Goal: Task Accomplishment & Management: Manage account settings

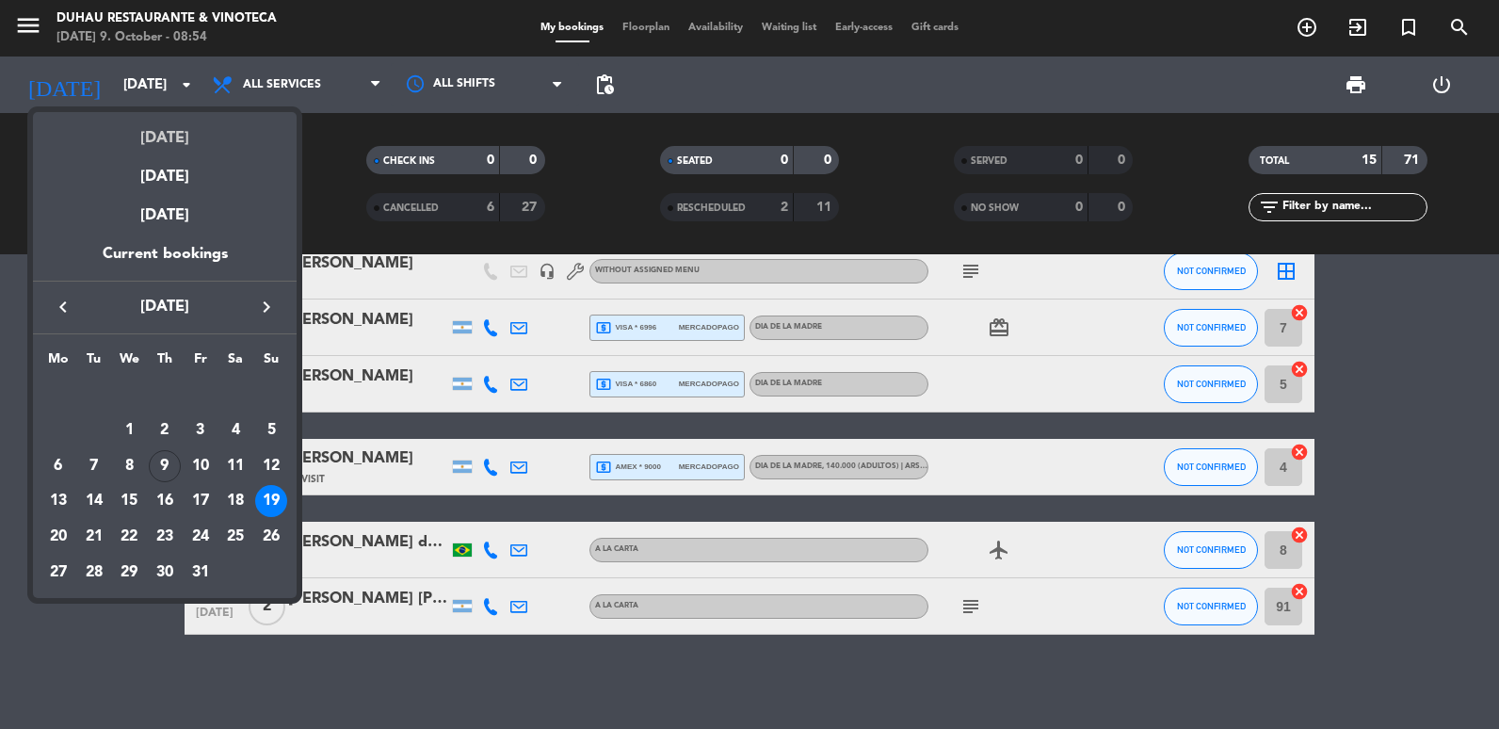
click at [146, 130] on div "[DATE]" at bounding box center [165, 131] width 264 height 39
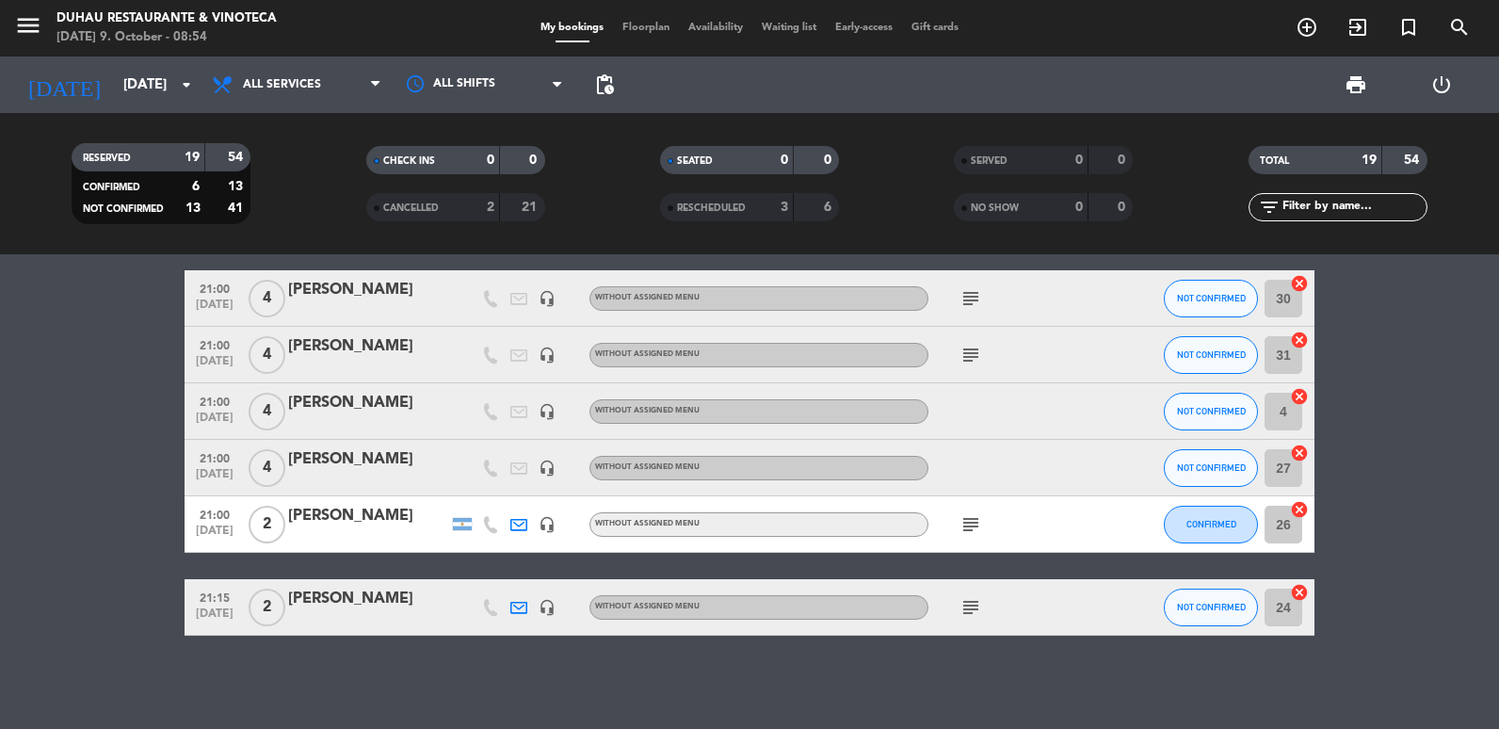
scroll to position [970, 0]
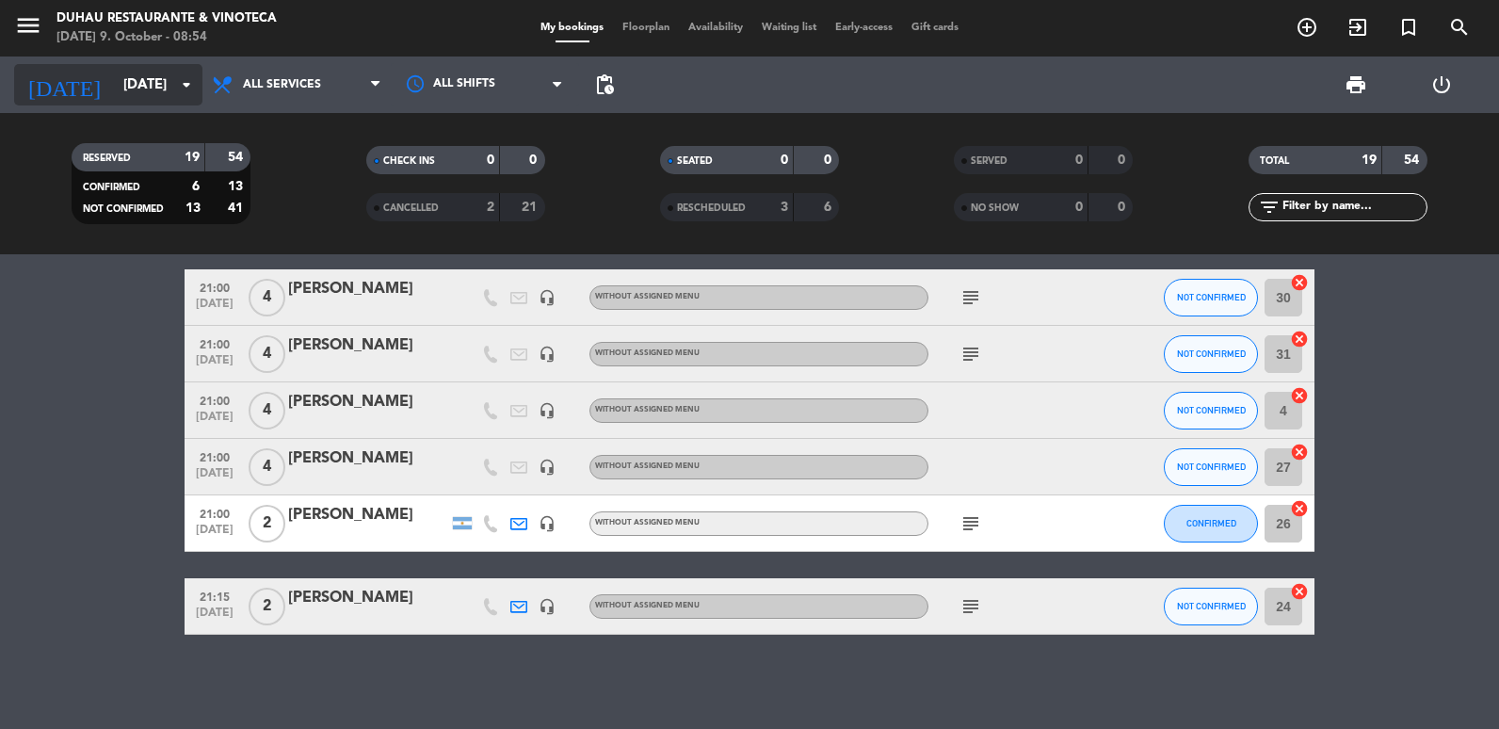
click at [141, 88] on input "[DATE]" at bounding box center [204, 85] width 181 height 35
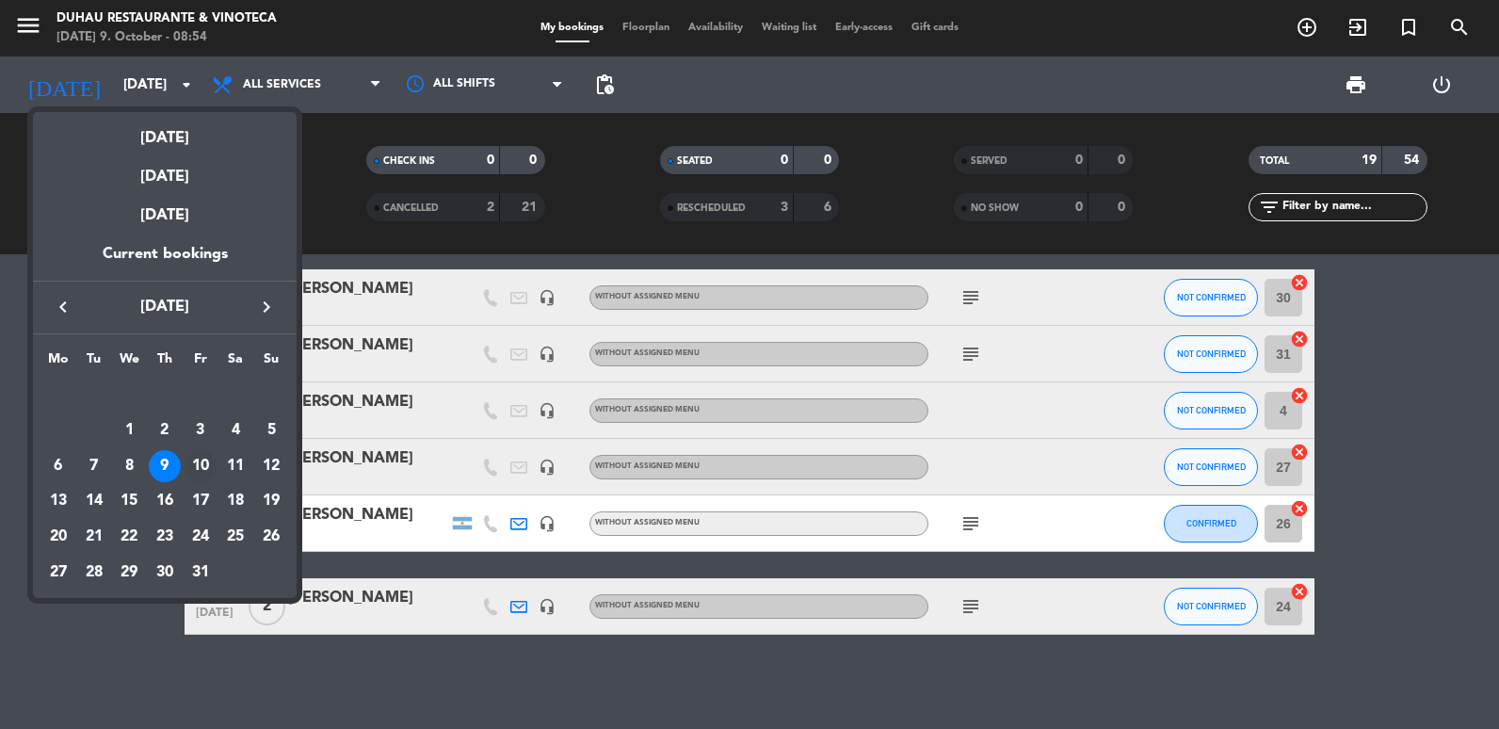
click at [187, 462] on div "10" at bounding box center [201, 466] width 32 height 32
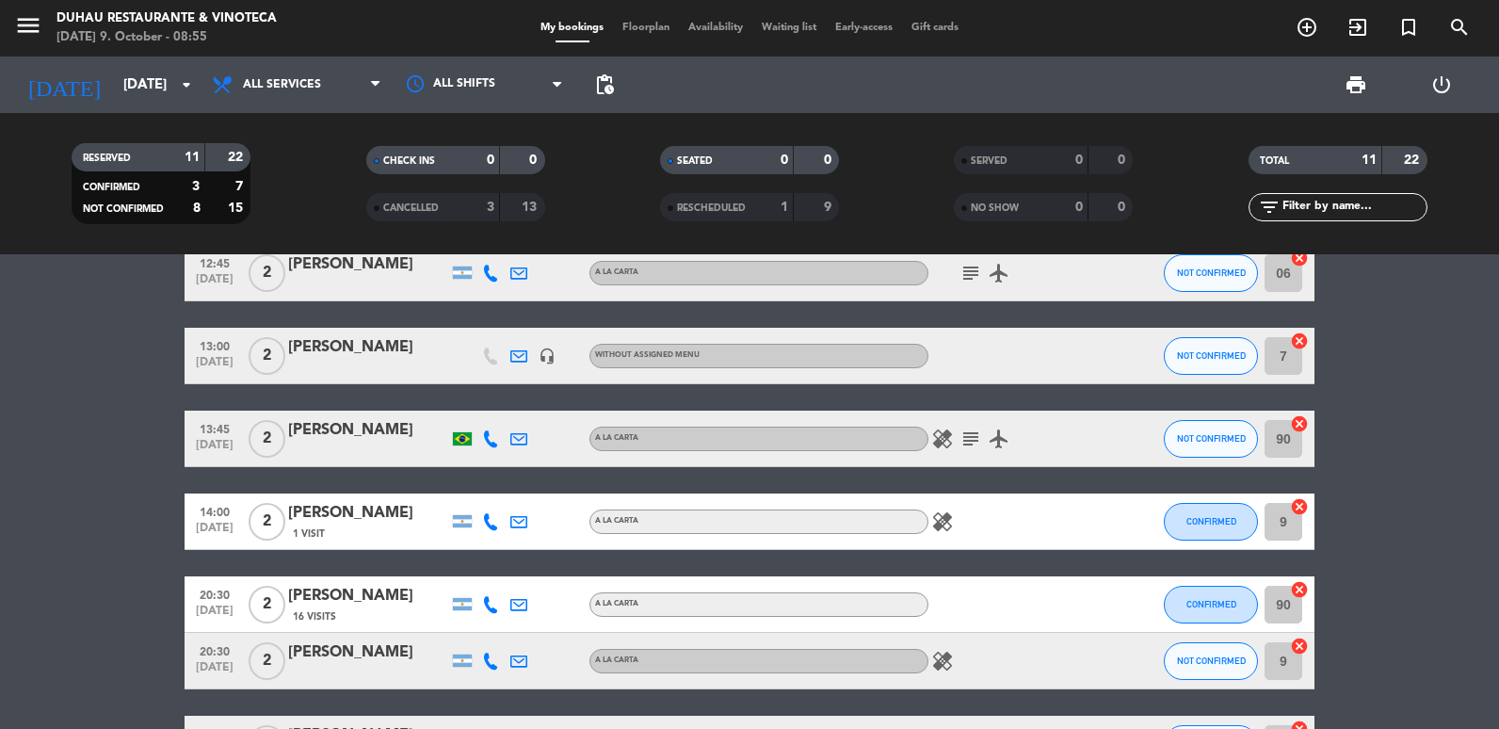
scroll to position [471, 0]
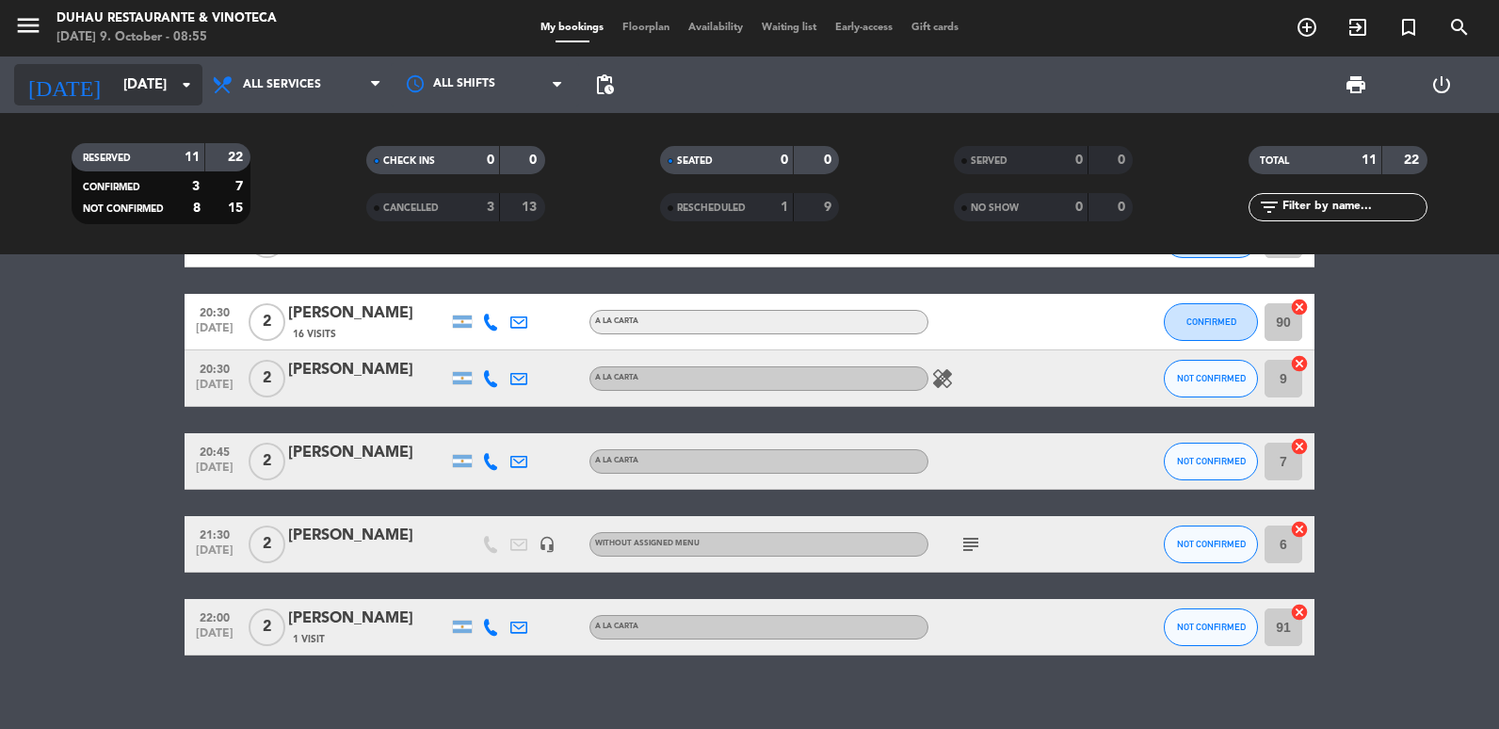
click at [142, 99] on input "[DATE]" at bounding box center [204, 85] width 181 height 35
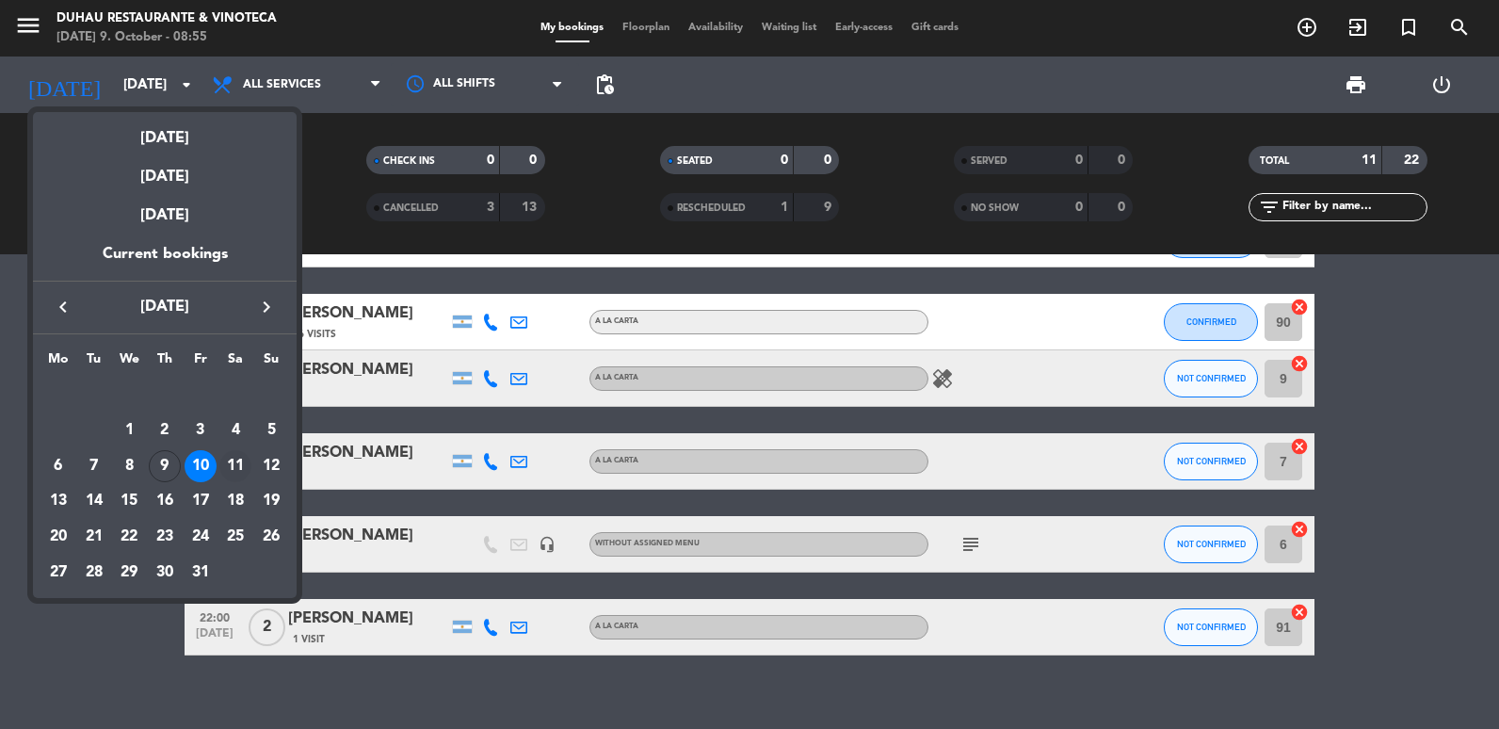
click at [229, 460] on div "11" at bounding box center [235, 466] width 32 height 32
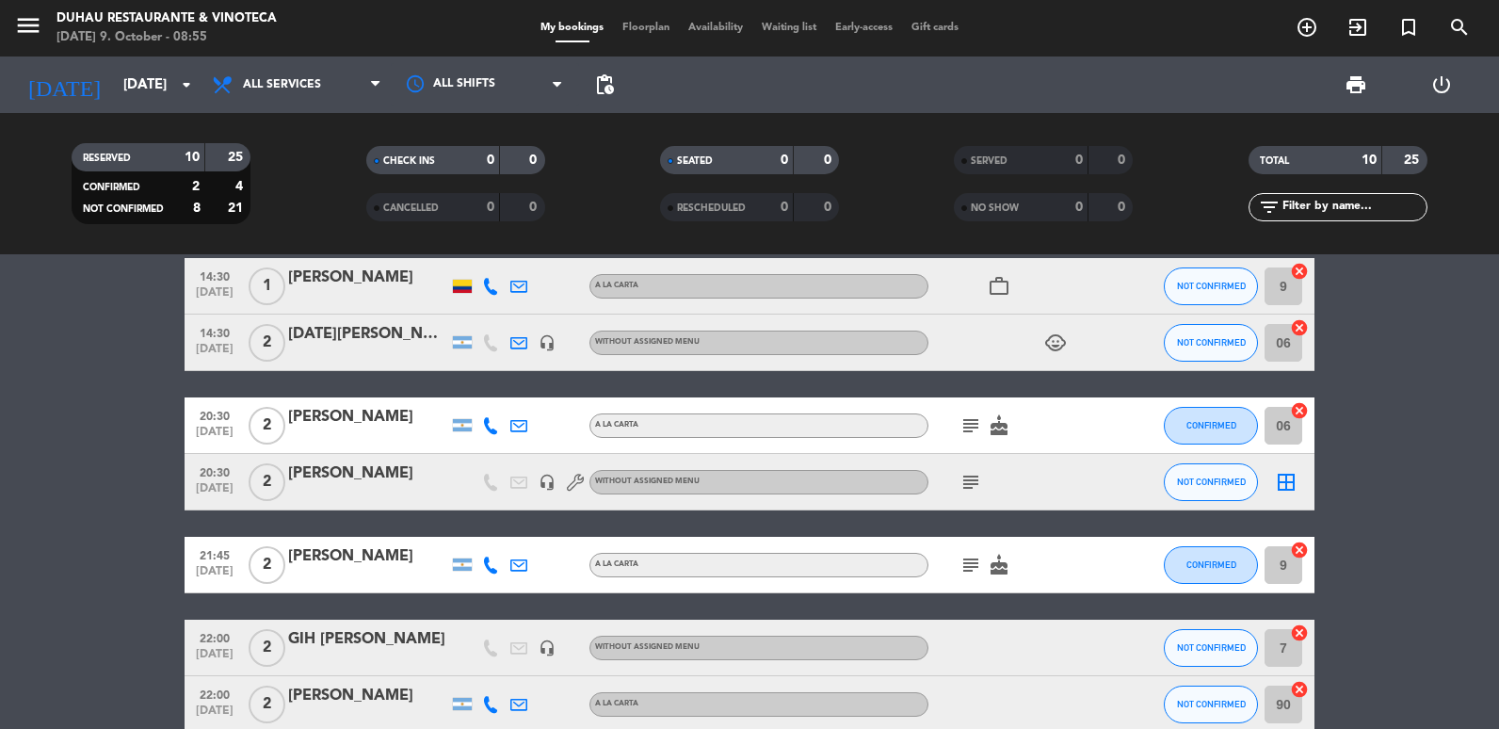
scroll to position [330, 0]
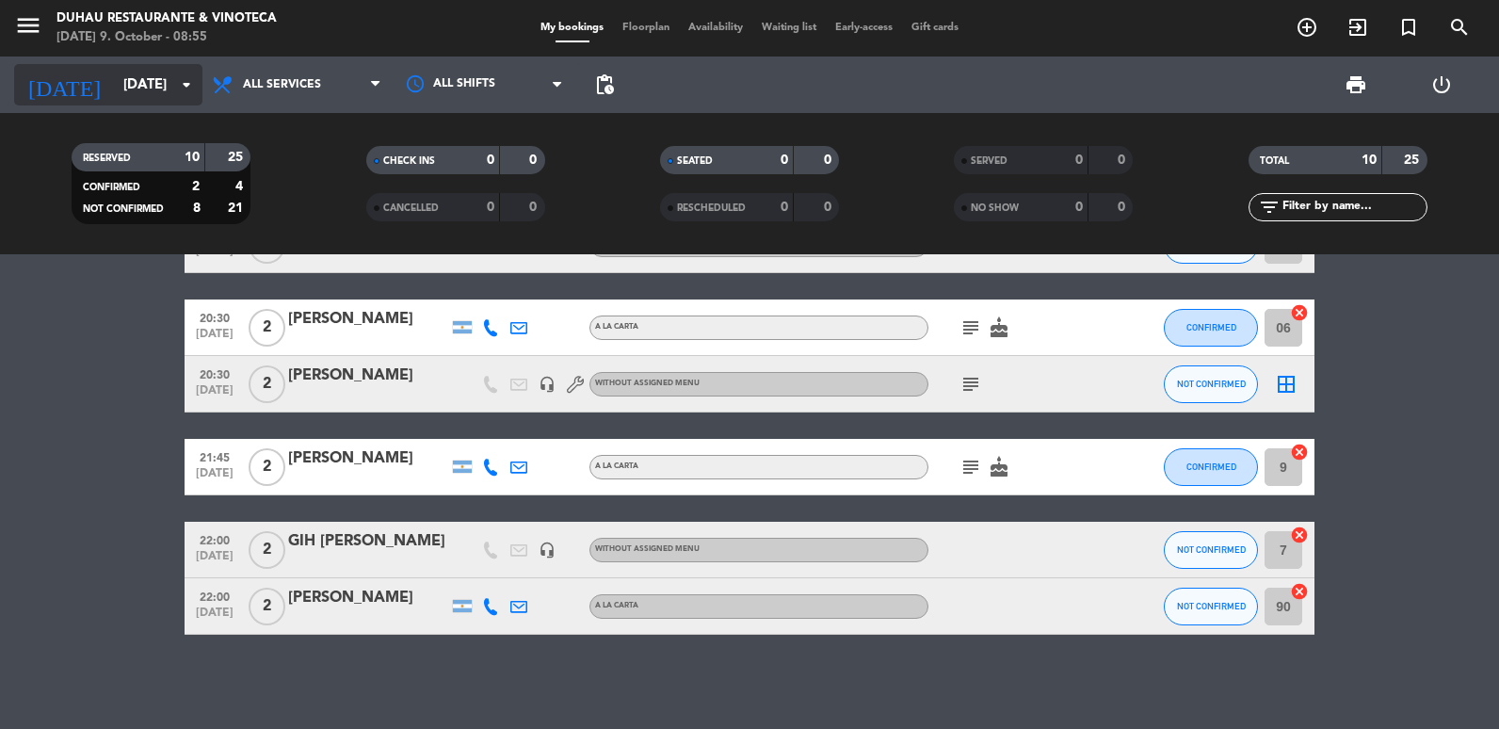
click at [114, 90] on input "[DATE]" at bounding box center [204, 85] width 181 height 35
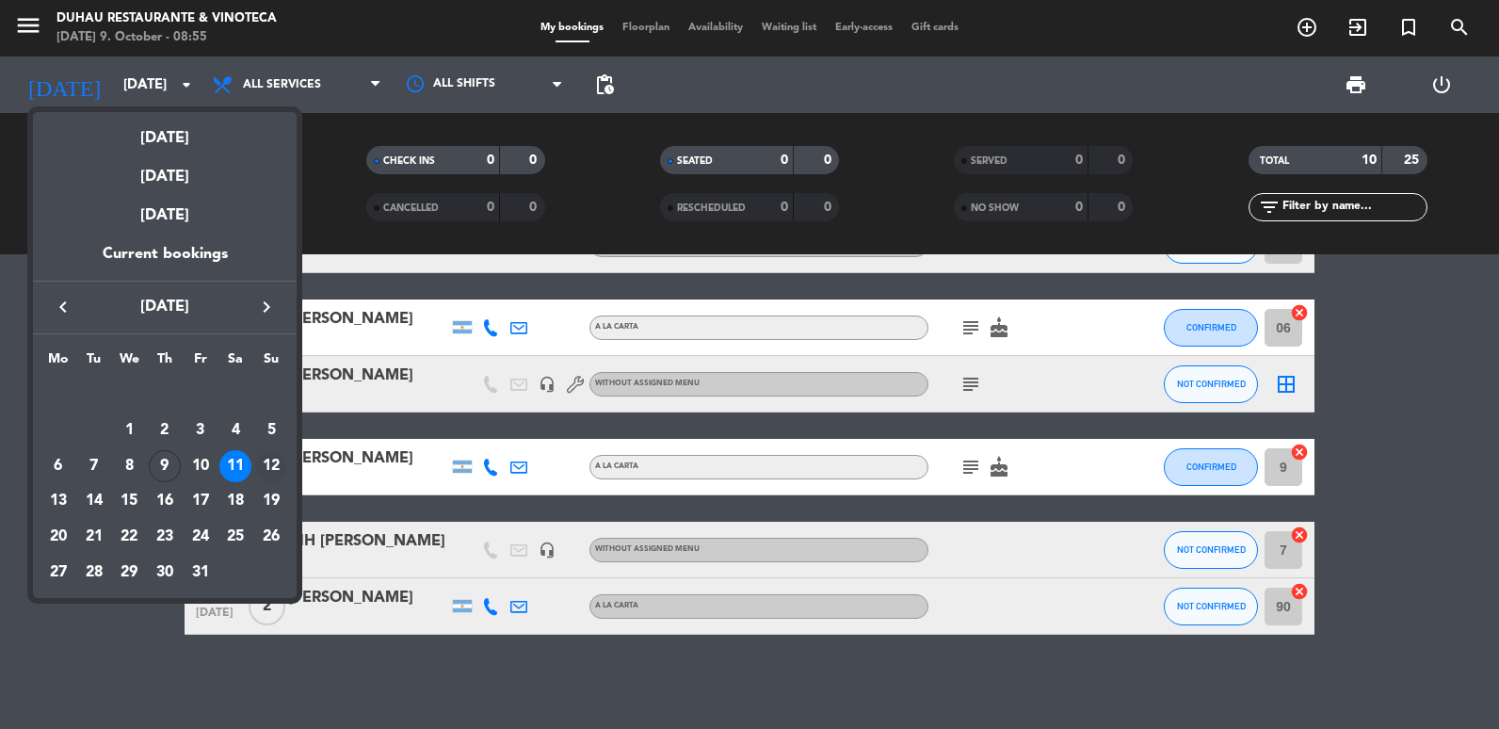
click at [271, 458] on div "12" at bounding box center [271, 466] width 32 height 32
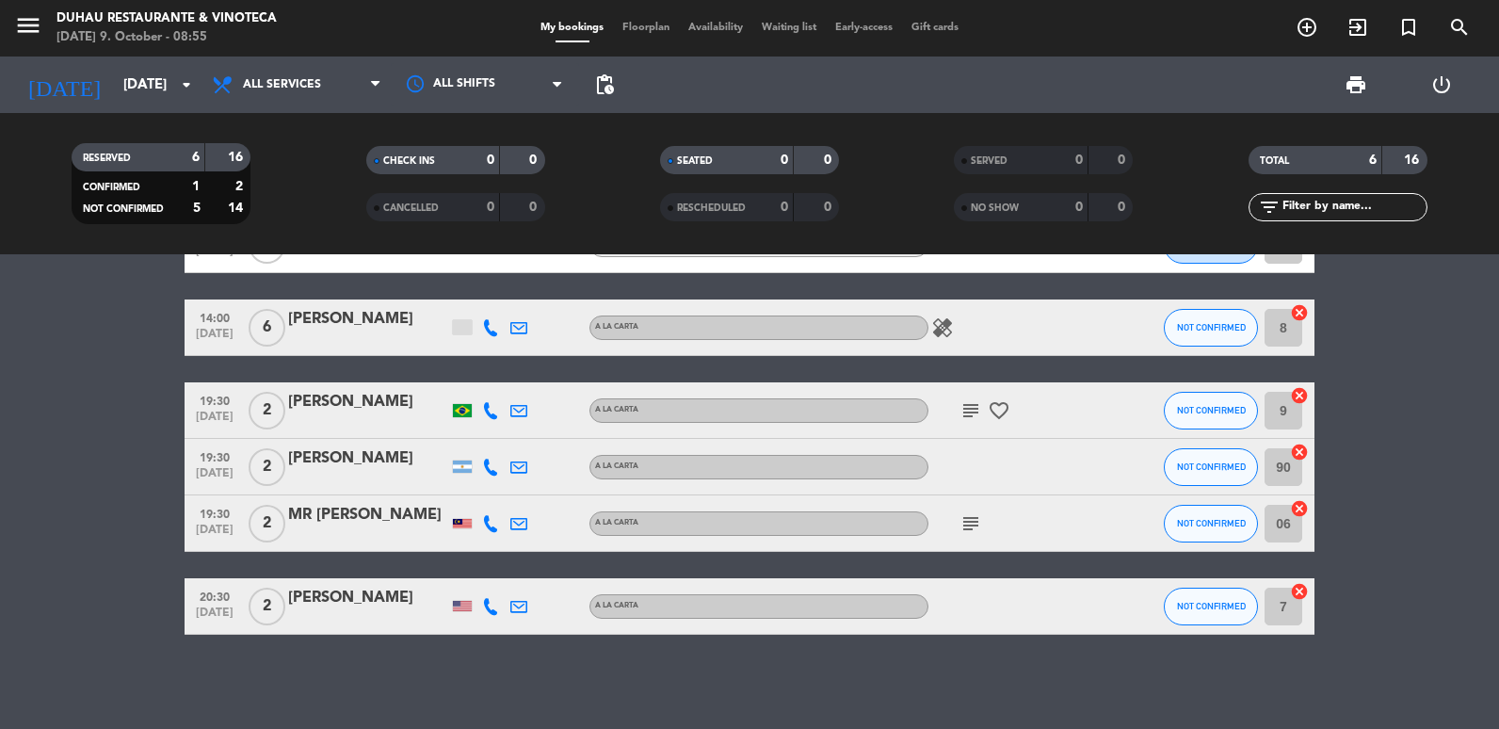
scroll to position [0, 0]
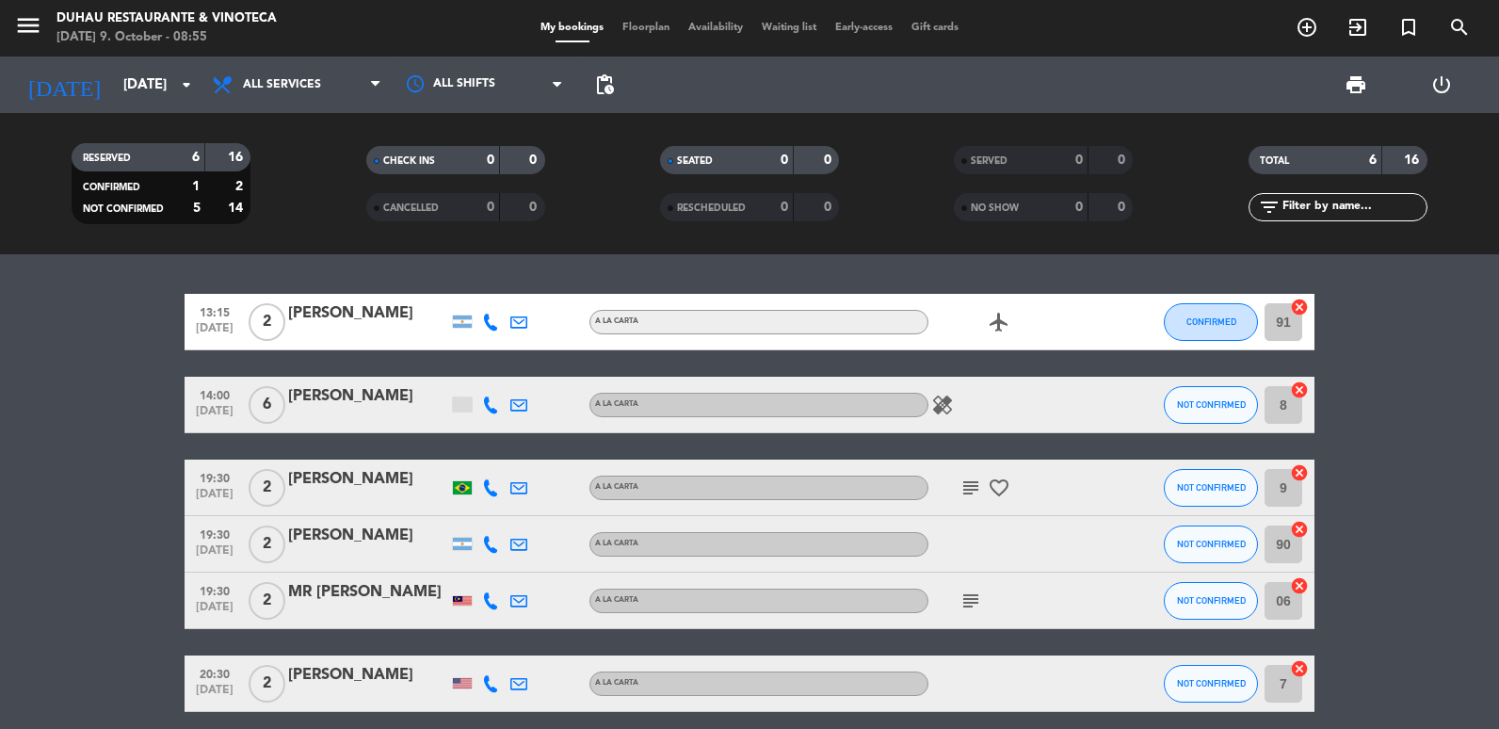
click at [117, 110] on div "[DATE] [DATE] arrow_drop_down" at bounding box center [108, 84] width 188 height 56
click at [118, 93] on input "[DATE]" at bounding box center [204, 85] width 181 height 35
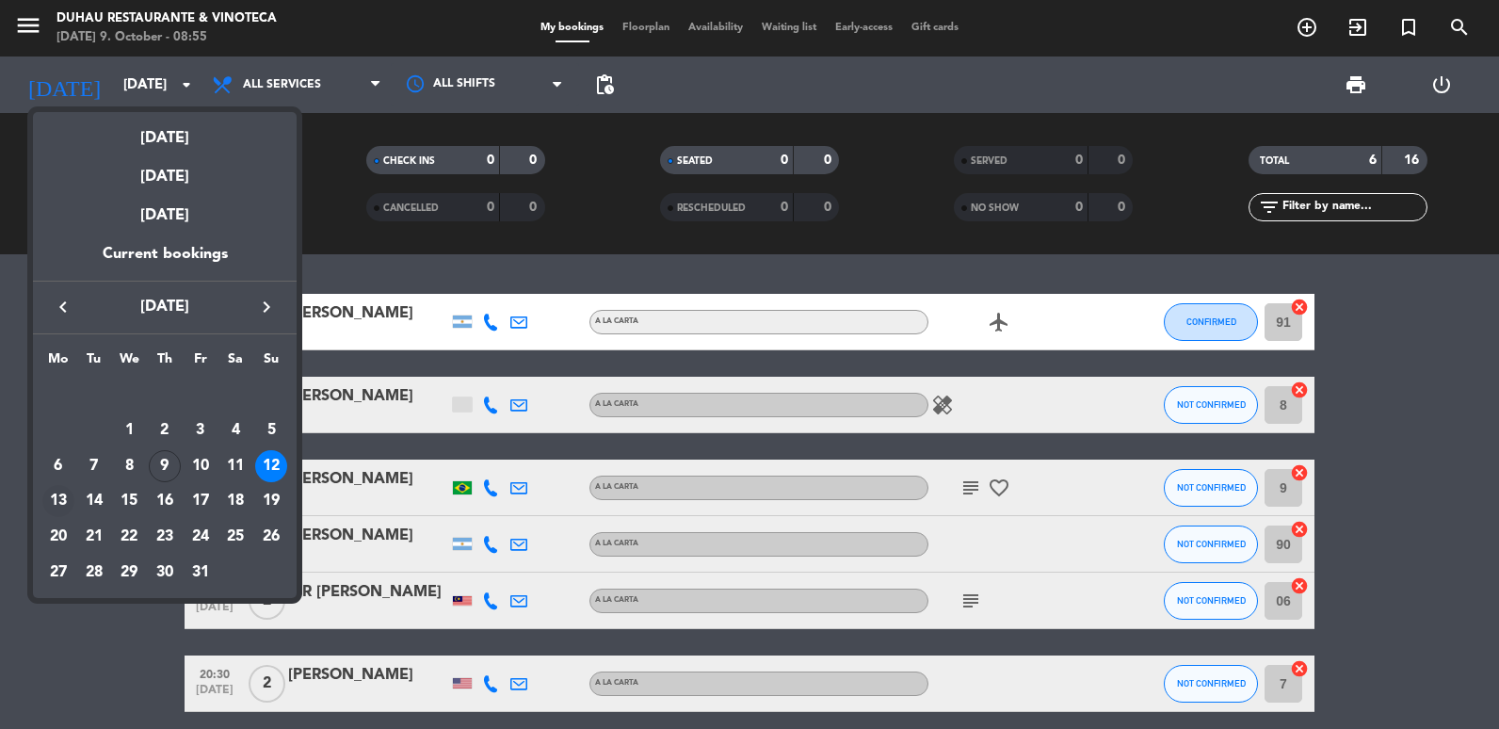
click at [64, 511] on div "13" at bounding box center [58, 501] width 32 height 32
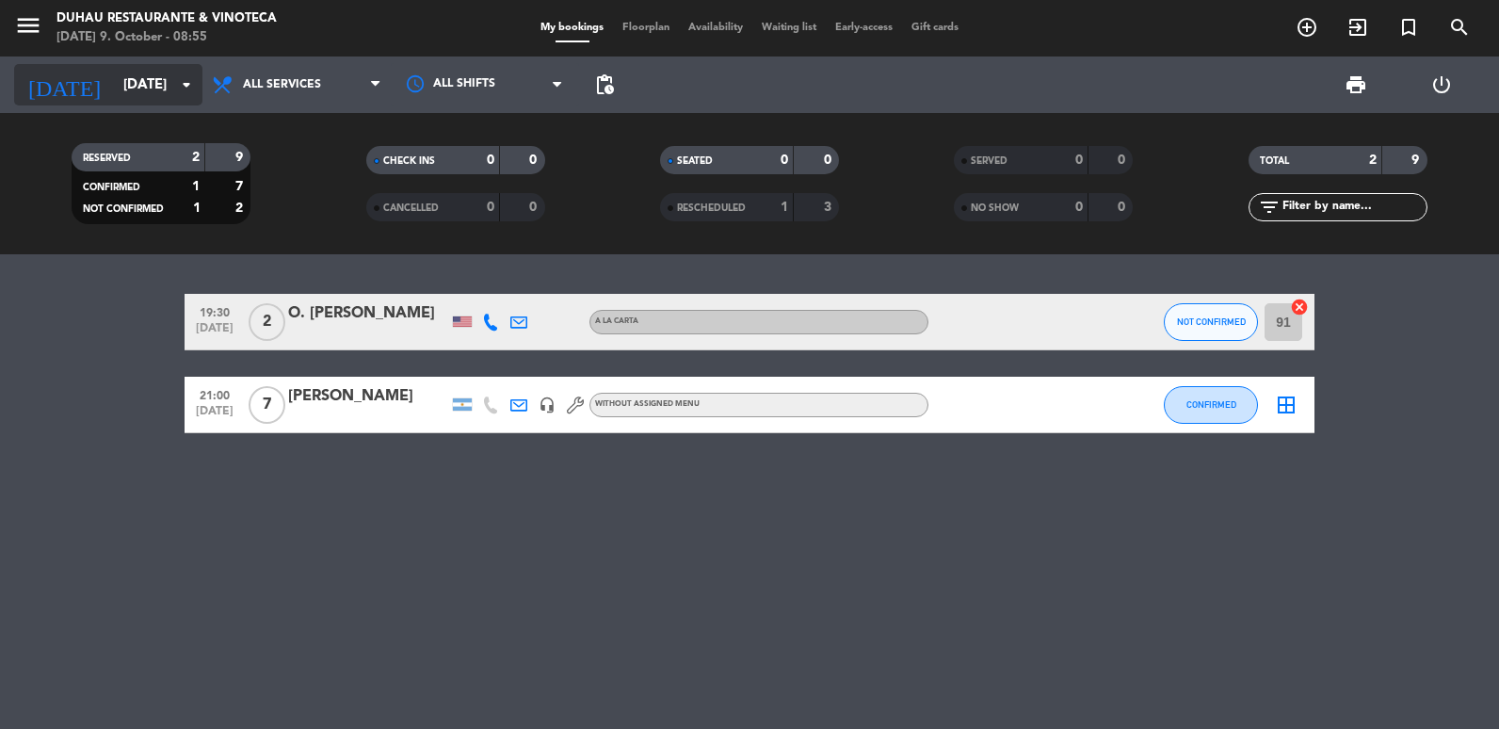
click at [115, 88] on input "[DATE]" at bounding box center [204, 85] width 181 height 35
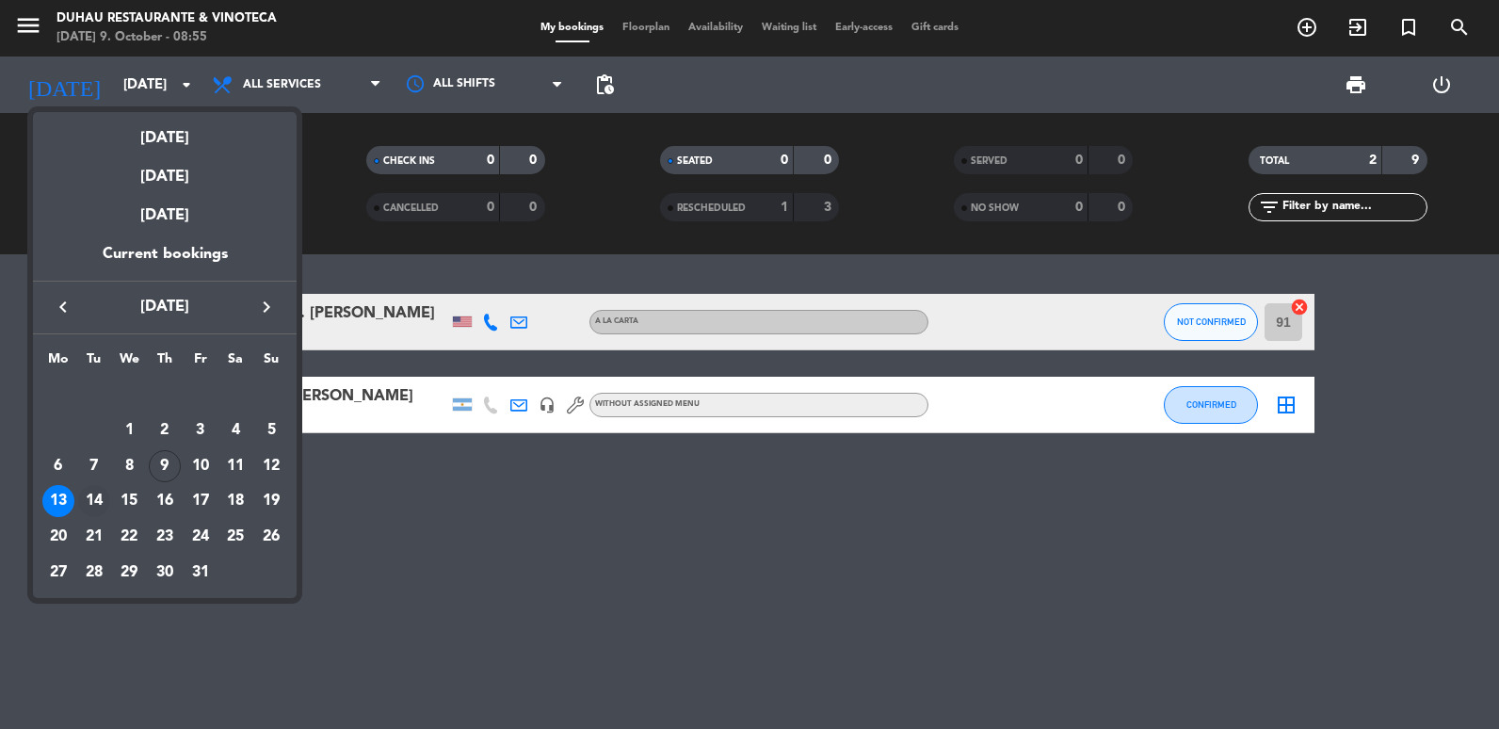
click at [84, 497] on div "14" at bounding box center [94, 501] width 32 height 32
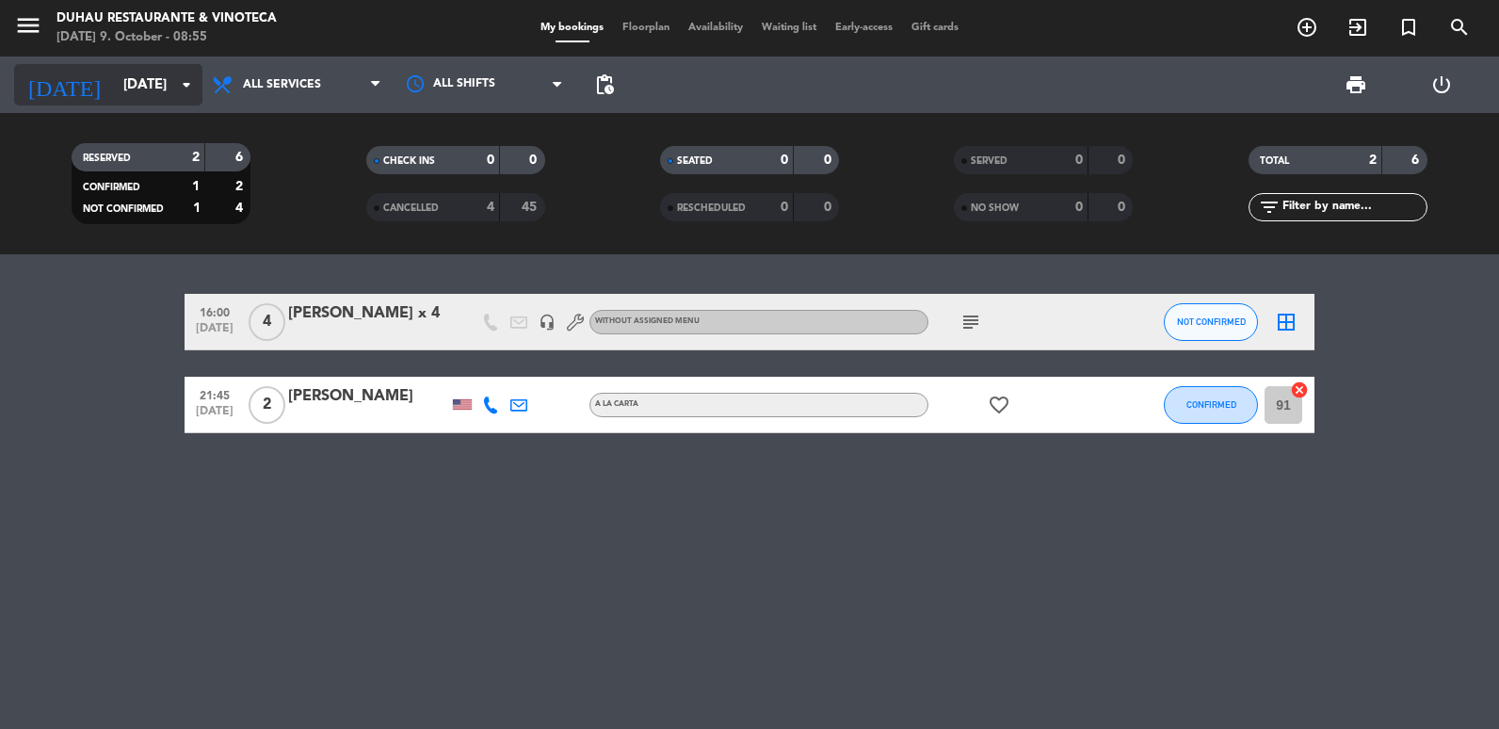
click at [116, 83] on input "[DATE]" at bounding box center [204, 85] width 181 height 35
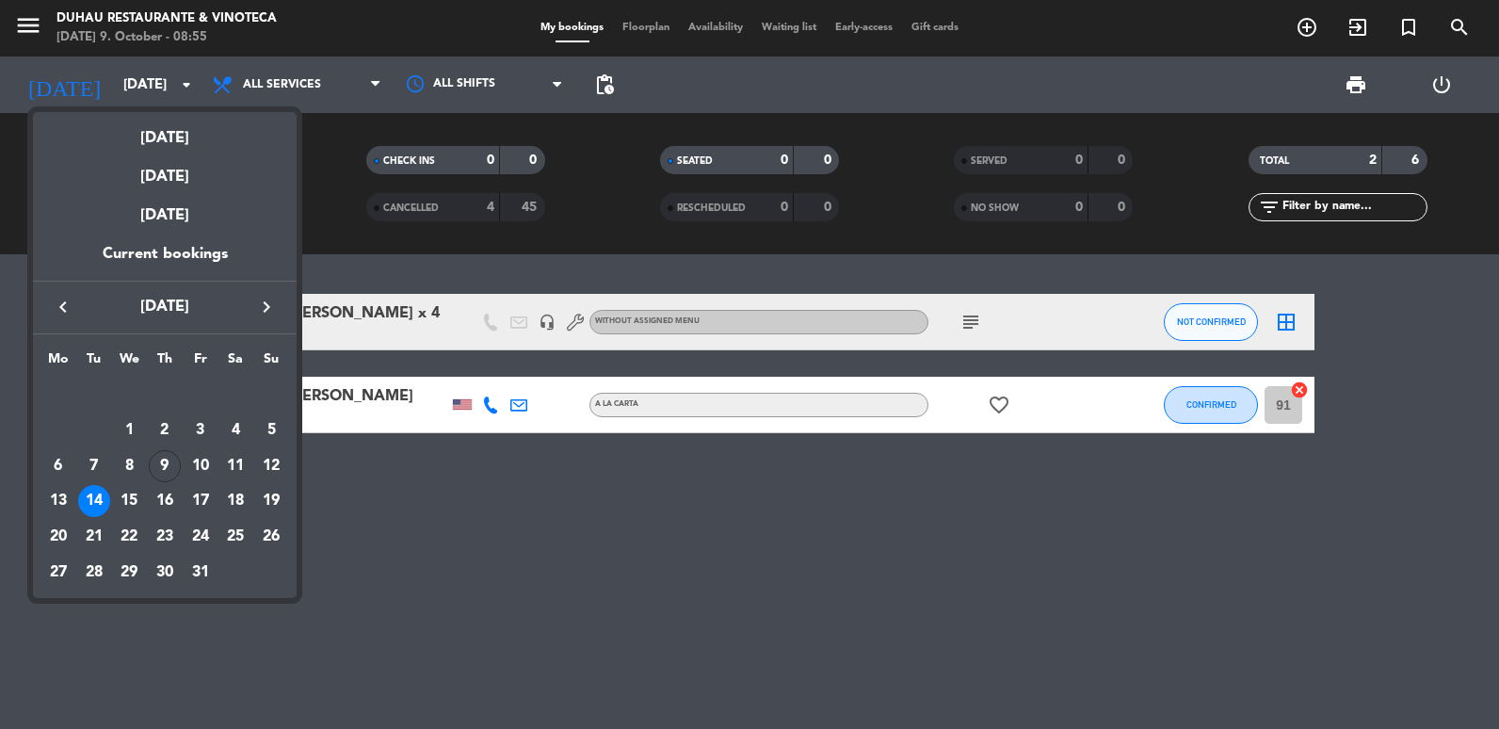
drag, startPoint x: 123, startPoint y: 500, endPoint x: 71, endPoint y: 294, distance: 212.8
click at [124, 500] on div "15" at bounding box center [129, 501] width 32 height 32
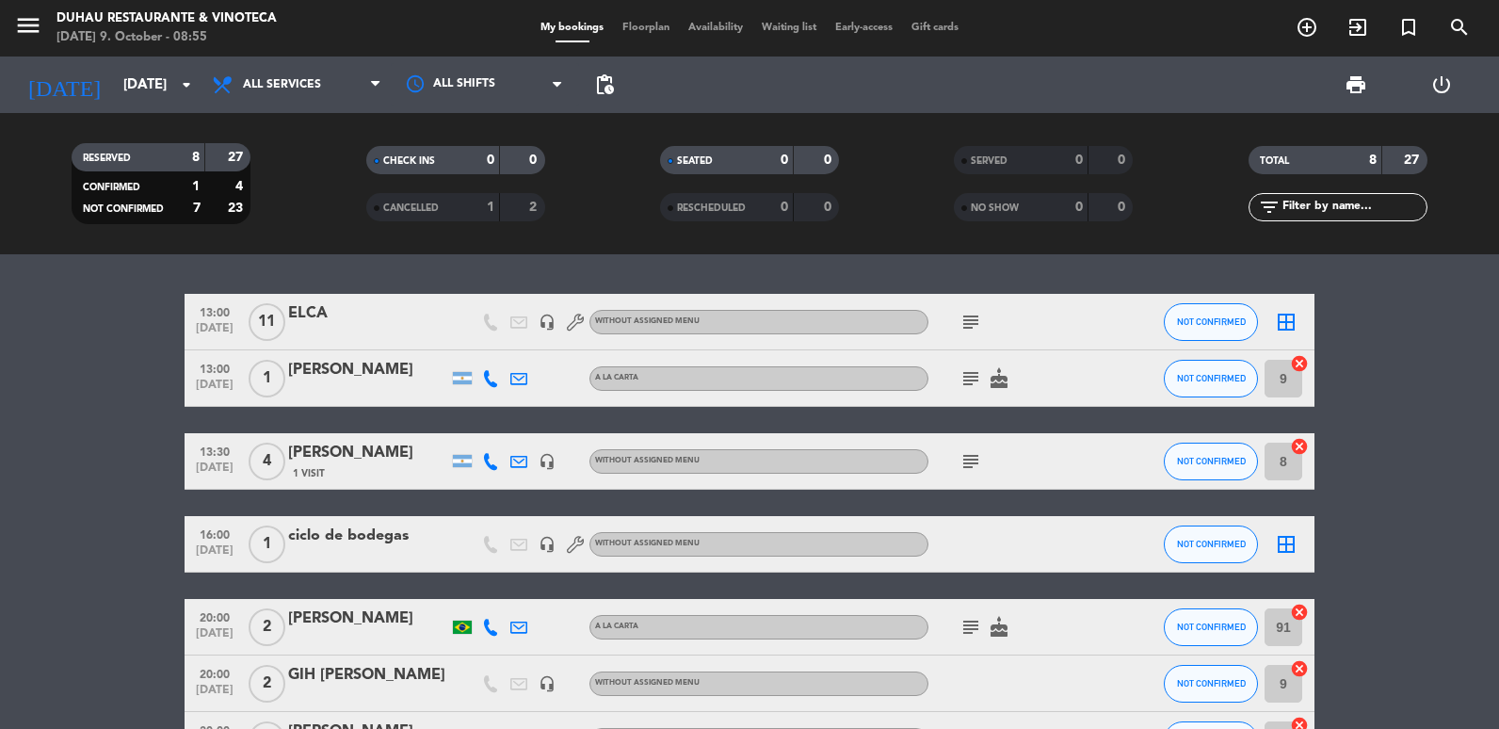
click at [965, 319] on icon "subject" at bounding box center [970, 322] width 23 height 23
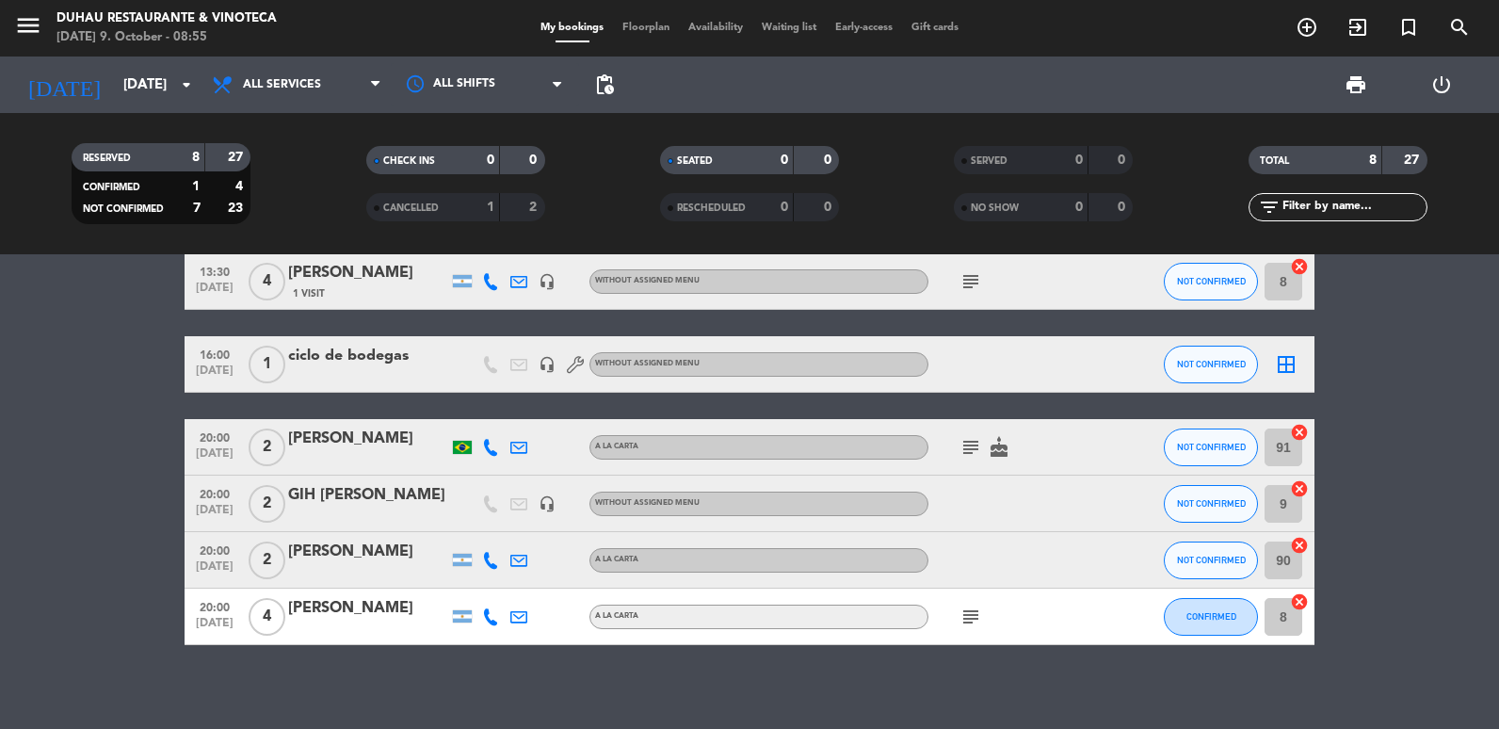
scroll to position [190, 0]
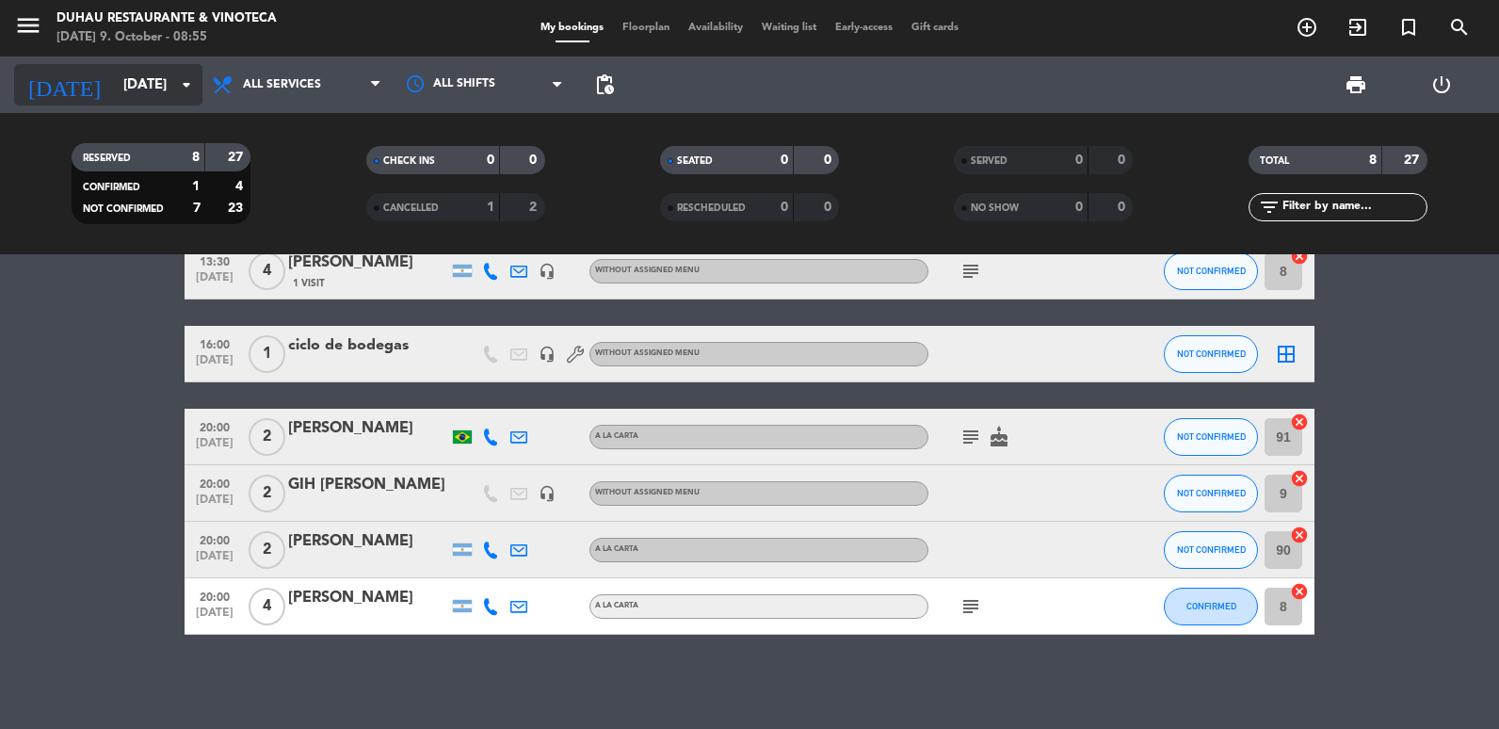
click at [118, 99] on input "[DATE]" at bounding box center [204, 85] width 181 height 35
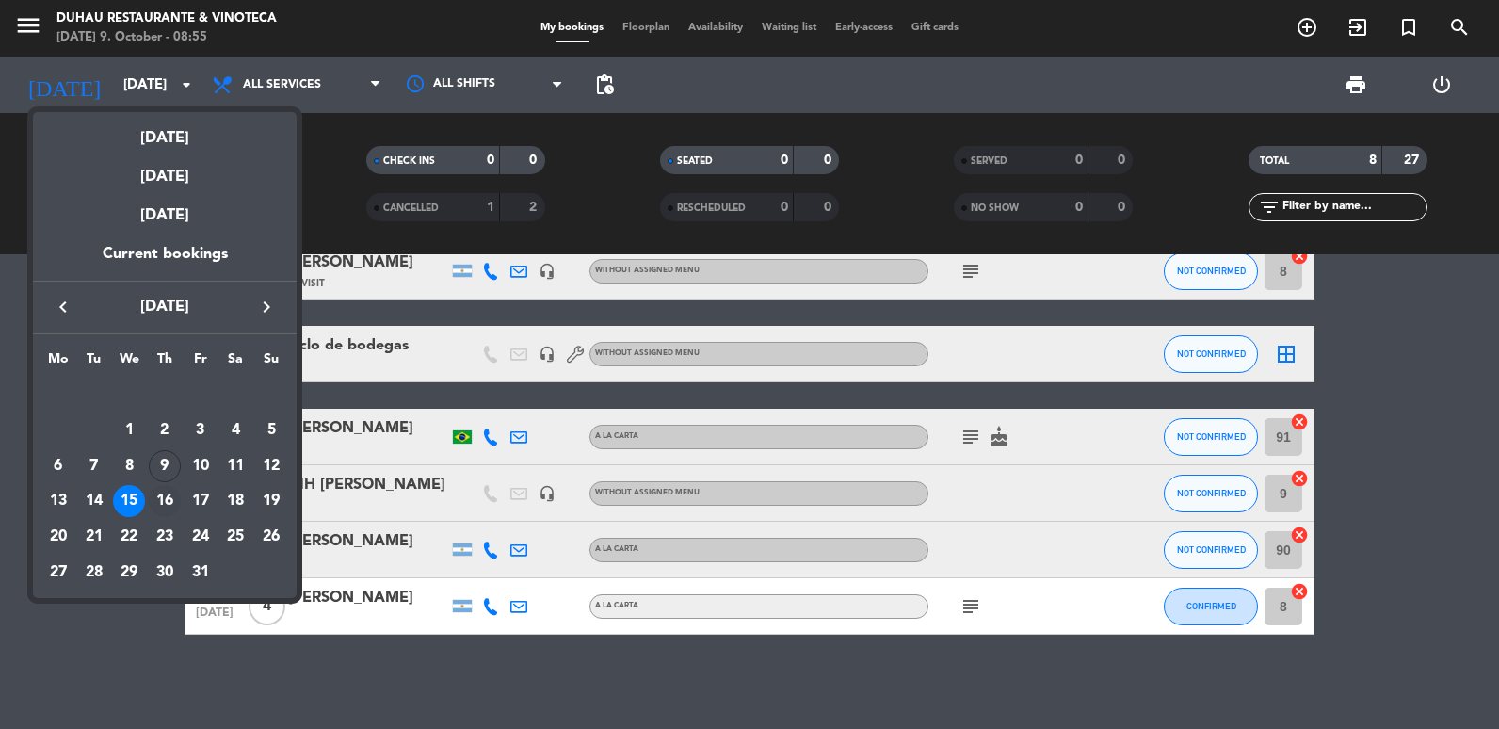
click at [162, 506] on div "16" at bounding box center [165, 501] width 32 height 32
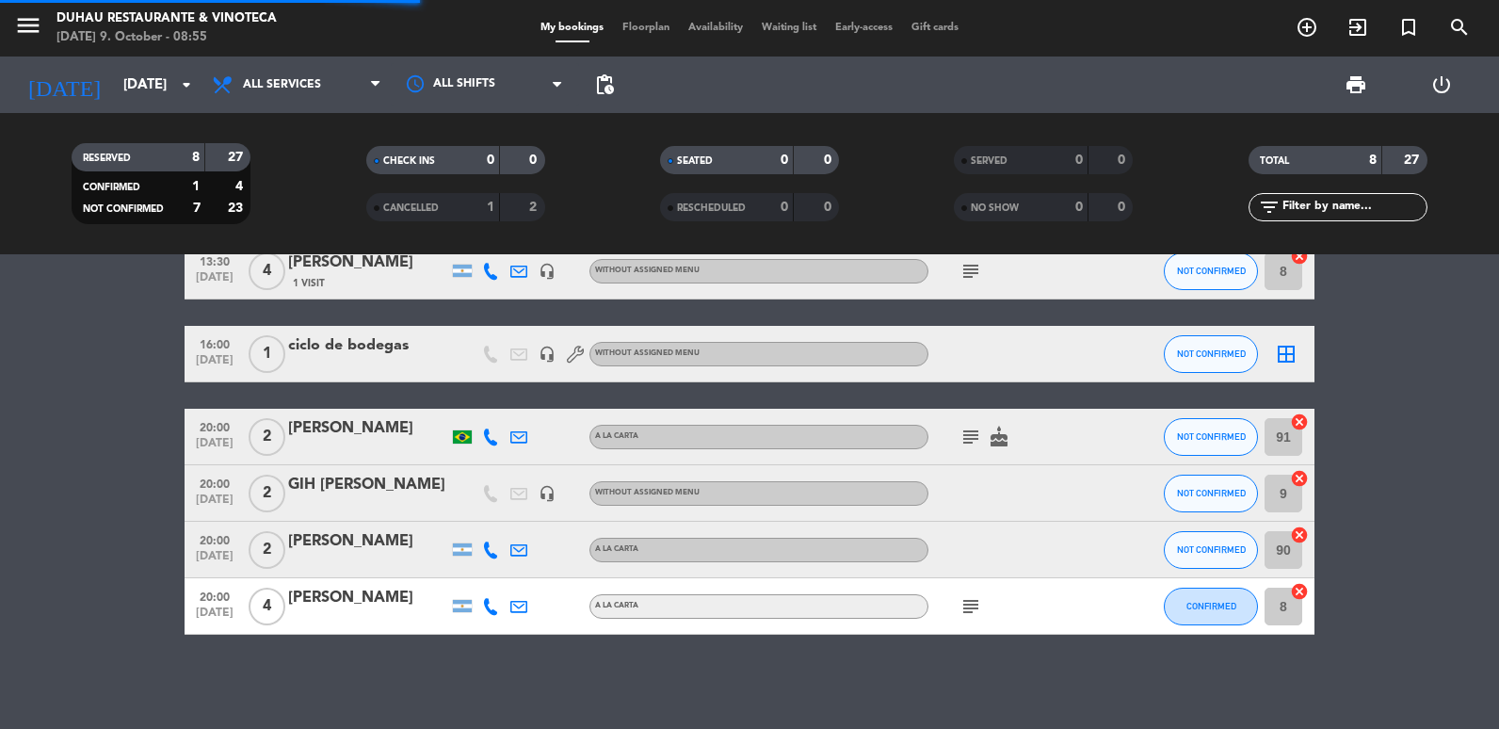
scroll to position [0, 0]
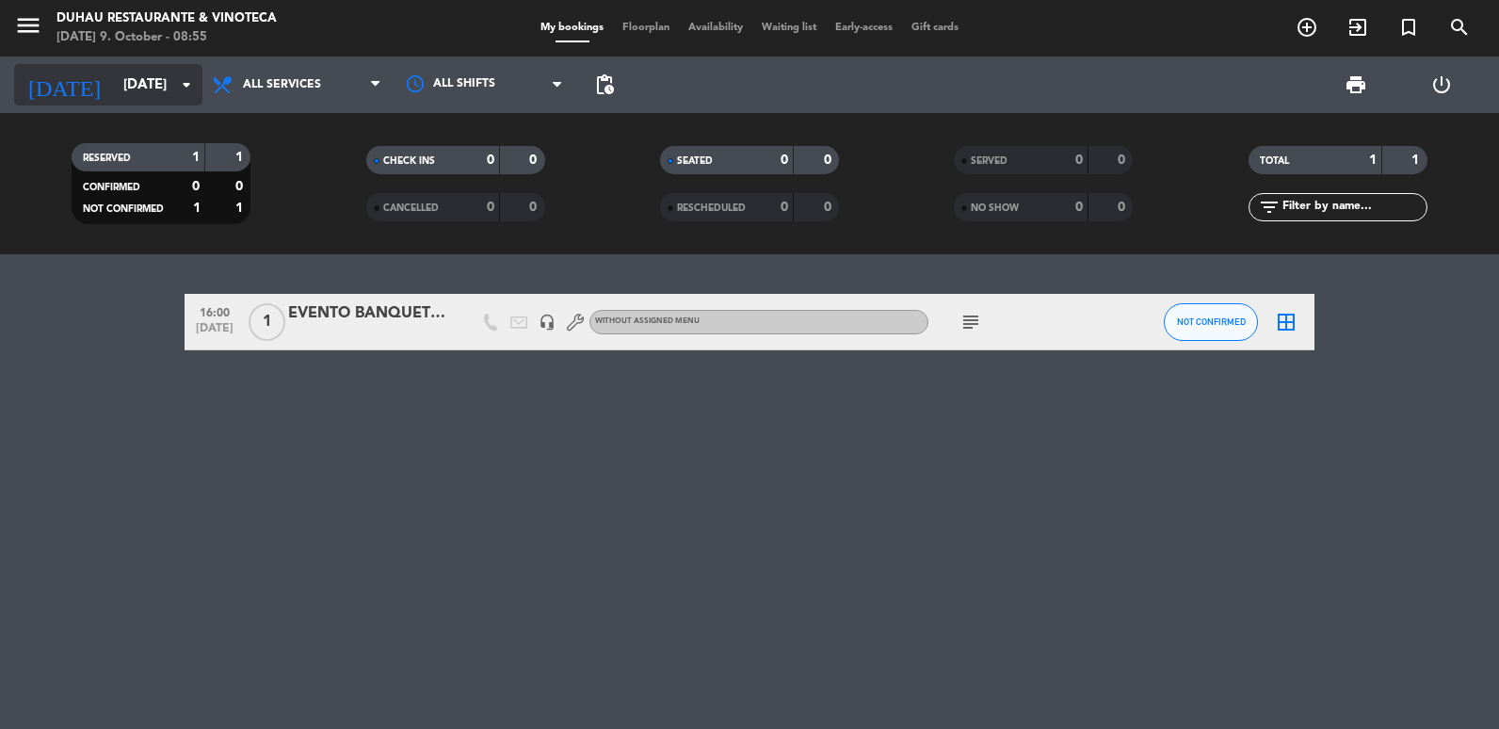
click at [133, 83] on input "[DATE]" at bounding box center [204, 85] width 181 height 35
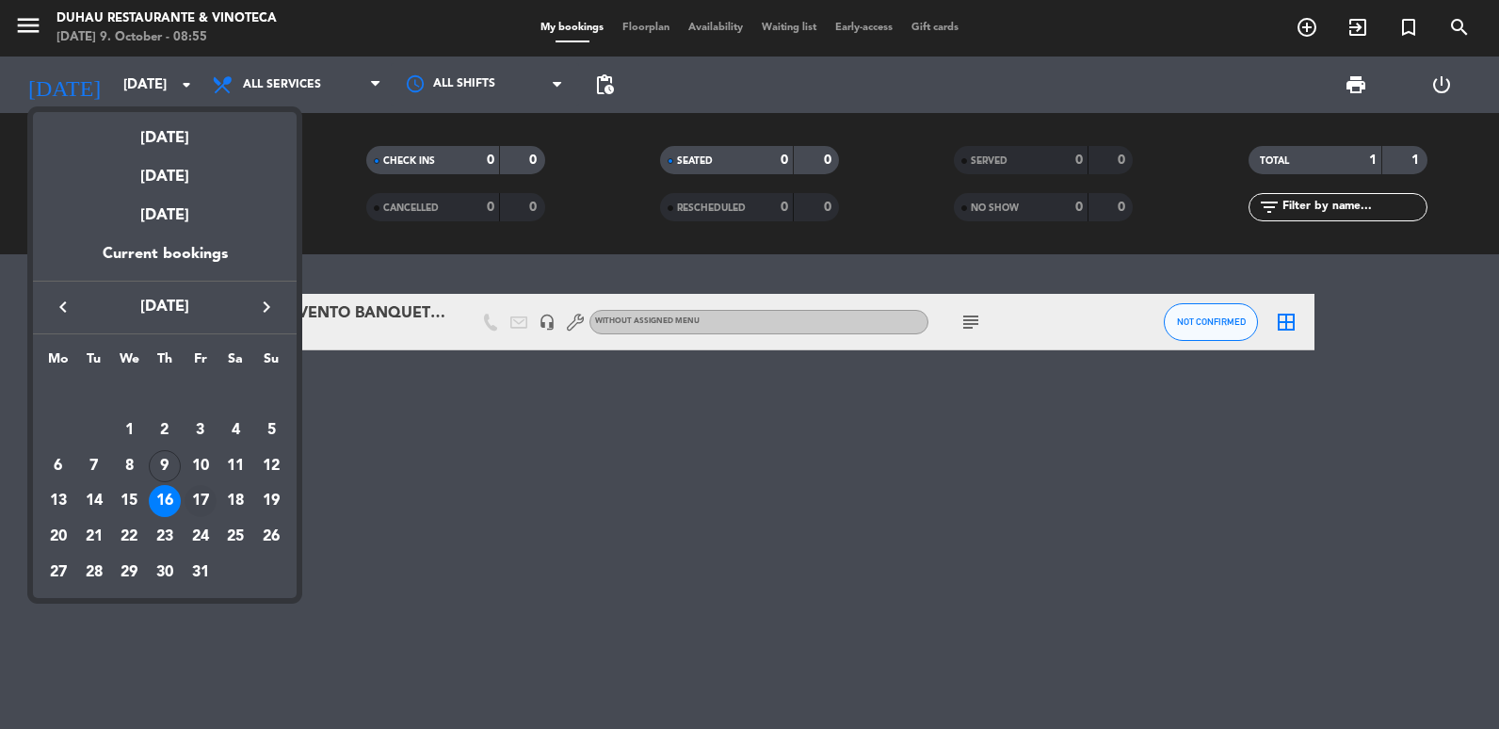
click at [203, 493] on div "17" at bounding box center [201, 501] width 32 height 32
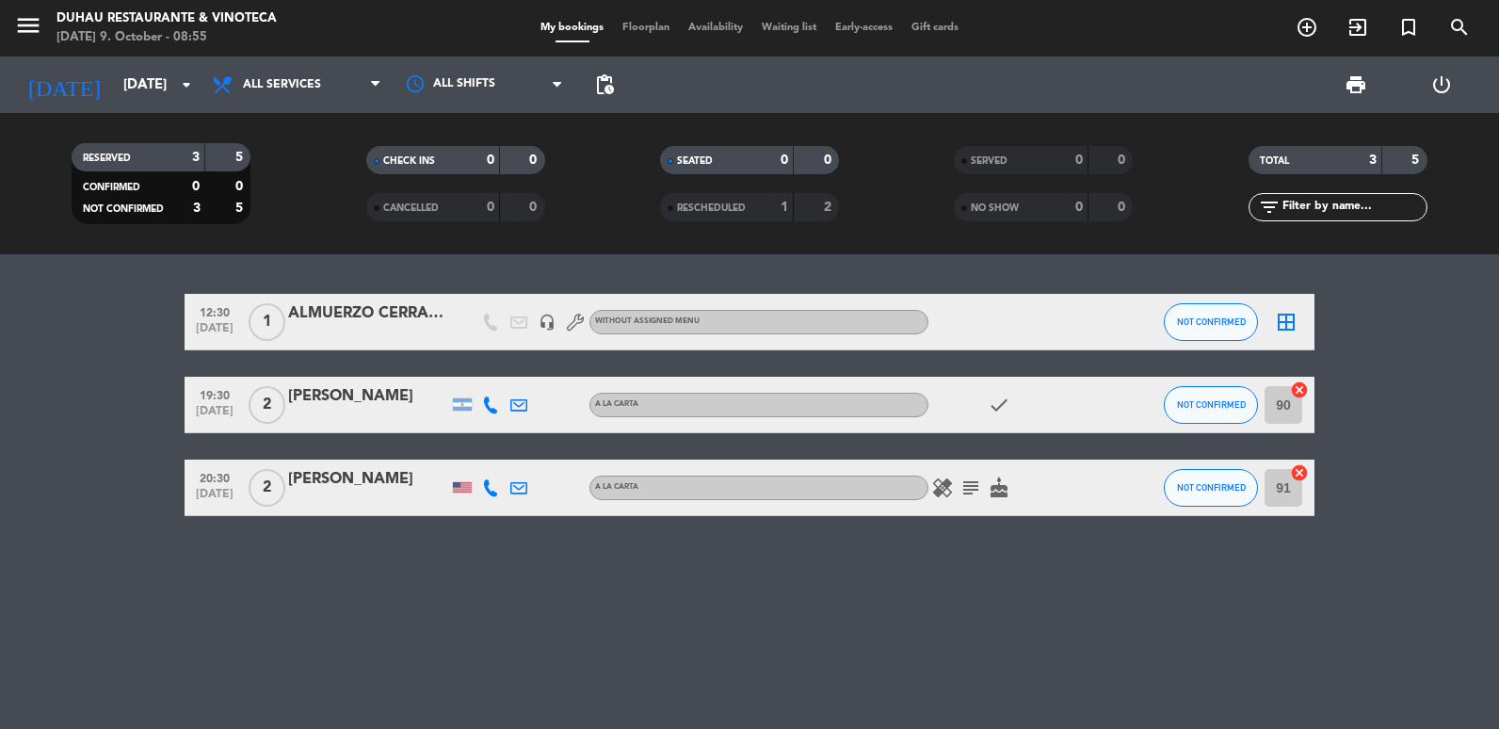
click at [129, 107] on div "[DATE] [DATE] arrow_drop_down" at bounding box center [108, 84] width 188 height 56
click at [131, 94] on input "[DATE]" at bounding box center [204, 85] width 181 height 35
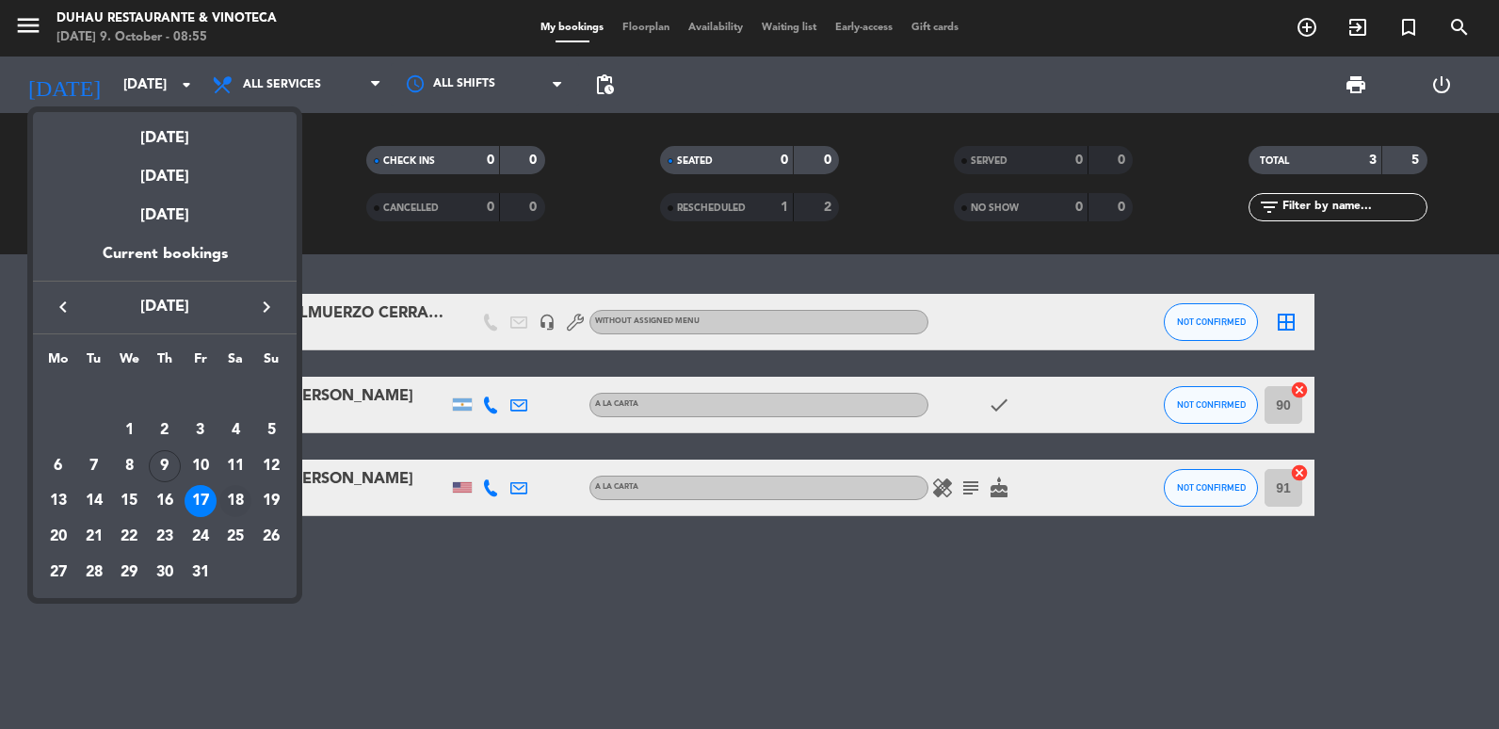
click at [233, 494] on div "18" at bounding box center [235, 501] width 32 height 32
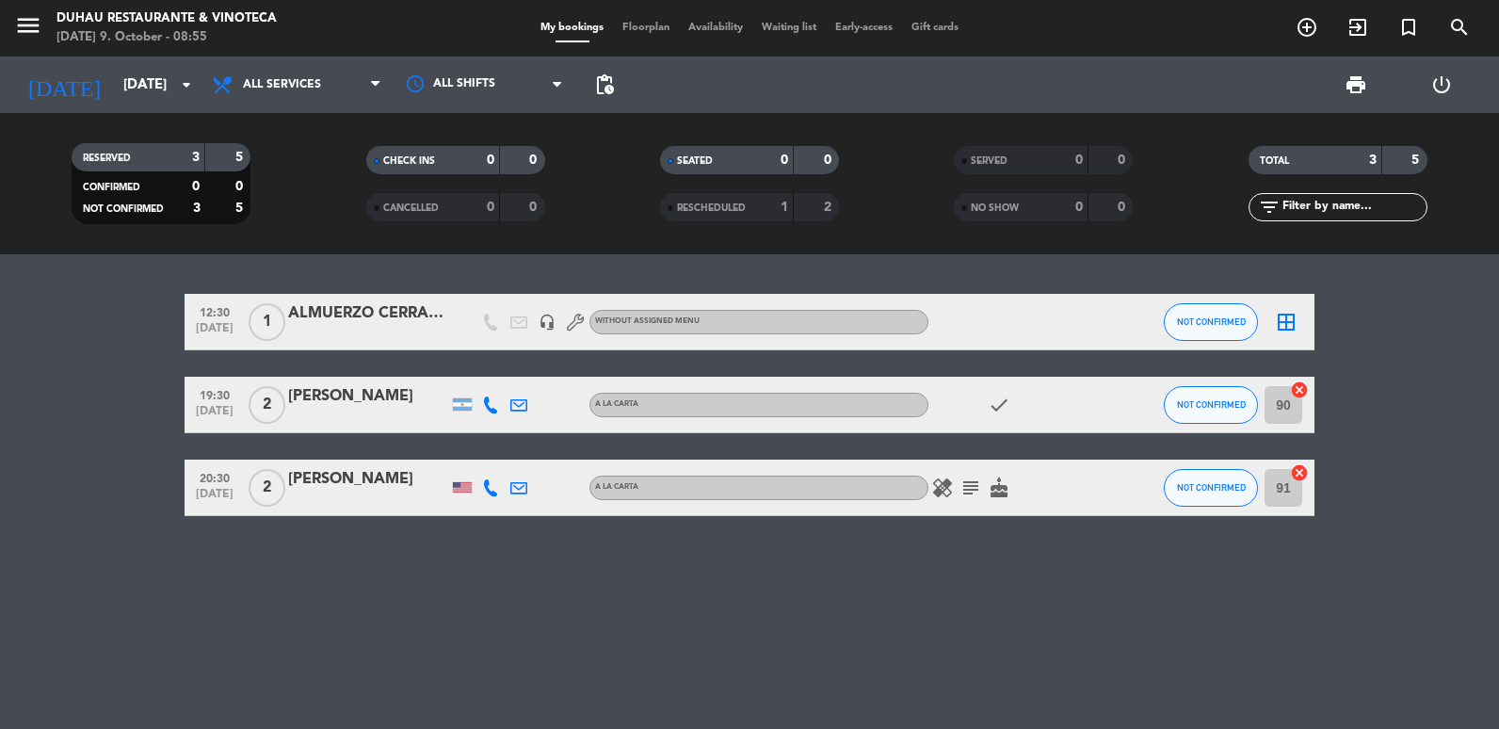
type input "[DATE]"
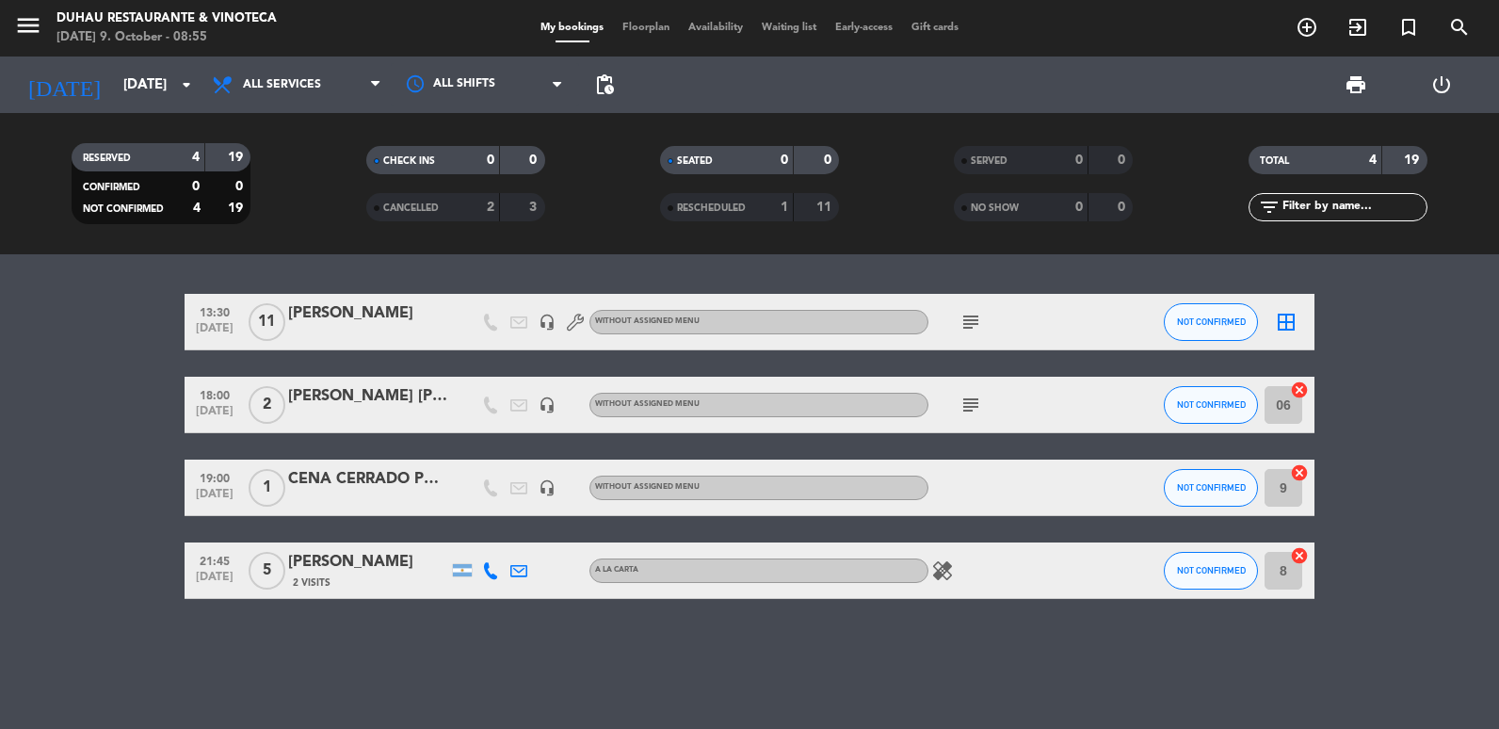
click at [967, 326] on icon "subject" at bounding box center [970, 322] width 23 height 23
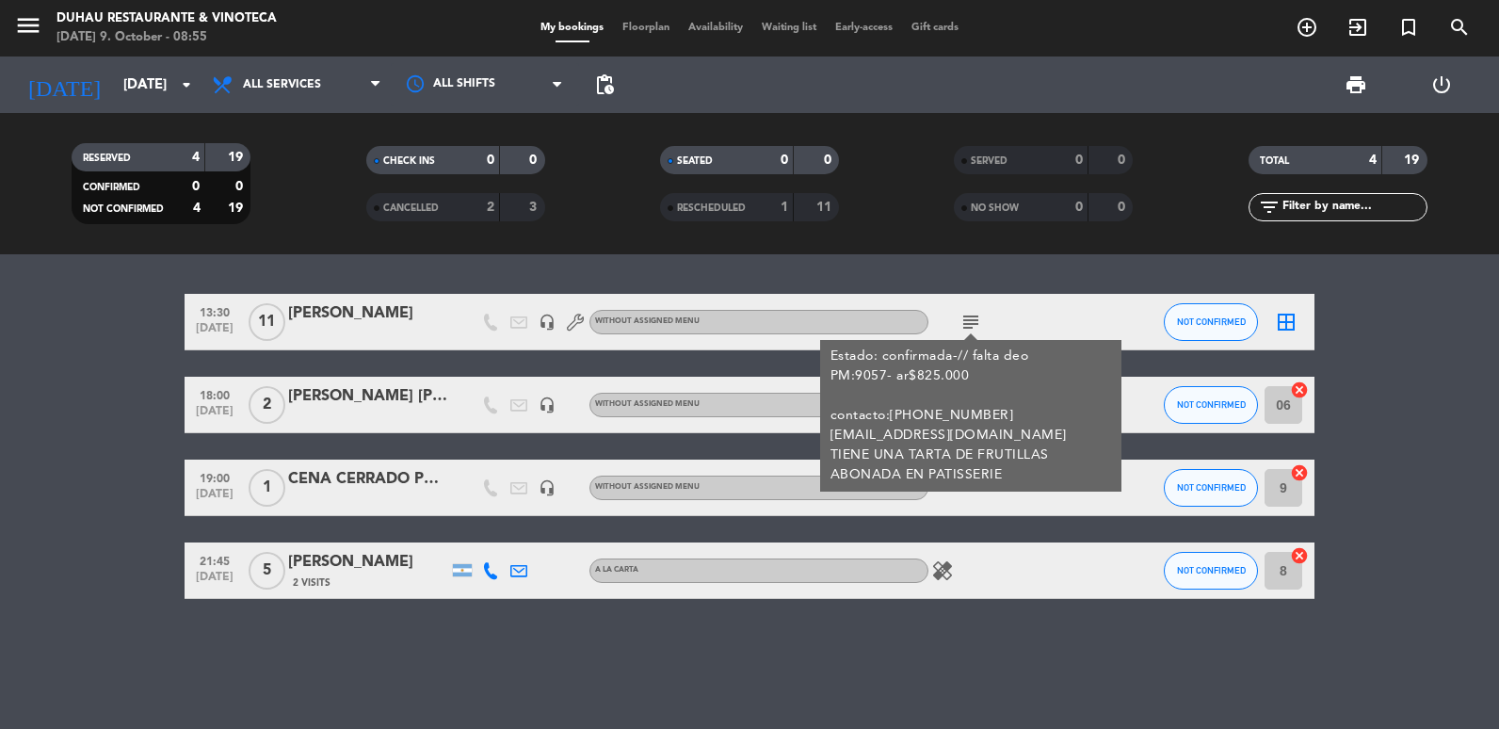
click at [40, 503] on bookings-row "13:30 [DATE] [PERSON_NAME] headset_mic Without assigned menu subject Estado: co…" at bounding box center [749, 446] width 1499 height 305
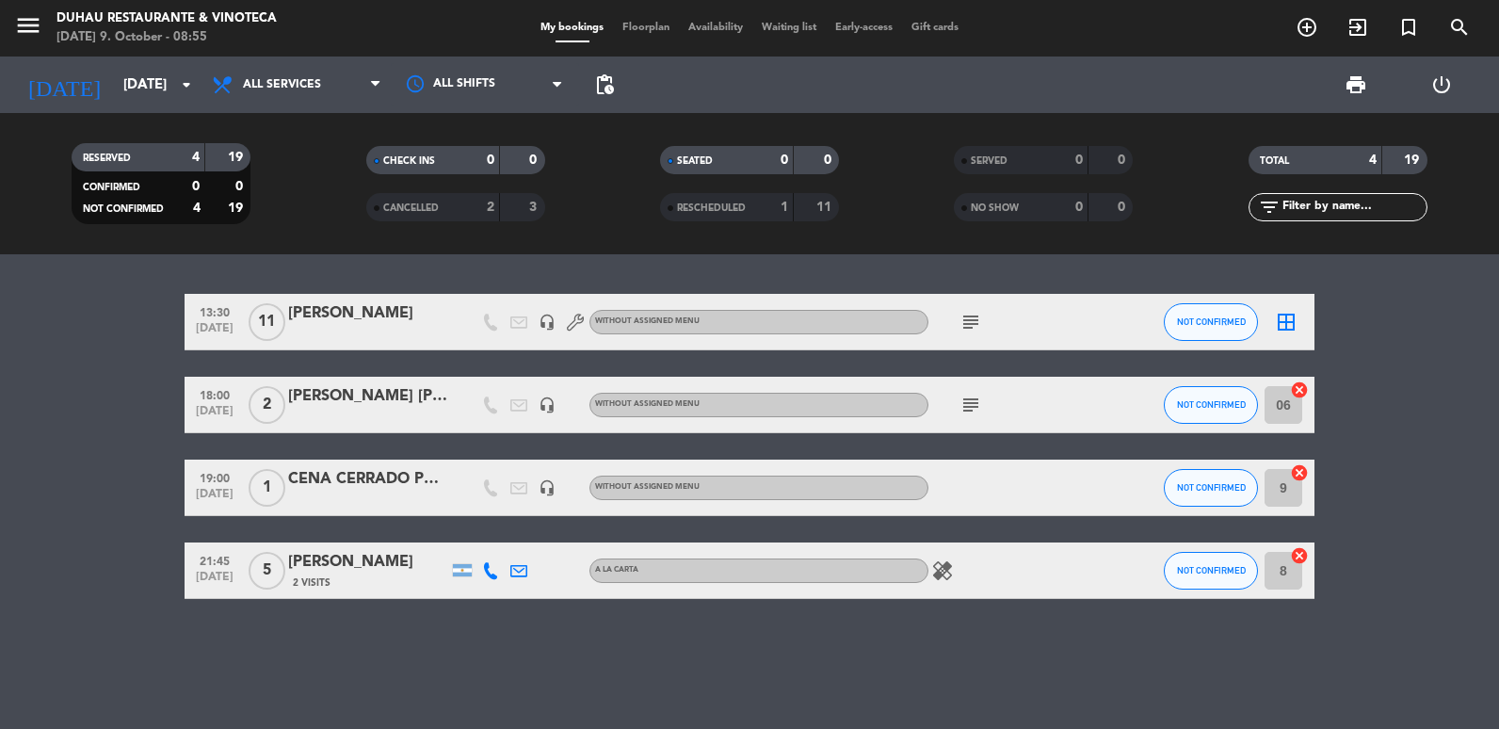
click at [371, 492] on div at bounding box center [368, 499] width 160 height 15
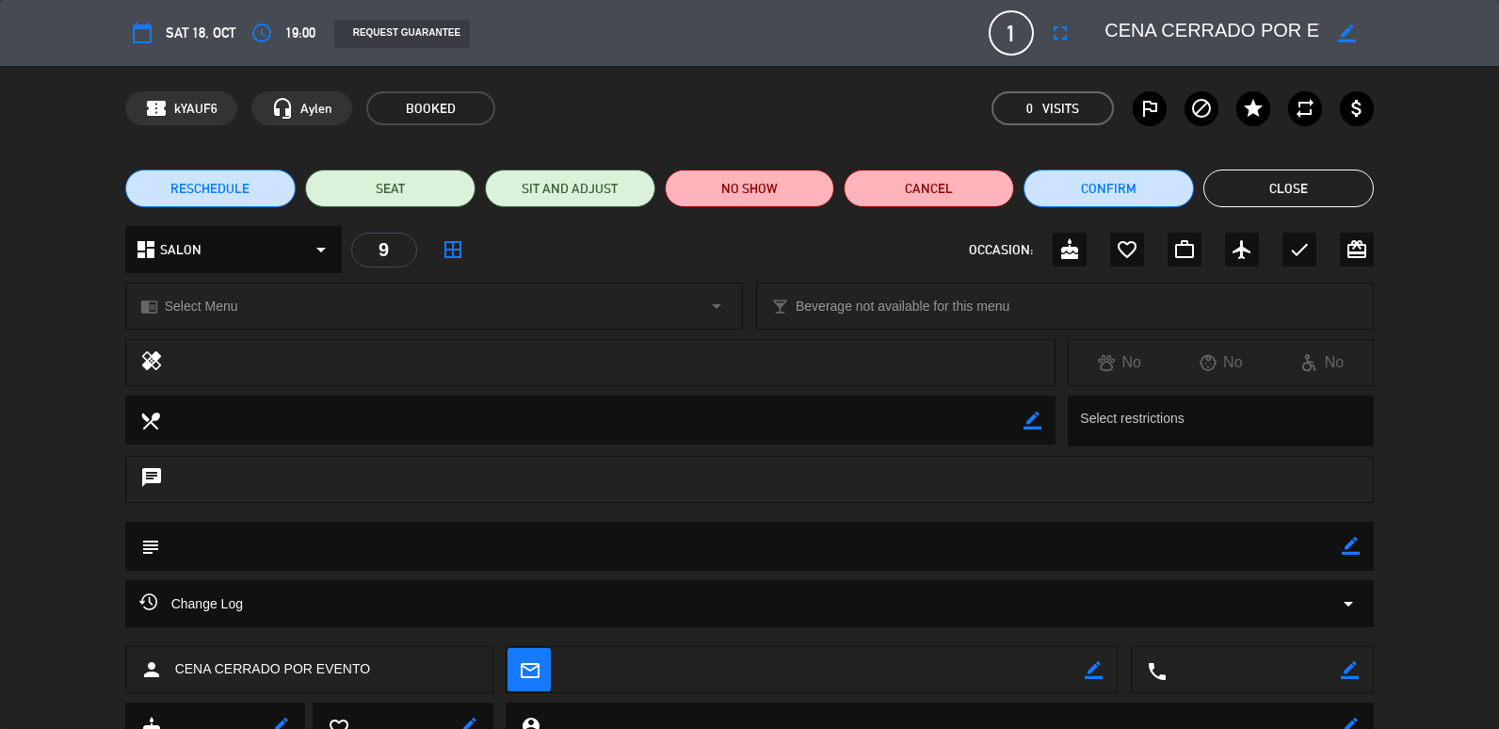
scroll to position [0, 63]
drag, startPoint x: 1169, startPoint y: 19, endPoint x: 1502, endPoint y: 83, distance: 338.4
click at [1498, 83] on html "close × [PERSON_NAME] Restaurante & Vinoteca × chrome_reader_mode List of Reser…" at bounding box center [749, 364] width 1499 height 729
click at [1320, 177] on button "Close" at bounding box center [1288, 188] width 170 height 38
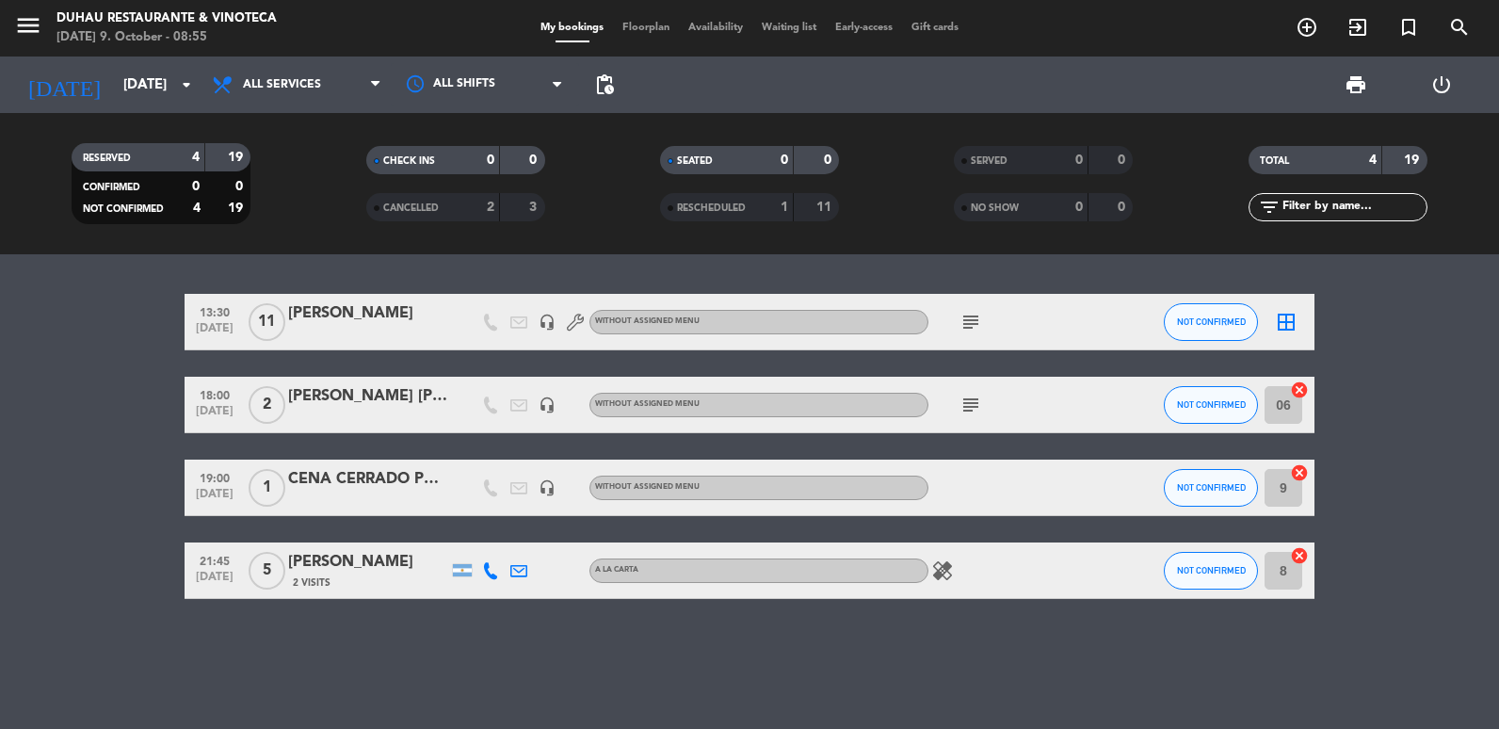
click at [341, 589] on div "2 Visits" at bounding box center [368, 582] width 160 height 16
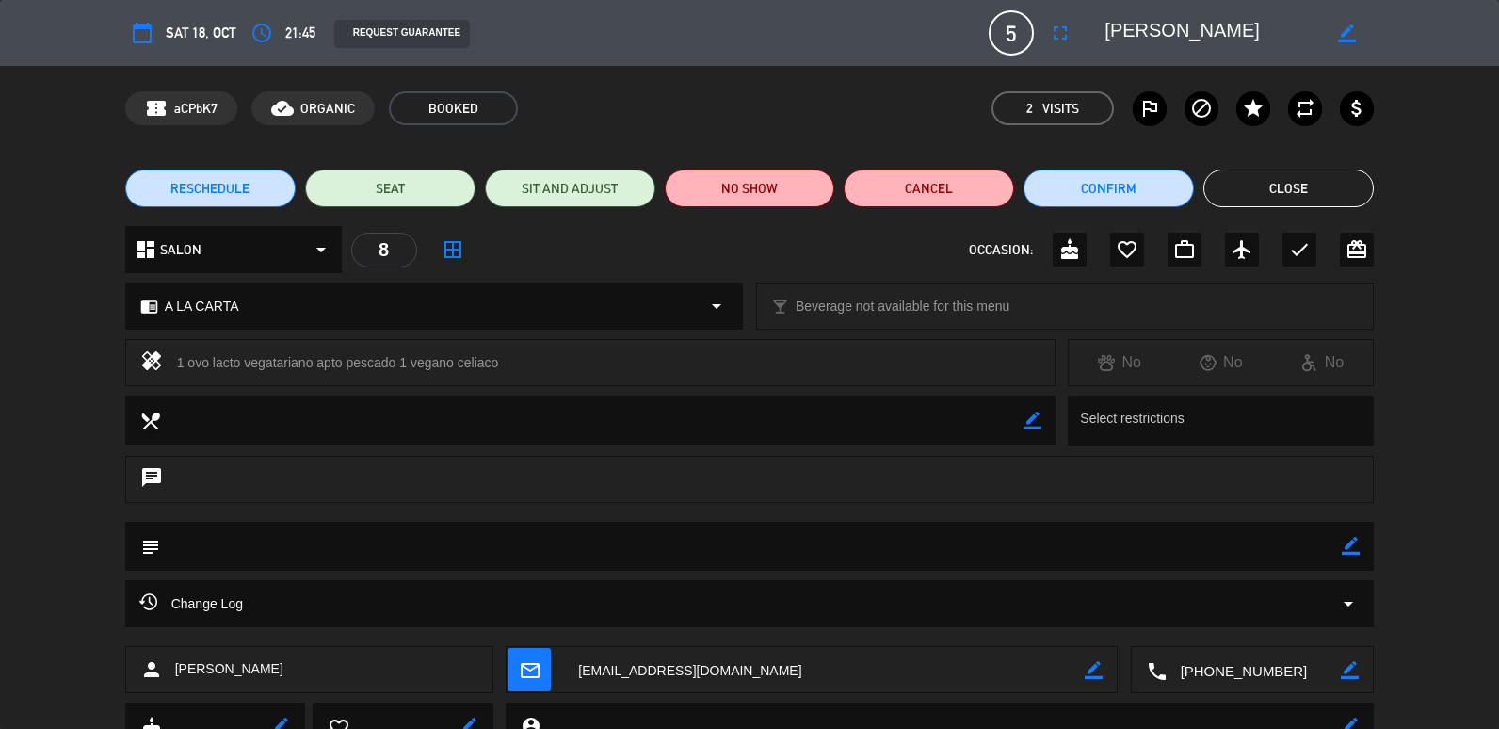
click at [1295, 163] on div "RESCHEDULE SEAT SIT AND ADJUST NO SHOW Cancel Confirm Close" at bounding box center [749, 188] width 1499 height 75
click at [1295, 177] on button "Close" at bounding box center [1288, 188] width 170 height 38
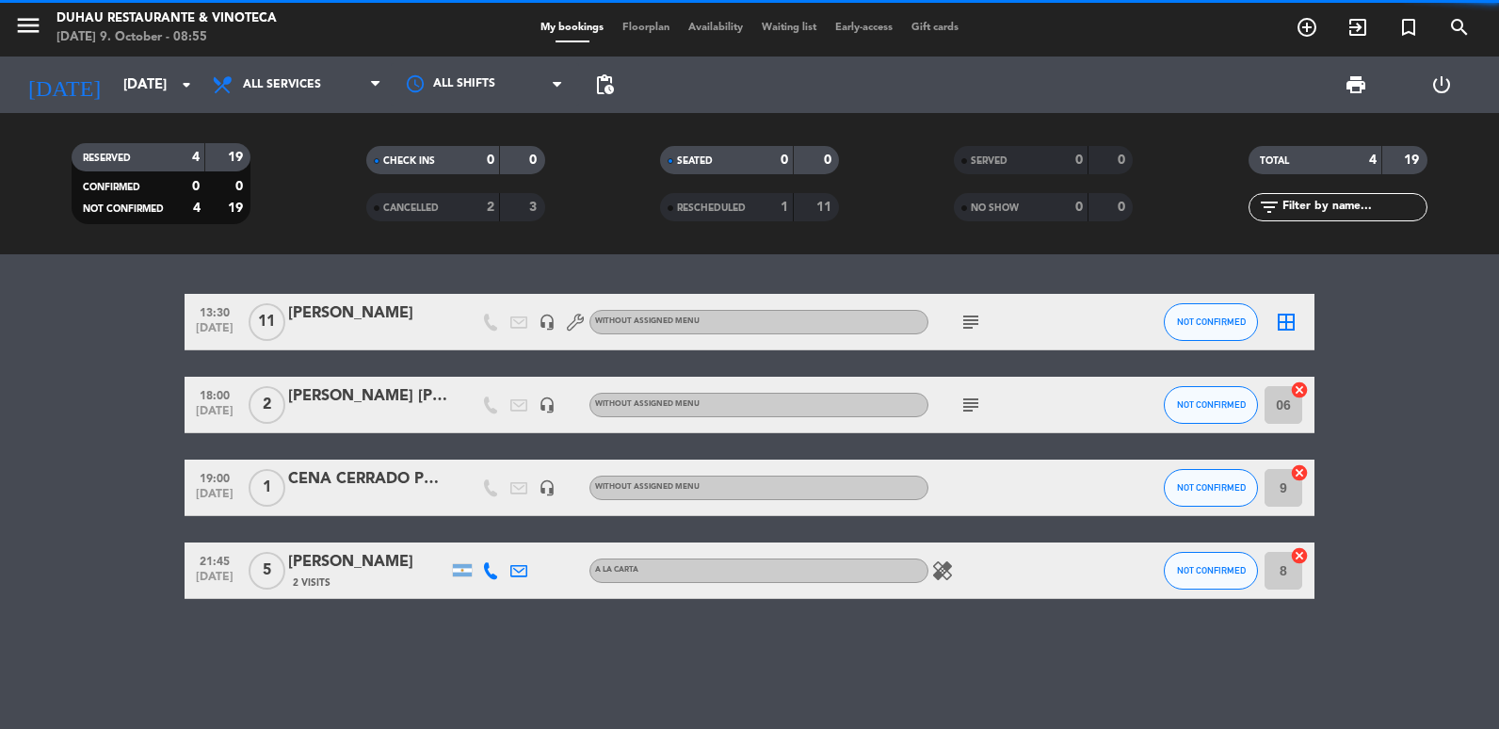
click at [36, 34] on icon "menu" at bounding box center [28, 25] width 28 height 28
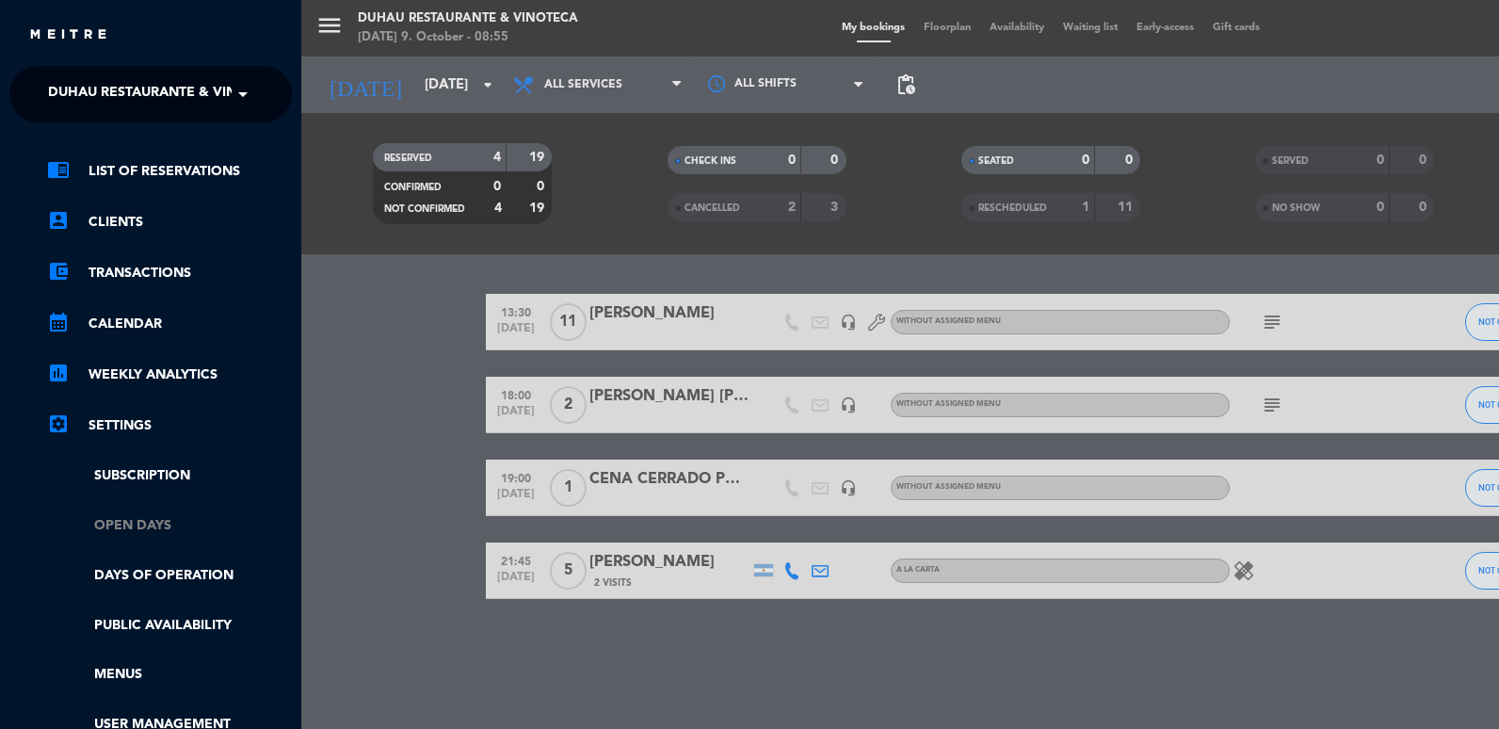
click at [134, 528] on link "Open Days" at bounding box center [169, 526] width 245 height 22
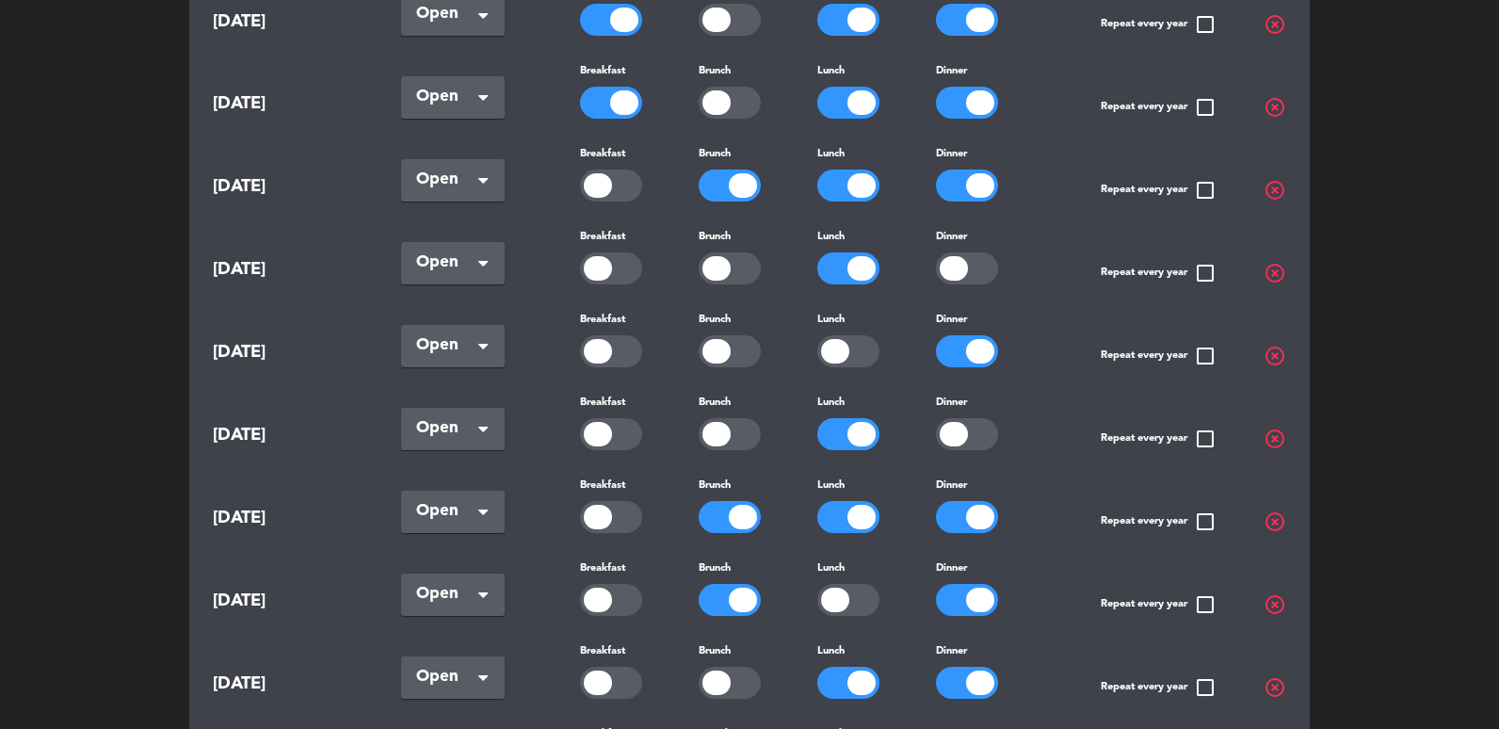
scroll to position [377, 0]
click at [966, 592] on div at bounding box center [980, 599] width 28 height 24
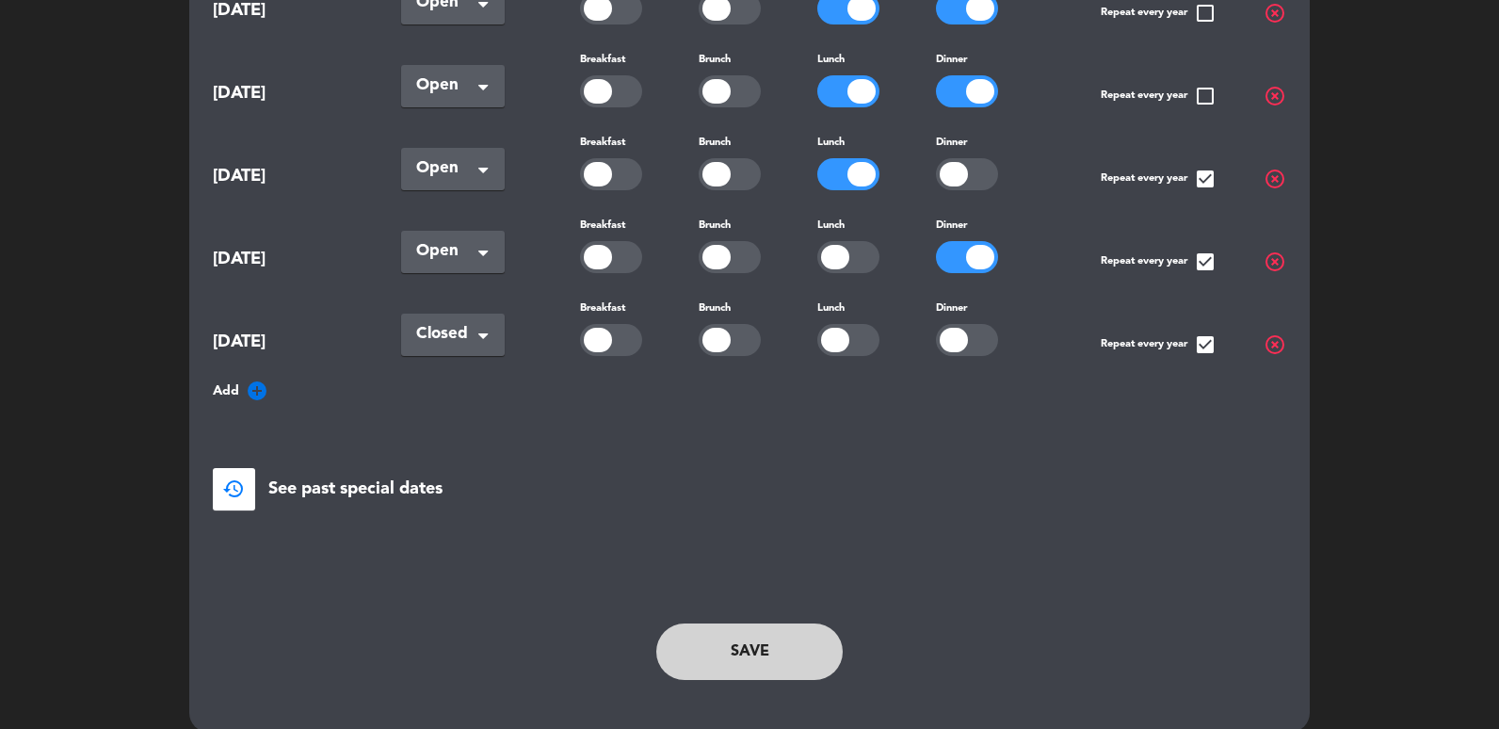
scroll to position [1549, 0]
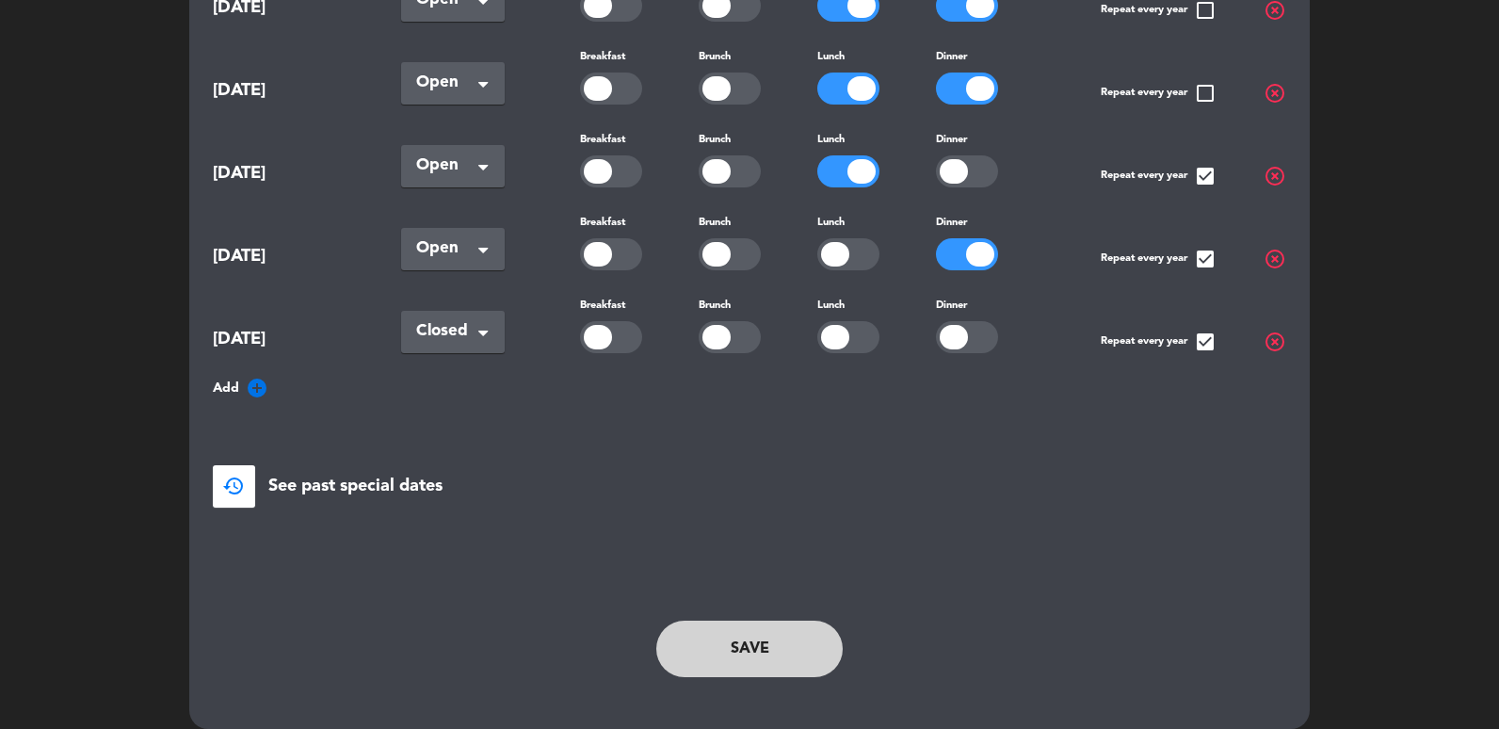
click at [678, 649] on button "Save" at bounding box center [749, 648] width 186 height 56
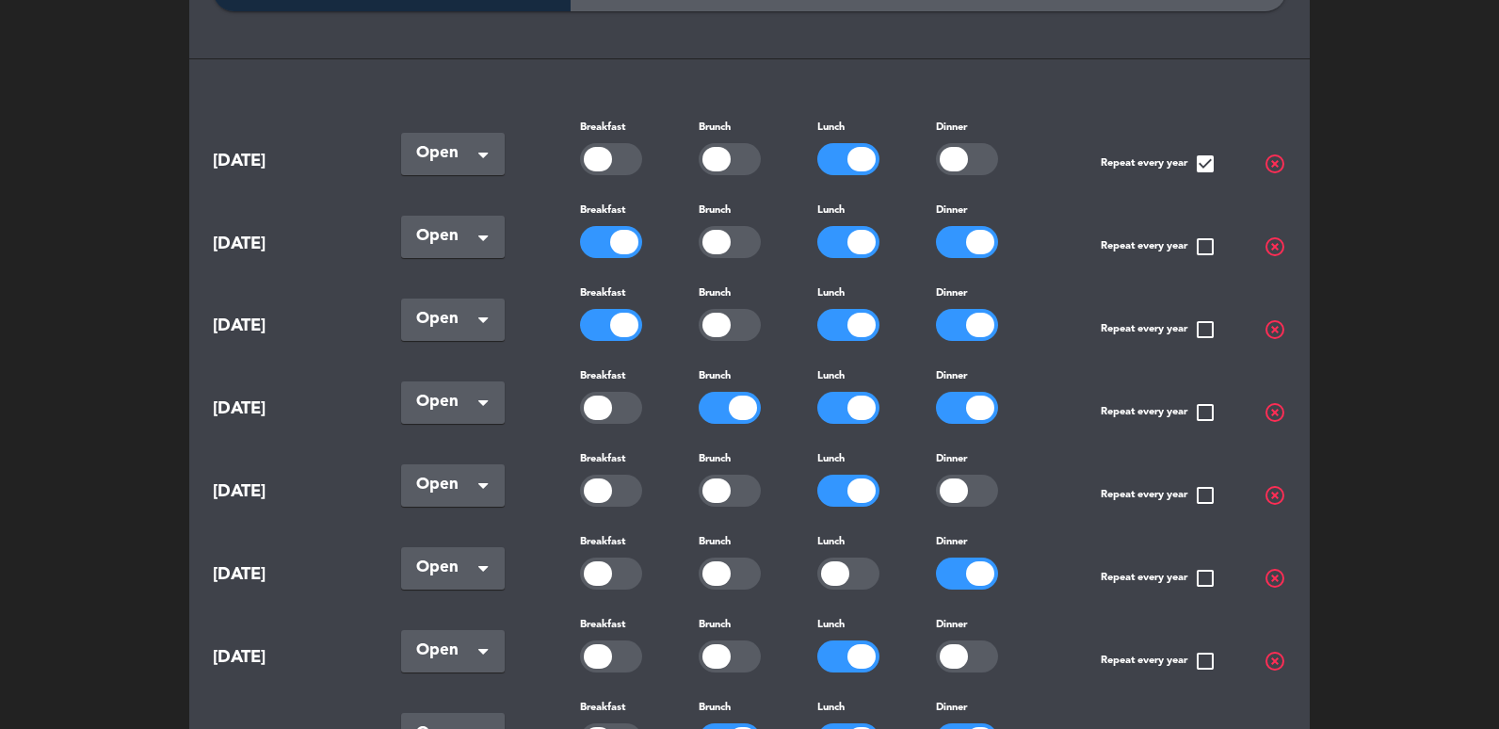
scroll to position [0, 0]
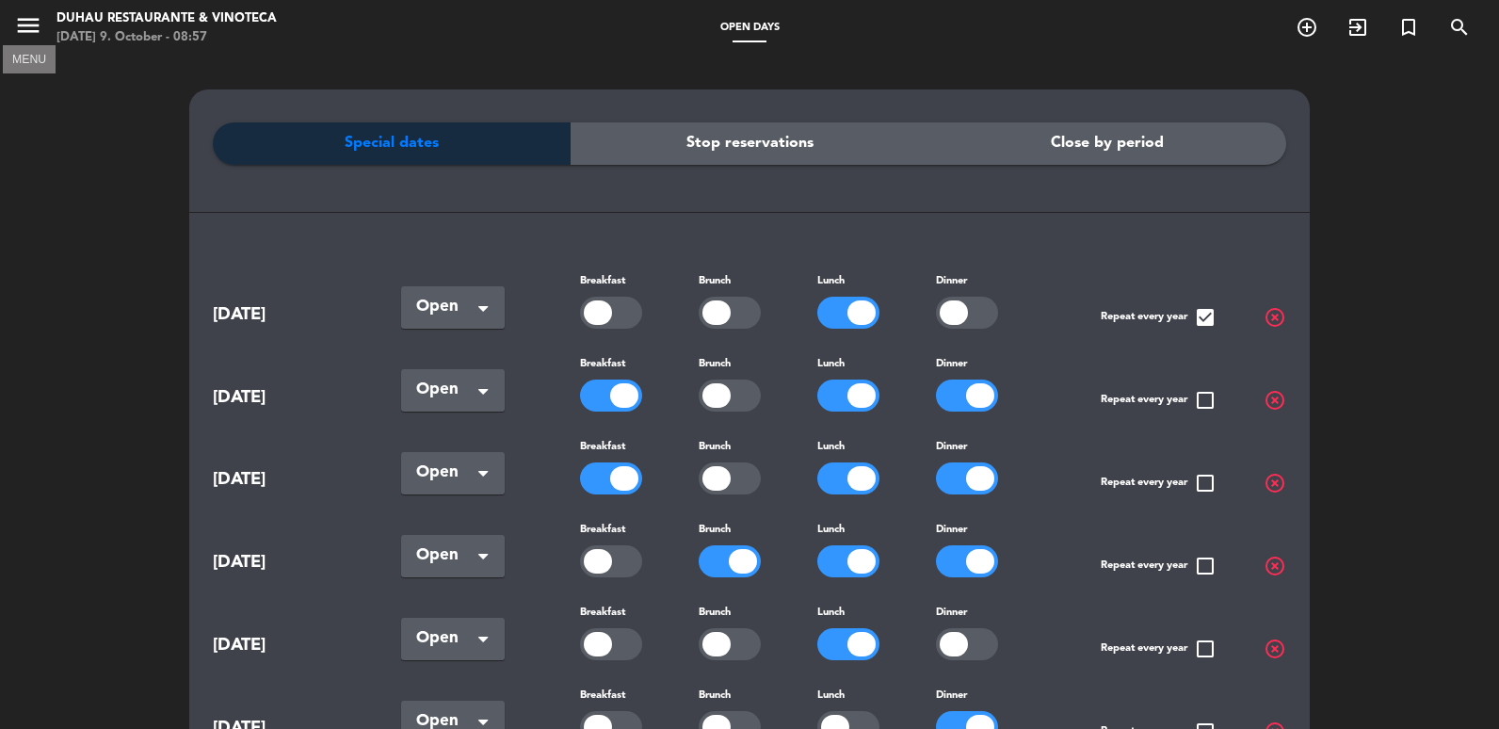
click at [38, 24] on icon "menu" at bounding box center [28, 25] width 28 height 28
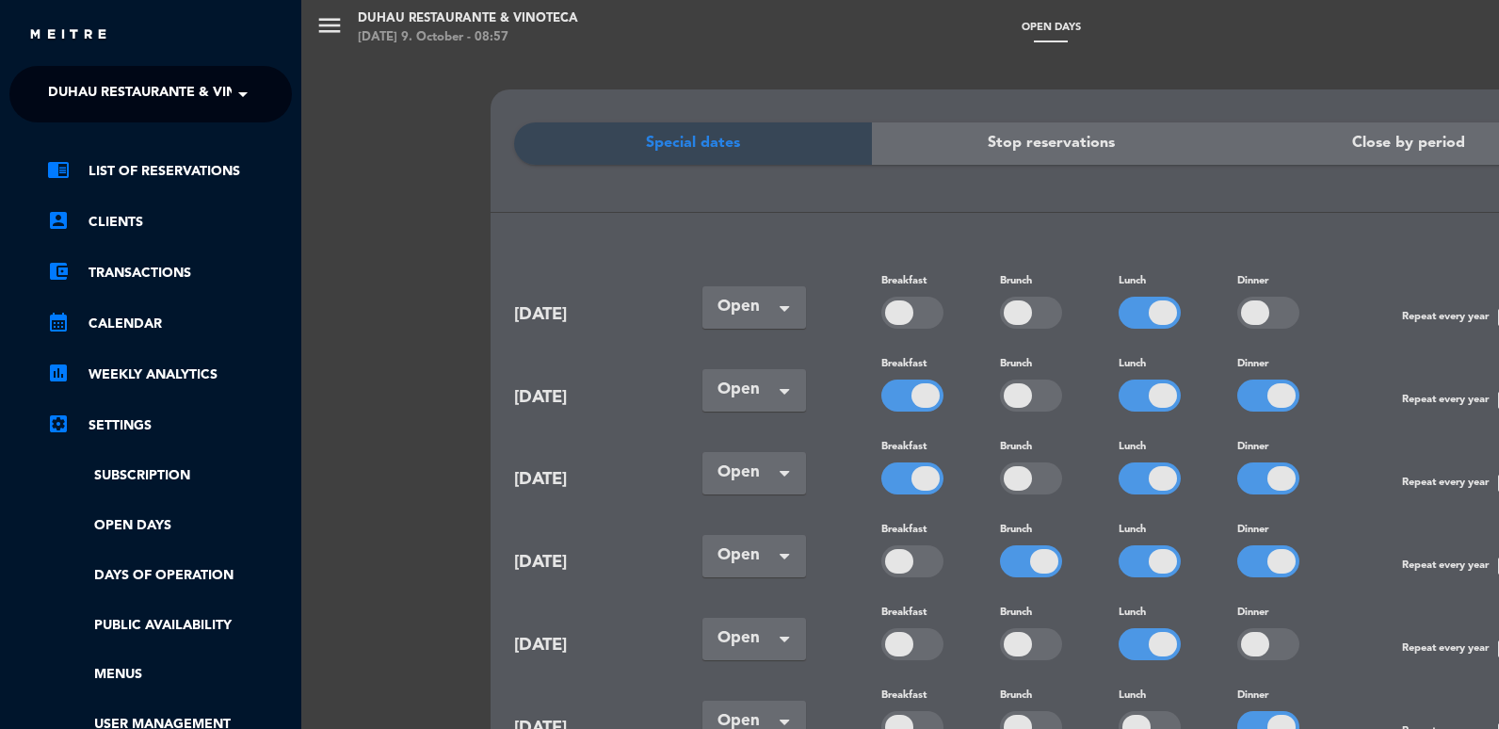
click at [86, 197] on ul "chrome_reader_mode List of Reservations account_box Clients account_balance_wal…" at bounding box center [150, 472] width 282 height 625
click at [92, 173] on link "chrome_reader_mode List of Reservations" at bounding box center [169, 171] width 245 height 23
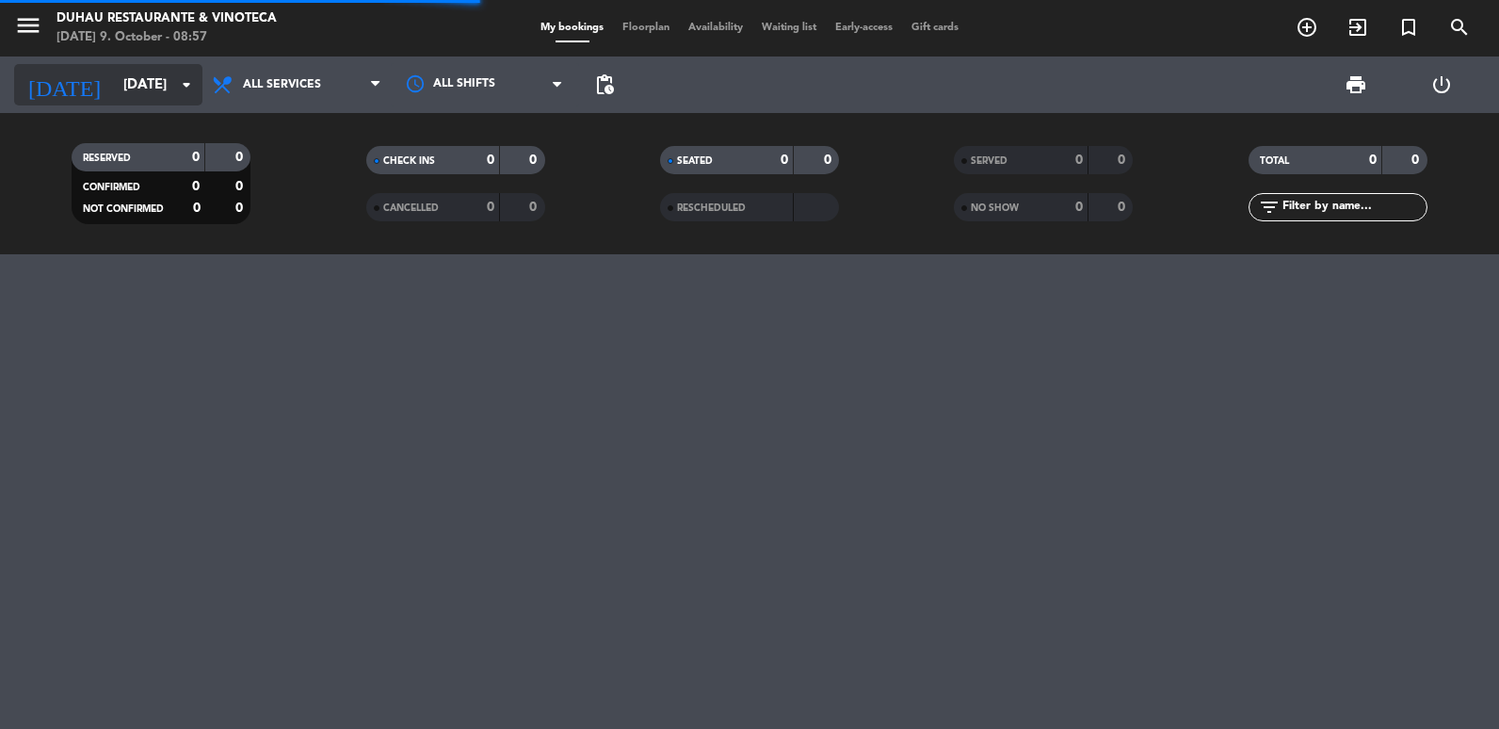
click at [132, 71] on input "[DATE]" at bounding box center [204, 85] width 181 height 35
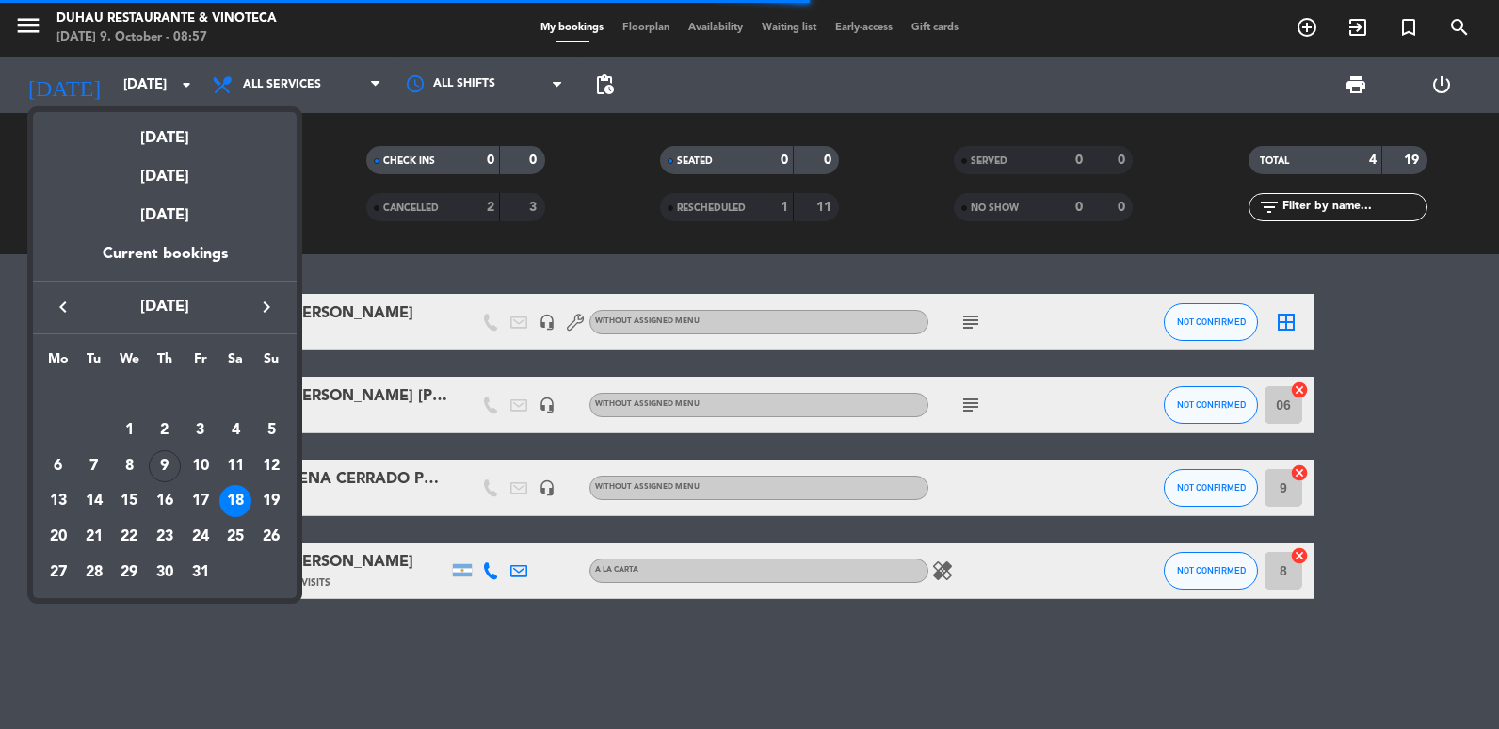
click at [171, 539] on div "23" at bounding box center [165, 537] width 32 height 32
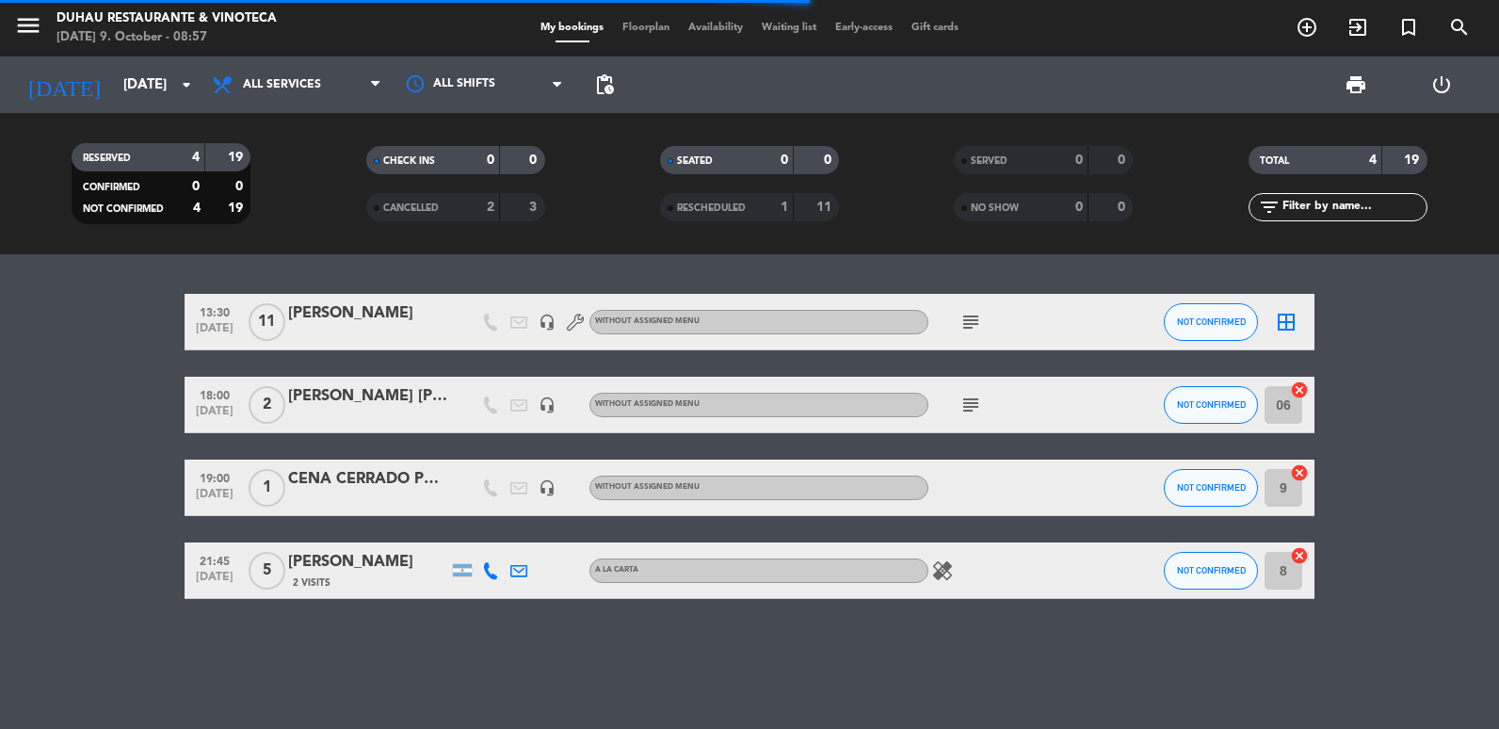
type input "[DATE]"
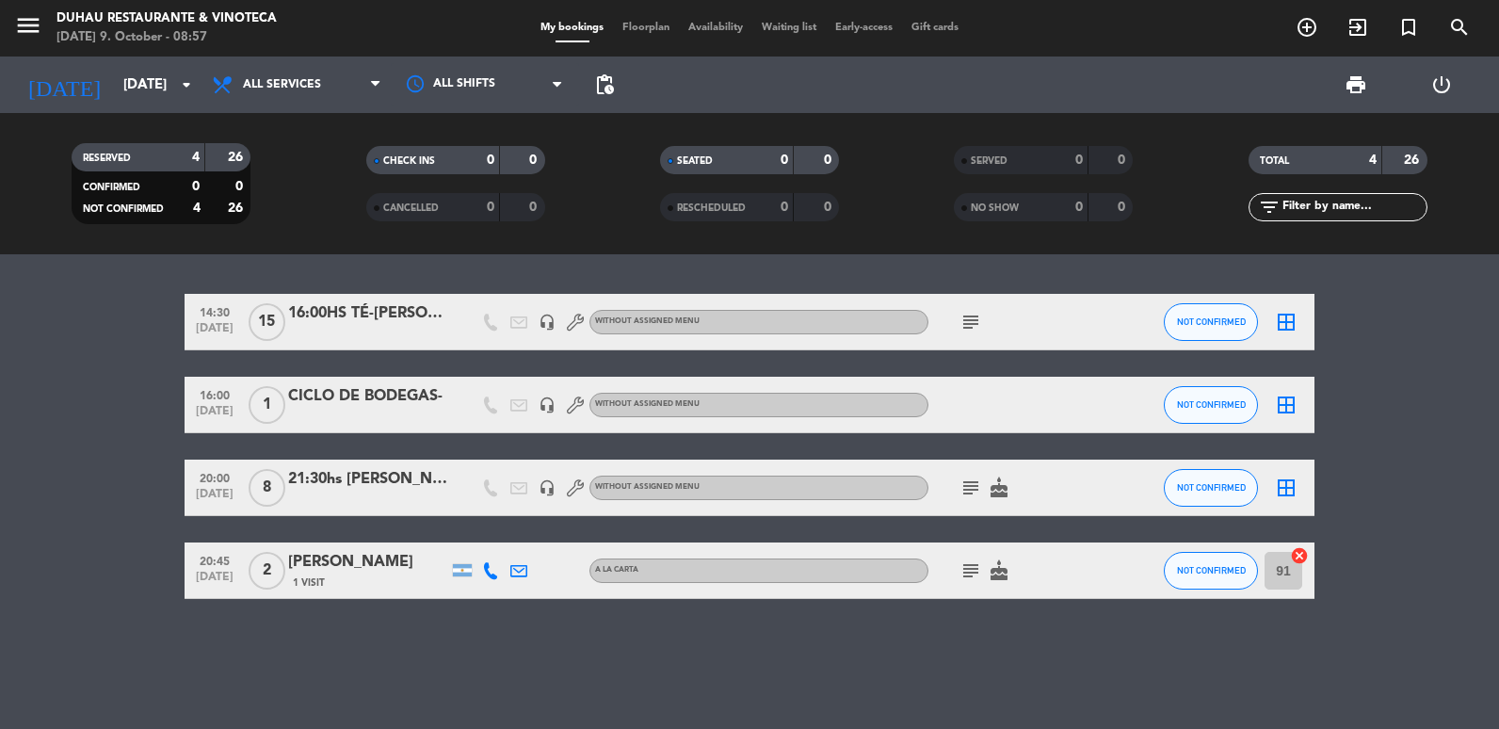
click at [973, 326] on icon "subject" at bounding box center [970, 322] width 23 height 23
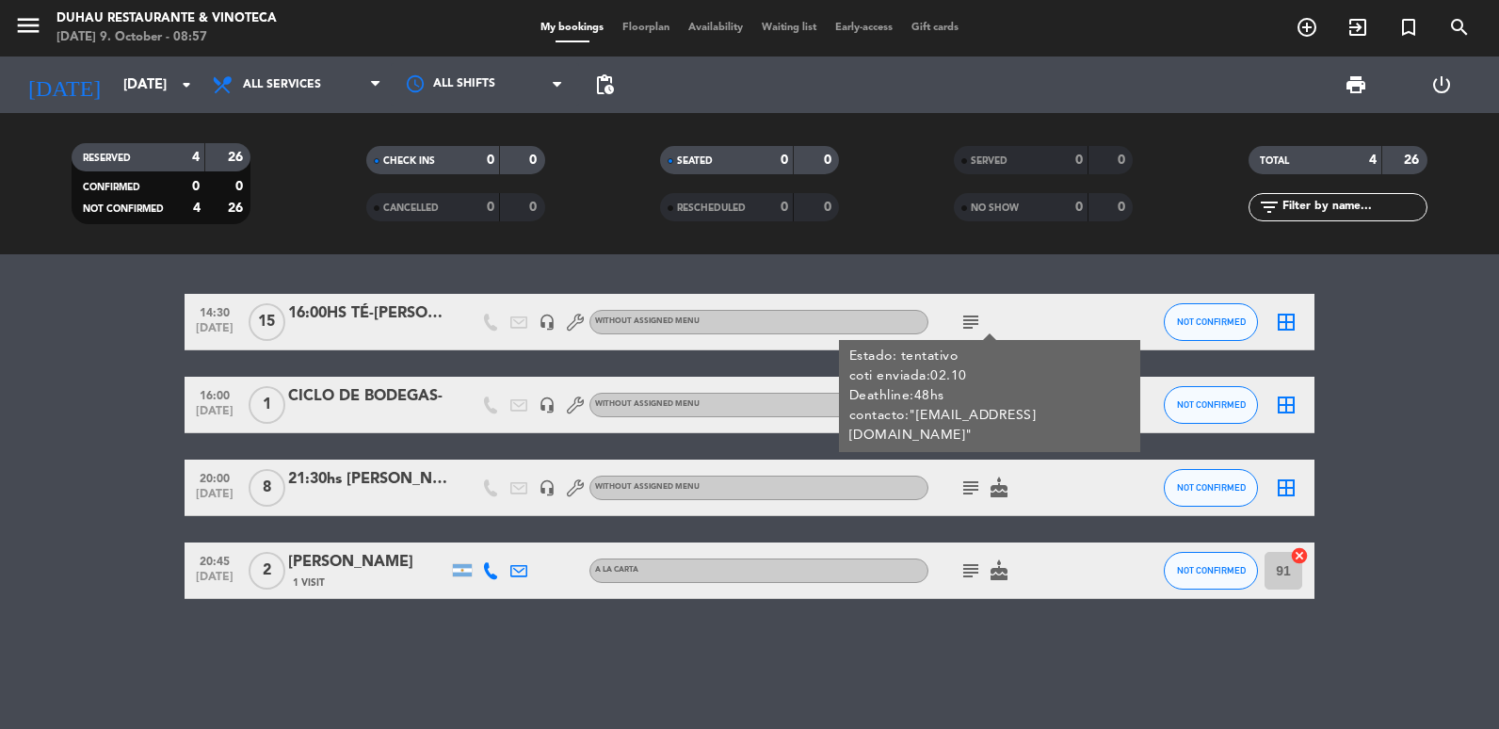
click at [393, 331] on div at bounding box center [368, 334] width 160 height 15
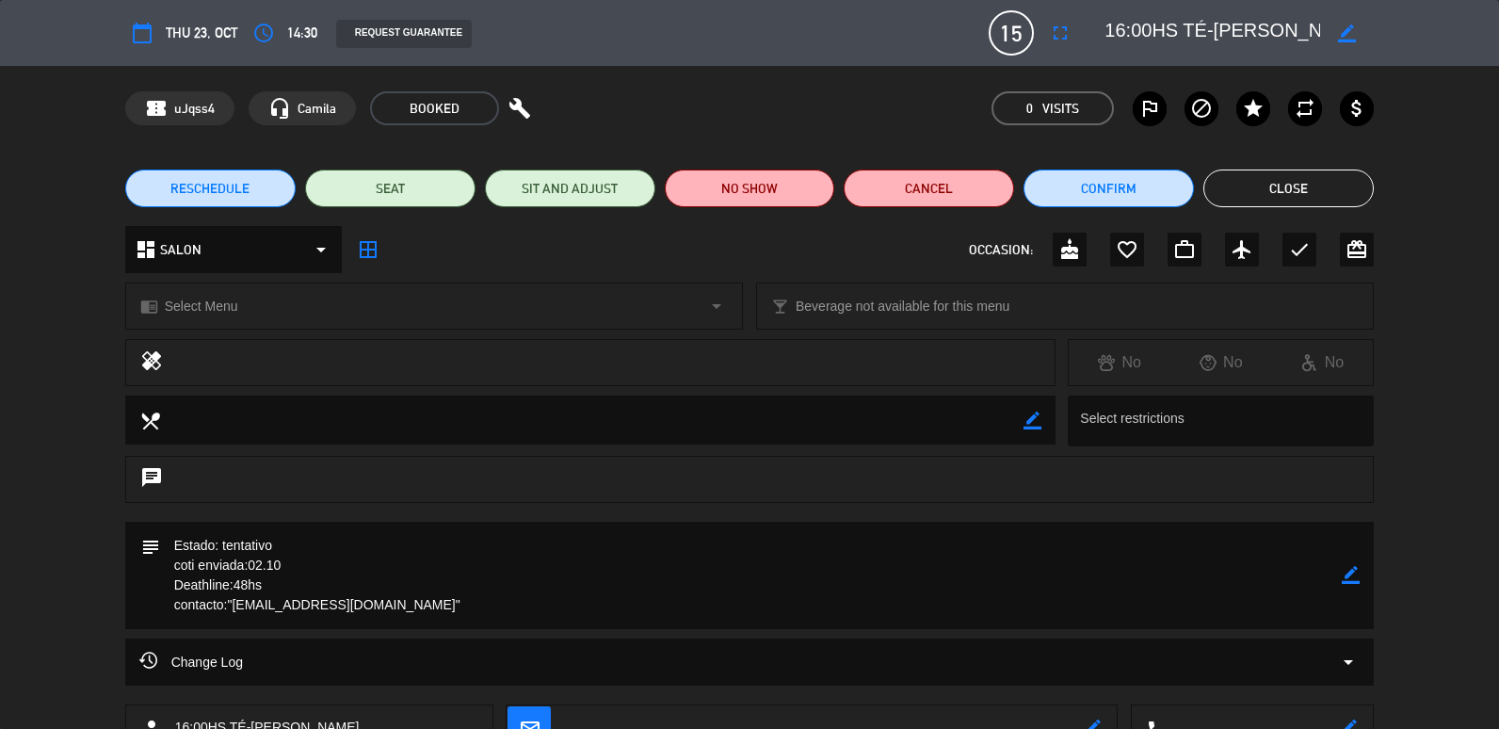
click at [1354, 569] on icon "border_color" at bounding box center [1351, 575] width 18 height 18
drag, startPoint x: 427, startPoint y: 541, endPoint x: 217, endPoint y: 534, distance: 210.1
click at [217, 534] on textarea at bounding box center [751, 575] width 1182 height 107
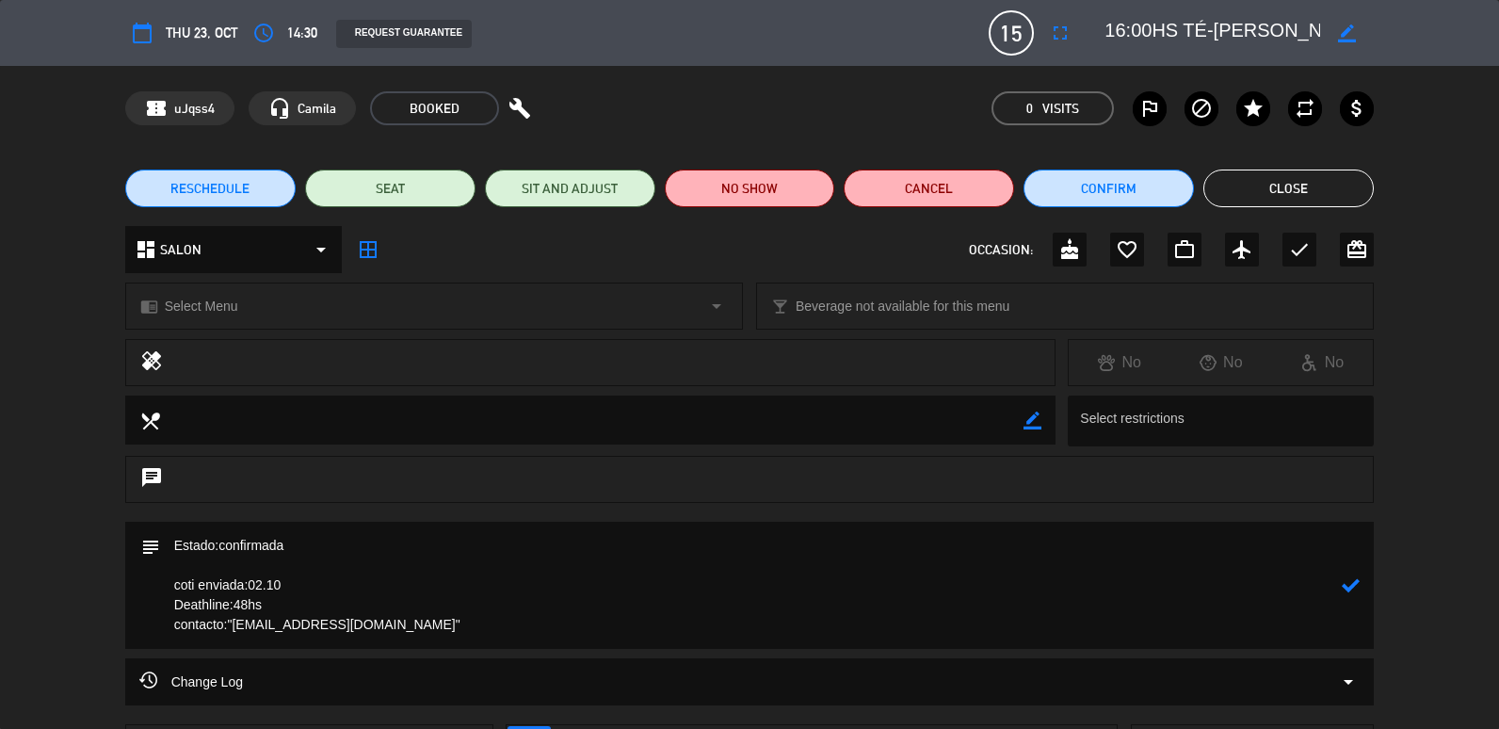
paste textarea "16.30 a 19hs"
drag, startPoint x: 265, startPoint y: 606, endPoint x: 147, endPoint y: 589, distance: 119.8
click at [147, 589] on div "subject" at bounding box center [749, 585] width 1249 height 127
type textarea "Estado:confirmada 16.30 a 19hs Pendiente pago - armado afuera si el clima acomp…"
click at [1363, 595] on div "subject" at bounding box center [749, 585] width 1249 height 127
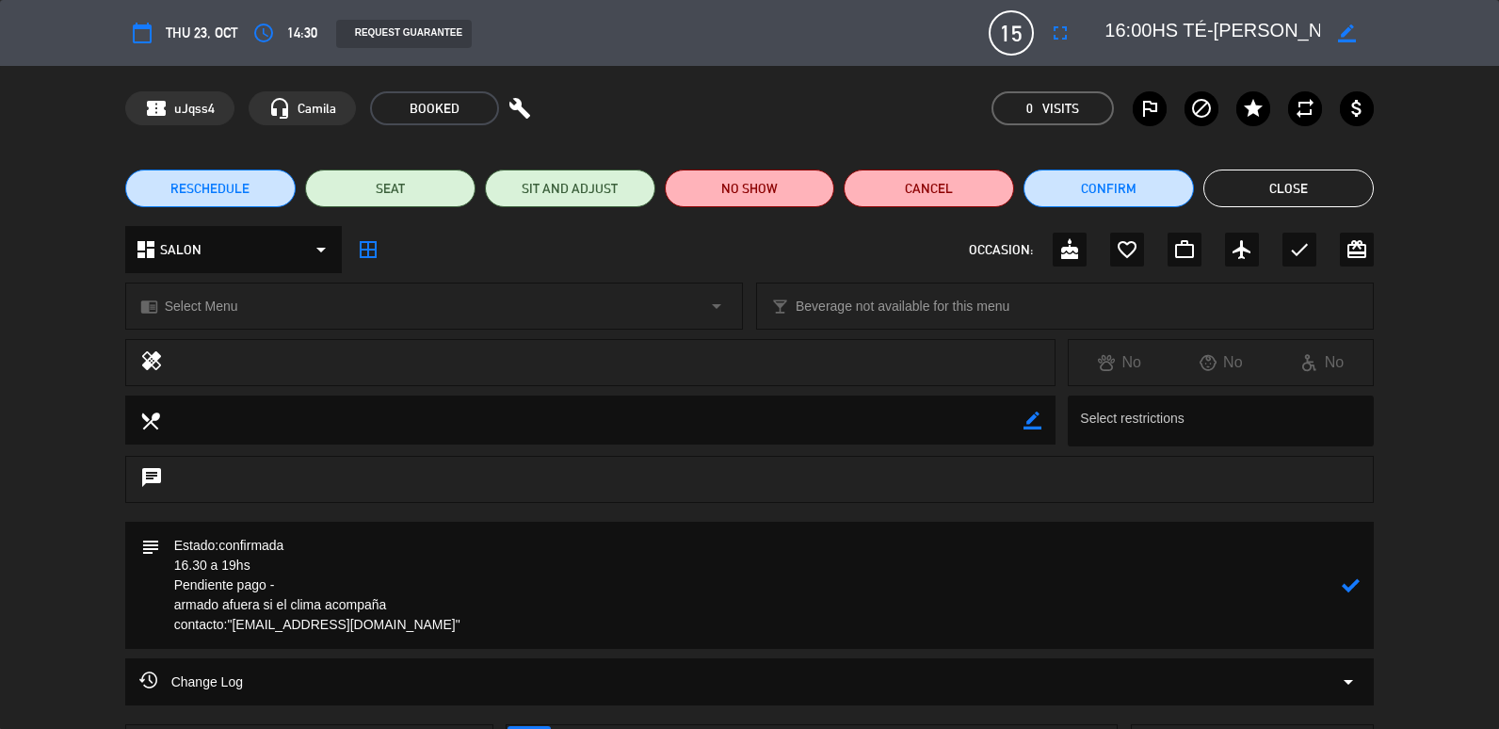
click at [1352, 592] on icon at bounding box center [1351, 585] width 18 height 18
click at [1287, 205] on button "Close" at bounding box center [1288, 188] width 170 height 38
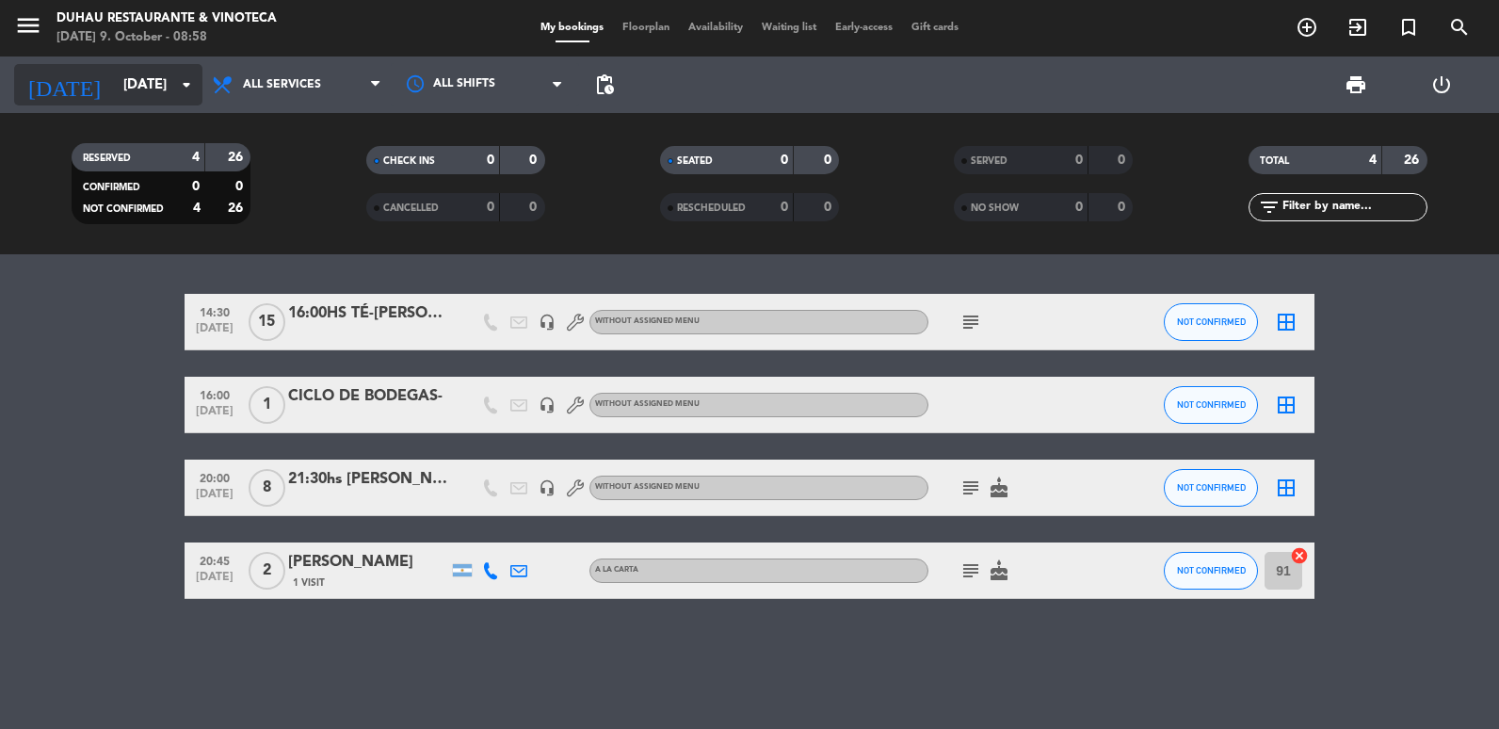
click at [171, 101] on input "[DATE]" at bounding box center [204, 85] width 181 height 35
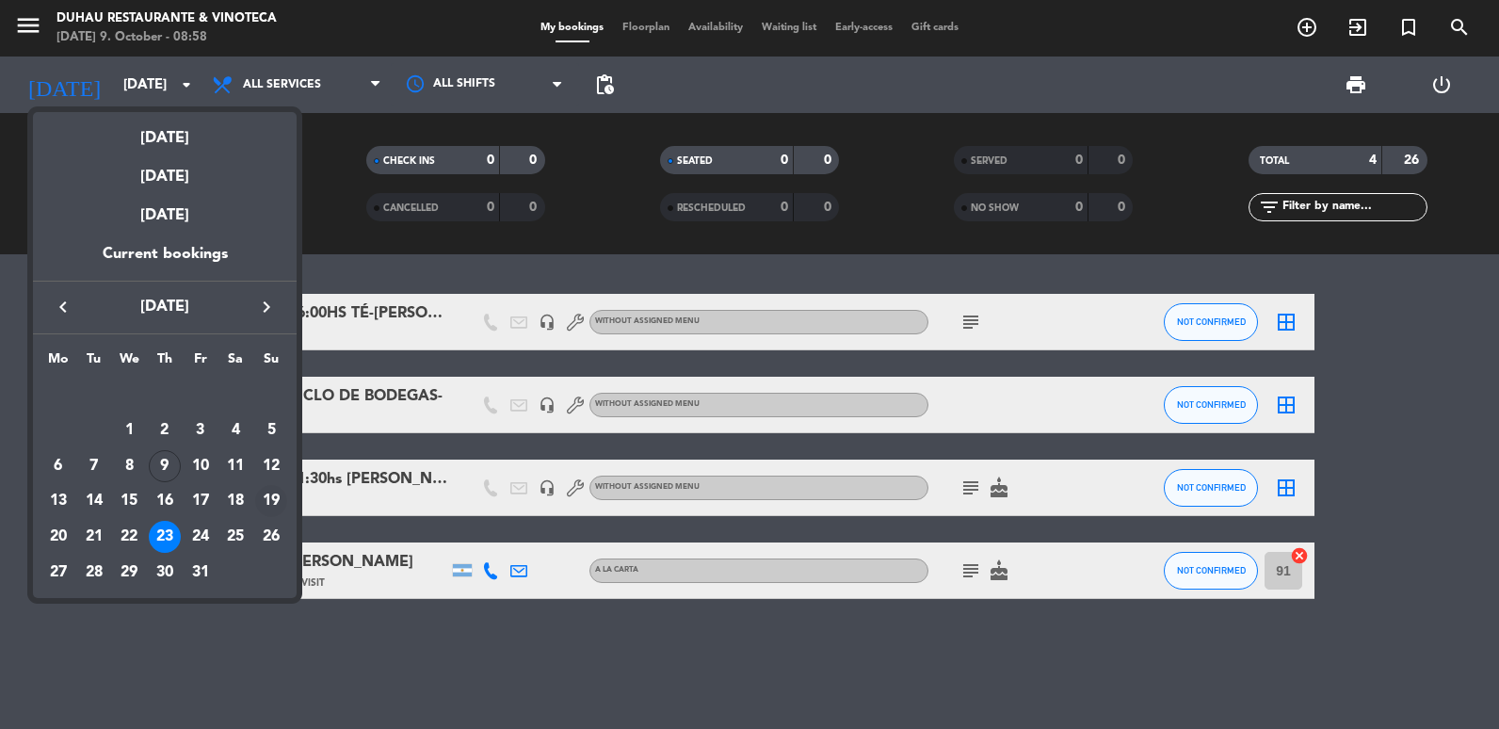
click at [280, 495] on div "19" at bounding box center [271, 501] width 32 height 32
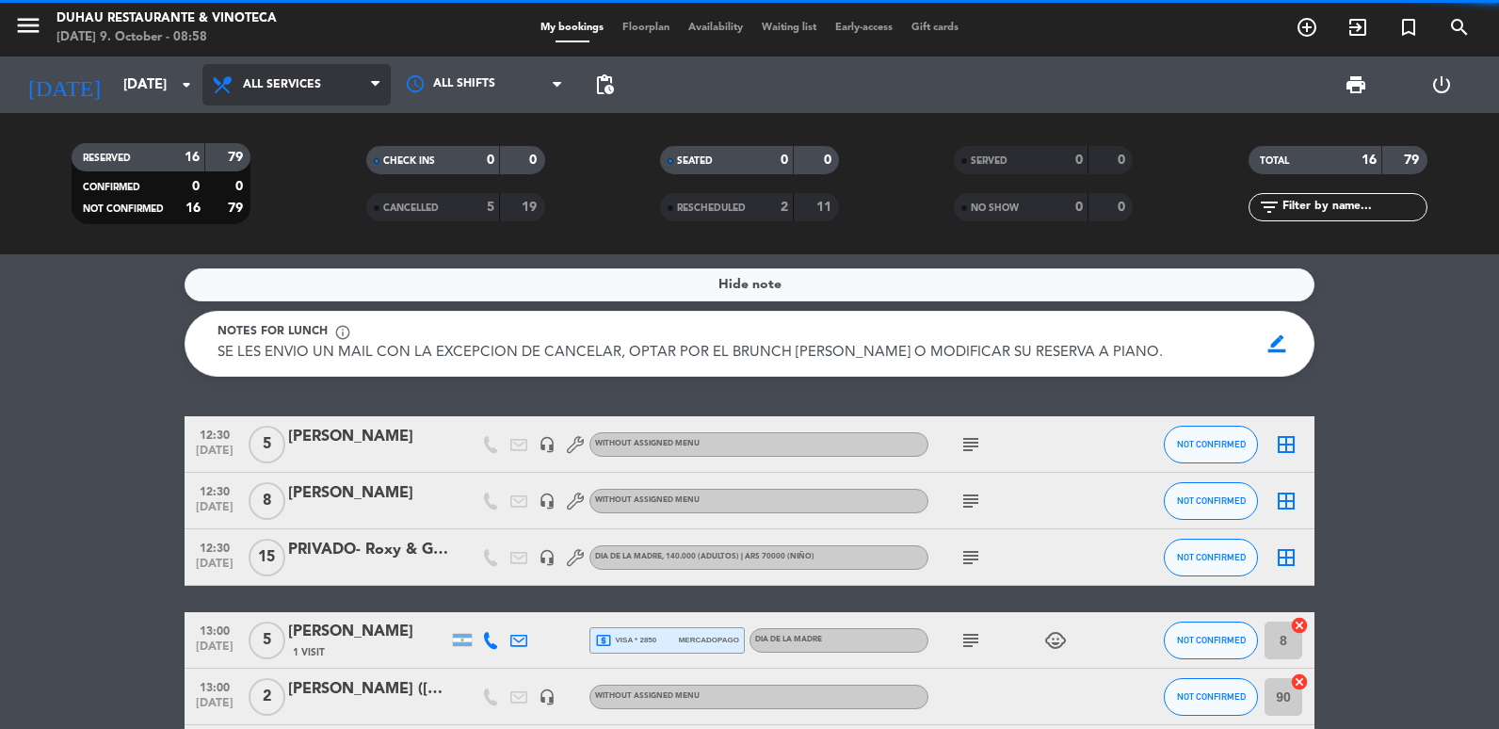
click at [290, 88] on span "All services" at bounding box center [282, 84] width 78 height 13
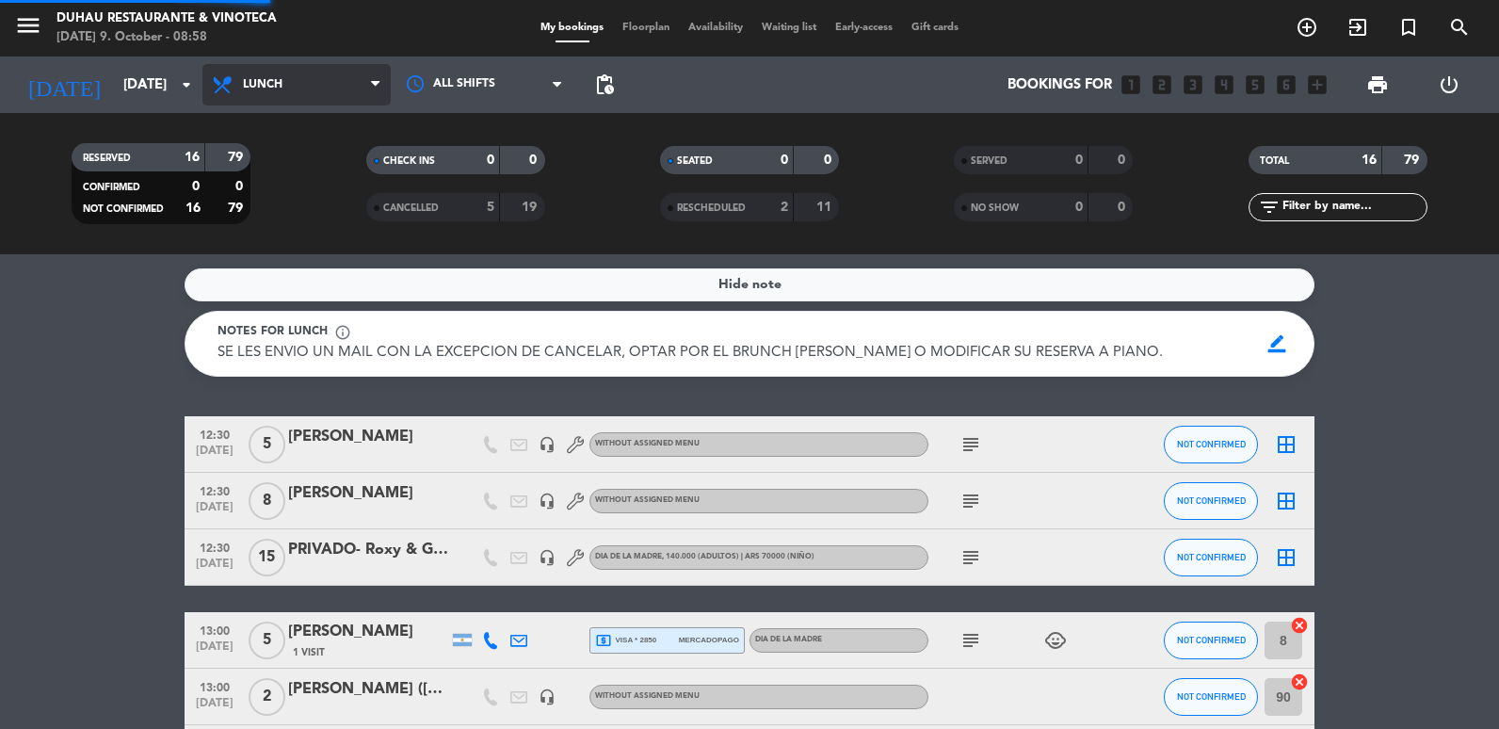
click at [296, 255] on ng-component "menu [PERSON_NAME] Restaurante & Vinoteca [DATE] 9. October - 08:58 My bookings…" at bounding box center [749, 364] width 1499 height 729
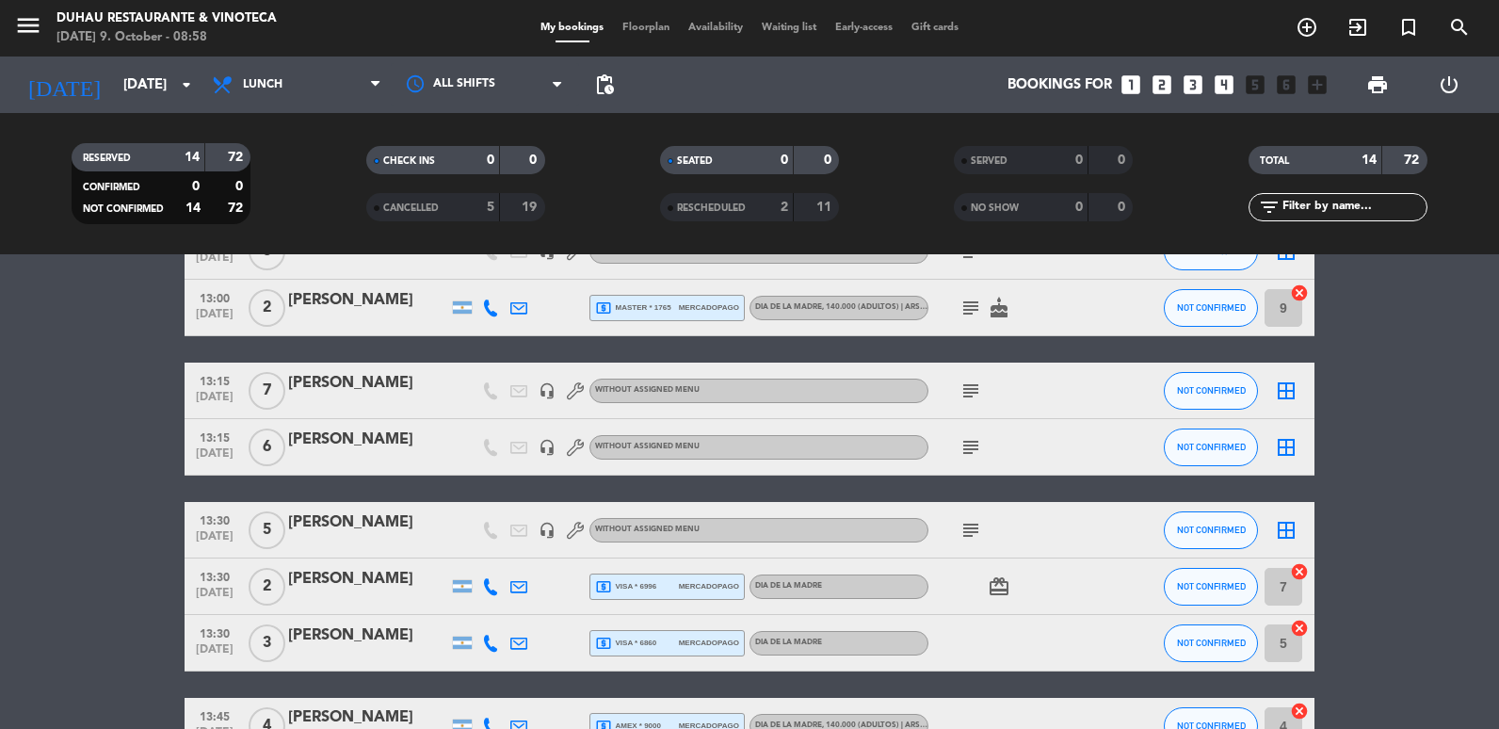
scroll to position [565, 0]
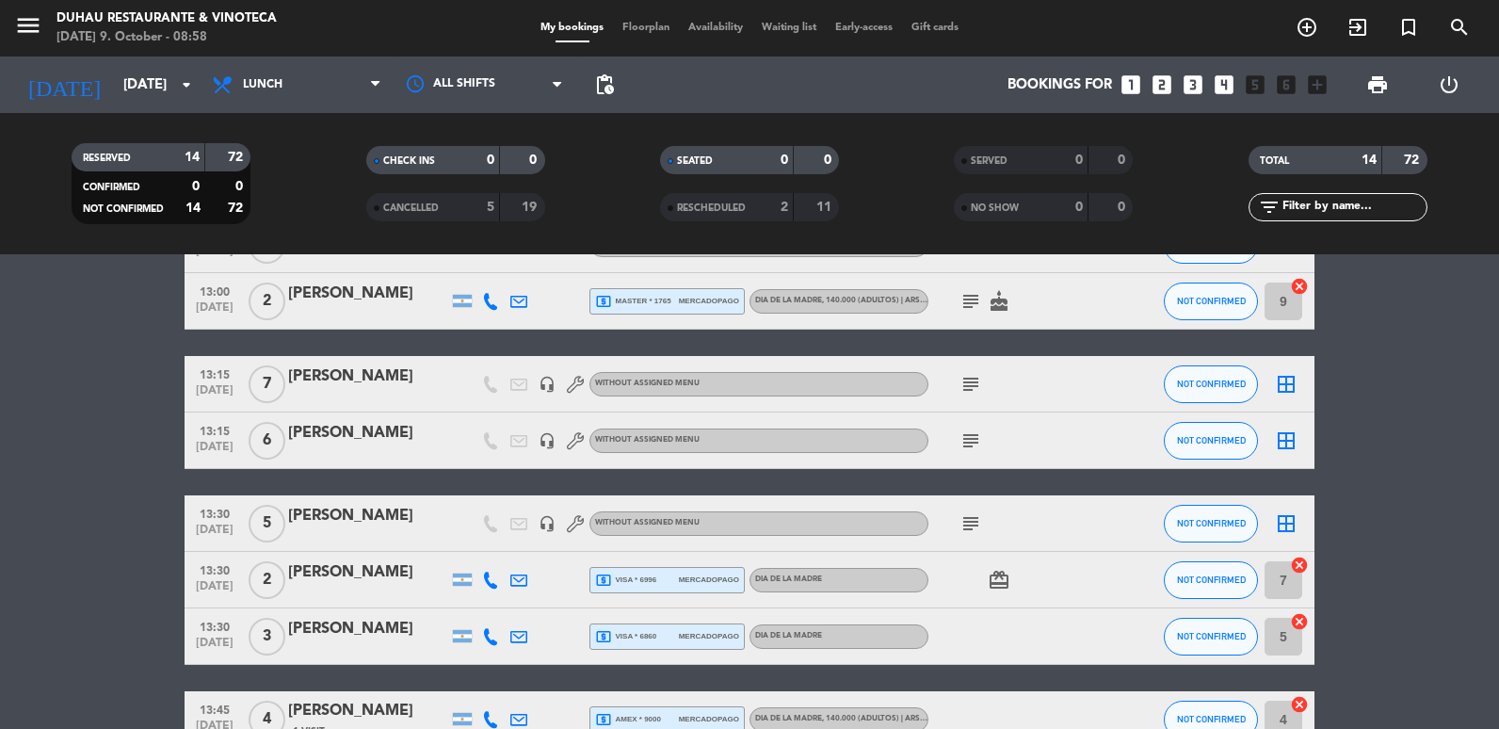
click at [962, 444] on icon "subject" at bounding box center [970, 440] width 23 height 23
click at [776, 373] on div "Without assigned menu" at bounding box center [758, 384] width 339 height 24
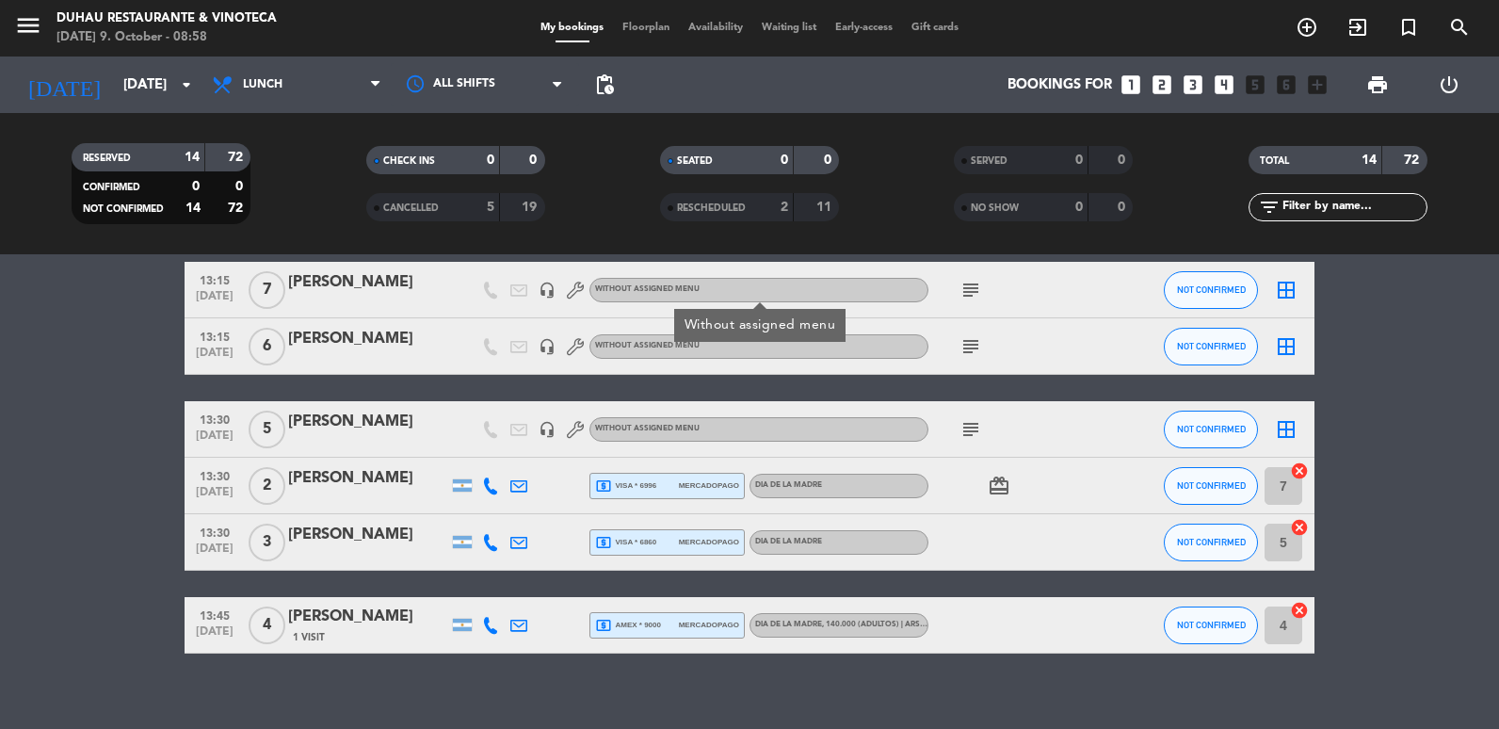
click at [979, 424] on icon "subject" at bounding box center [970, 429] width 23 height 23
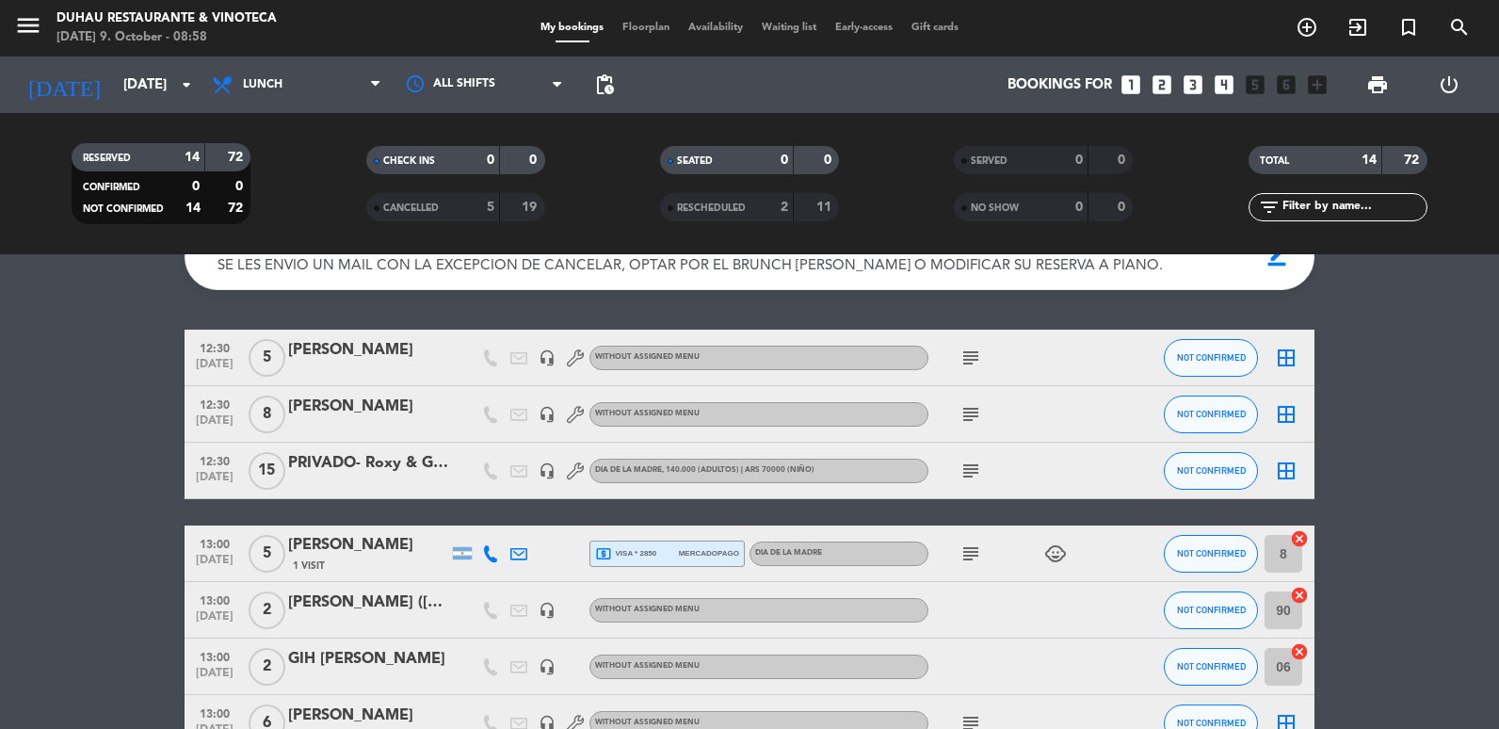
scroll to position [0, 0]
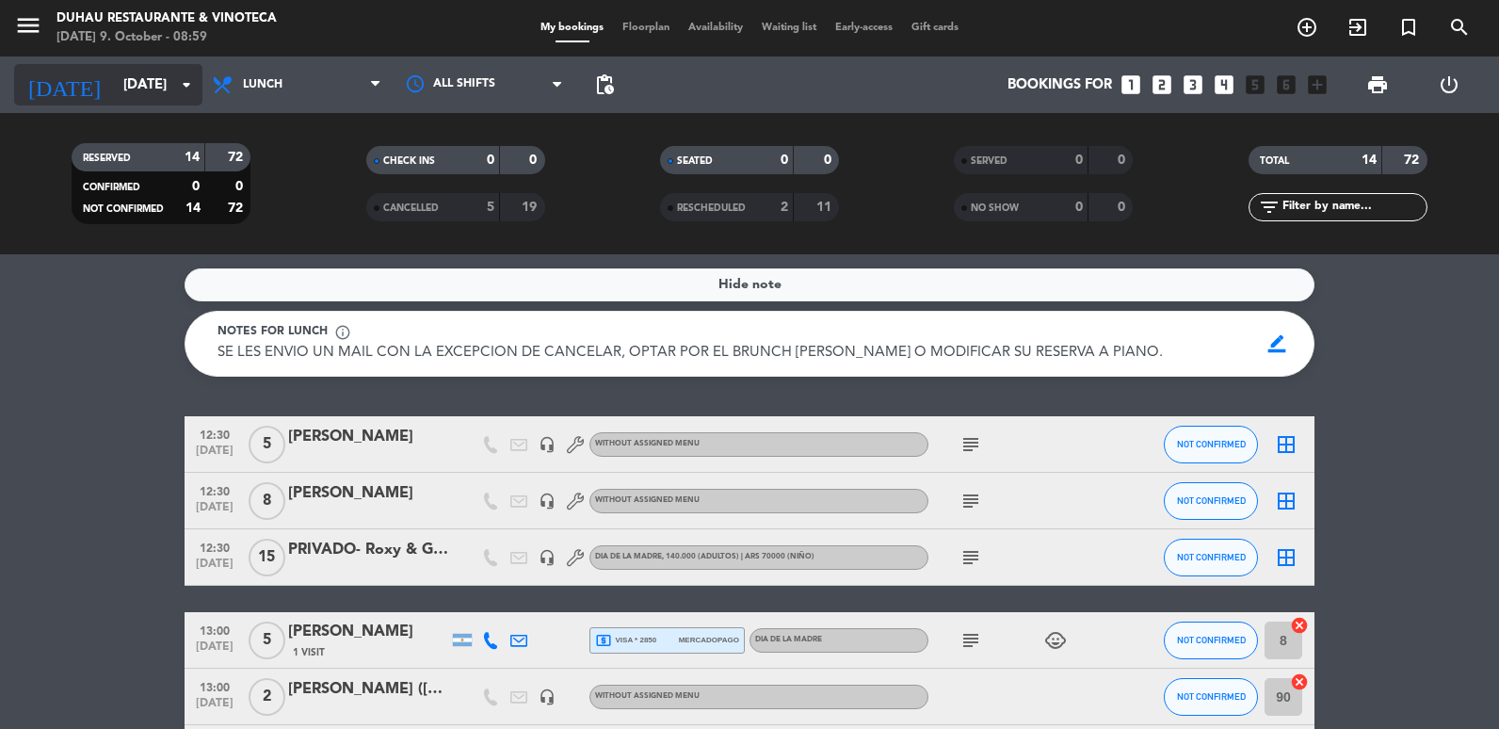
click at [153, 101] on input "[DATE]" at bounding box center [204, 85] width 181 height 35
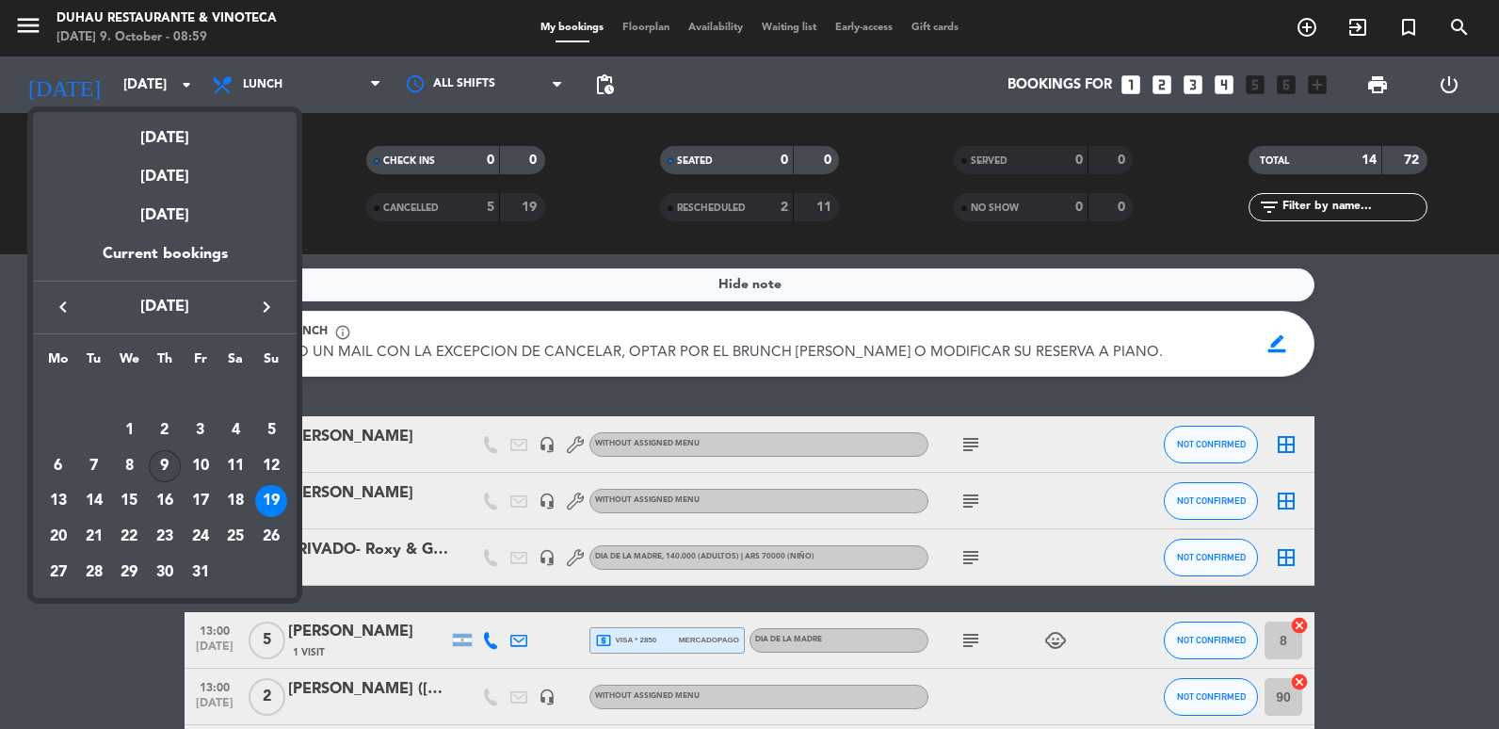
click at [161, 458] on div "9" at bounding box center [165, 466] width 32 height 32
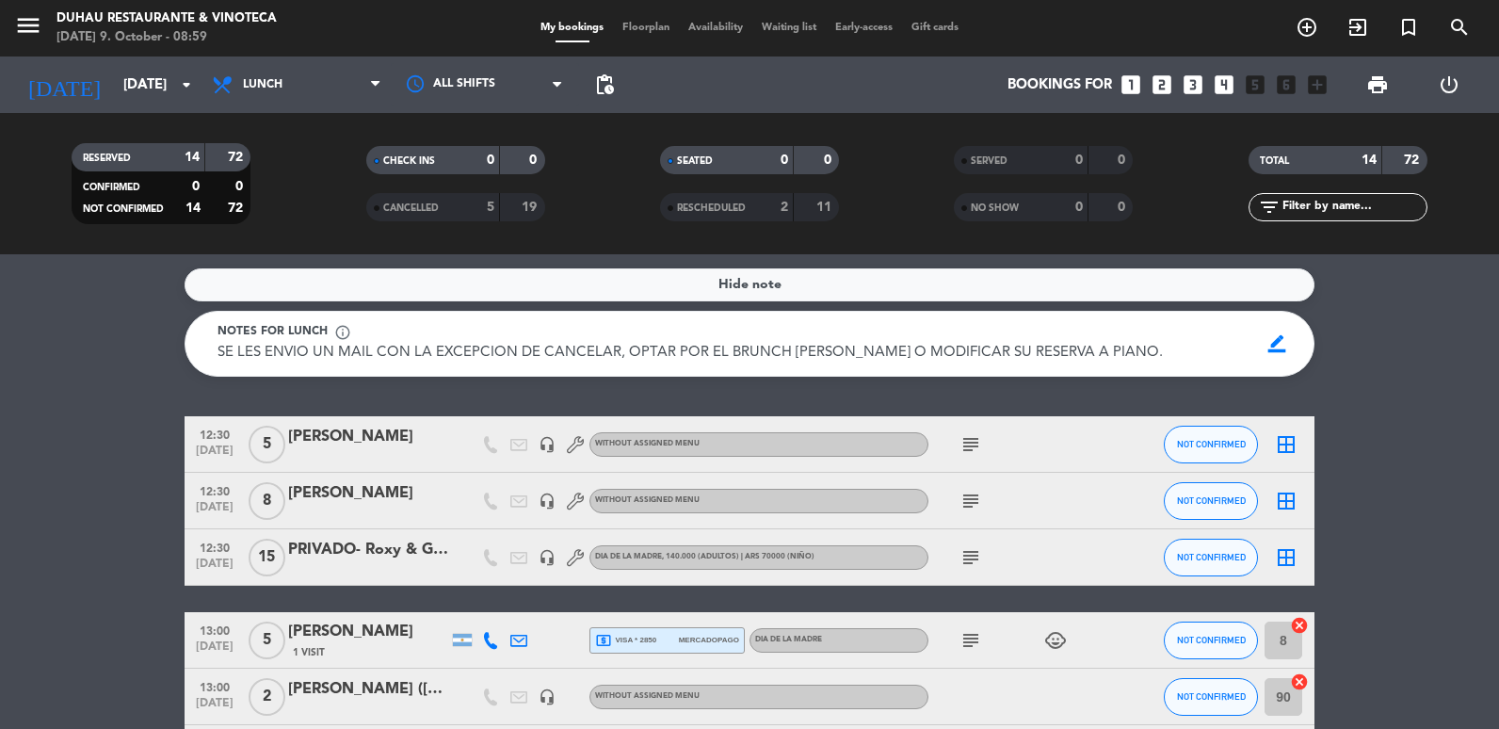
type input "[DATE]"
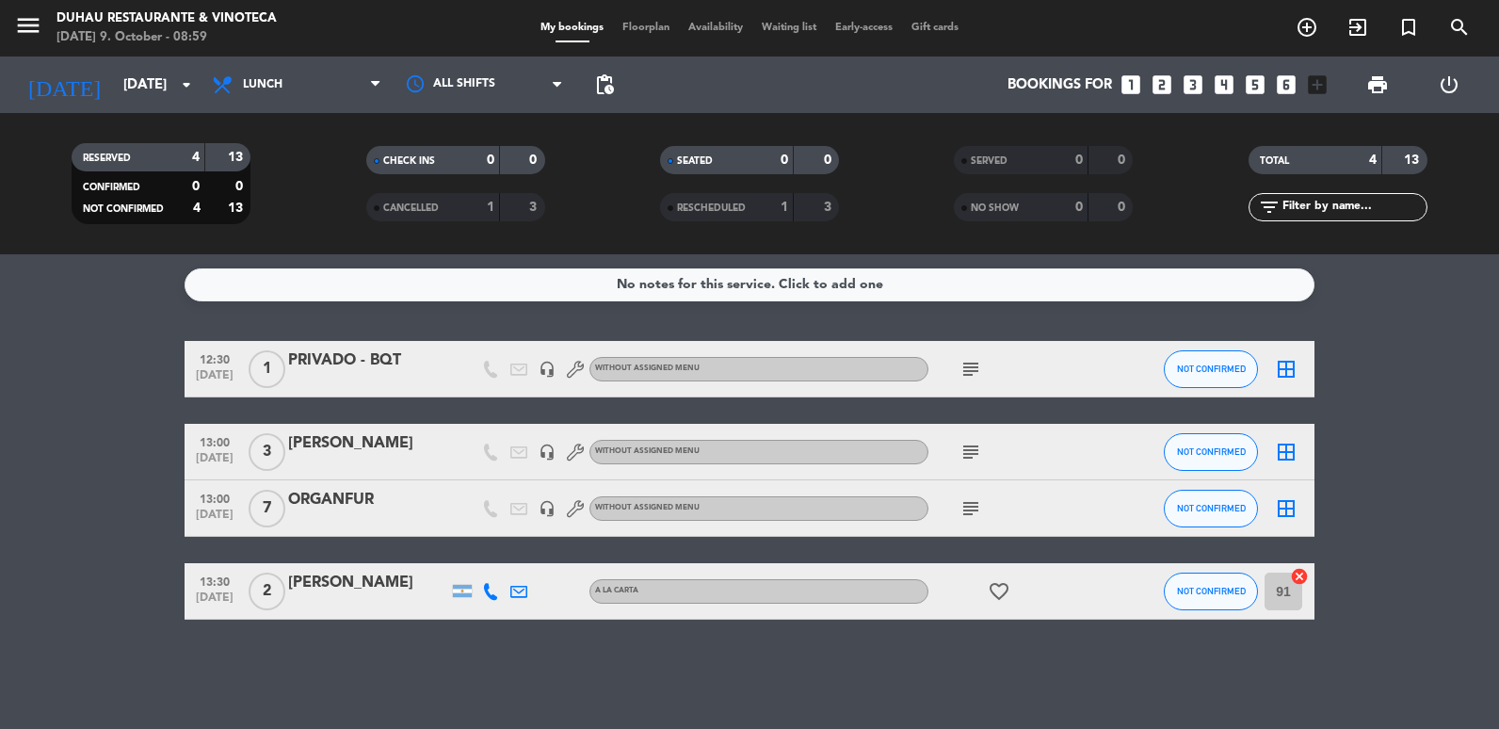
click at [351, 506] on div "ORGANFUR" at bounding box center [368, 500] width 160 height 24
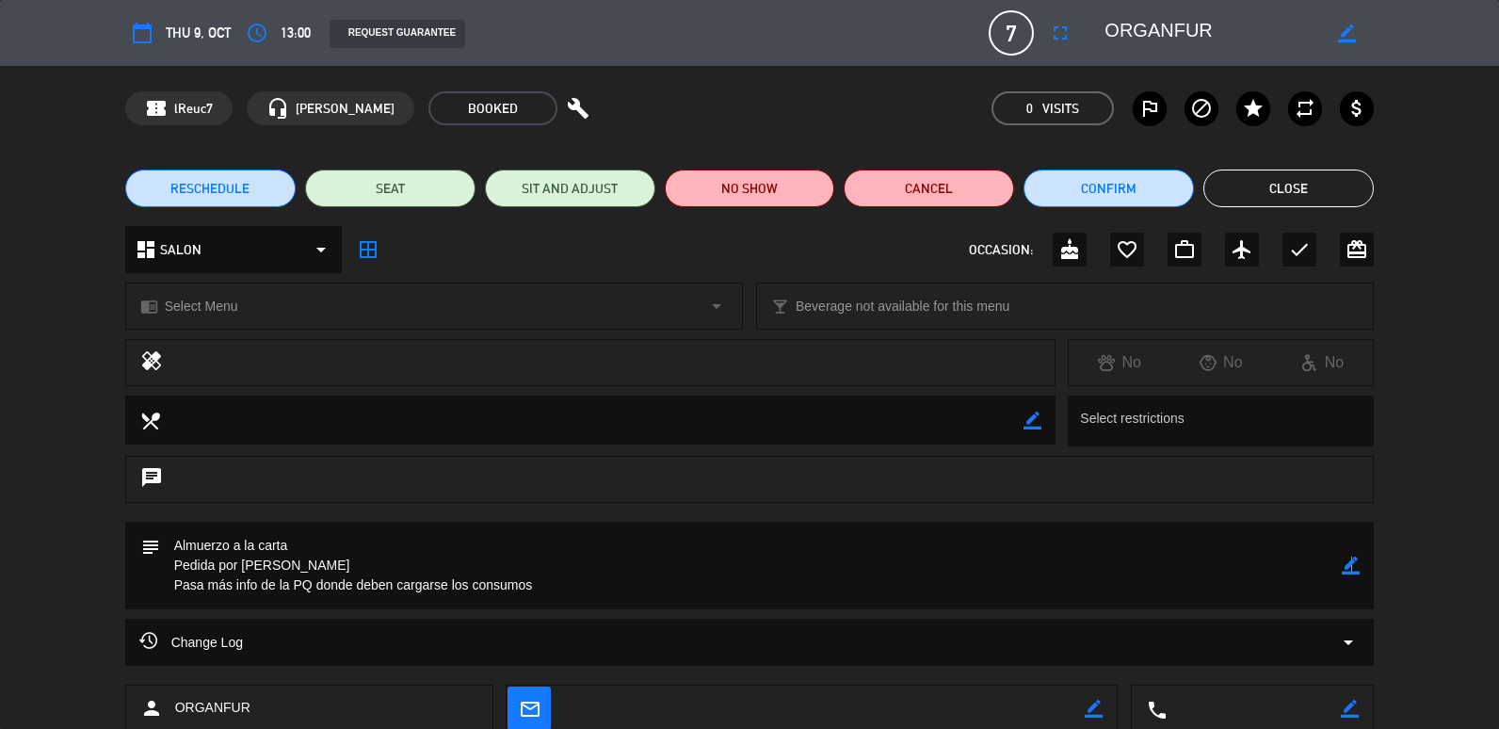
click at [1351, 565] on icon "border_color" at bounding box center [1351, 565] width 18 height 18
drag, startPoint x: 665, startPoint y: 595, endPoint x: 152, endPoint y: 589, distance: 513.1
click at [152, 589] on div "subject" at bounding box center [749, 566] width 1249 height 88
type textarea "Almuerzo a la carta Pedida por [PERSON_NAME] ABONAN EN EL MOMENTO"
click at [1343, 566] on icon at bounding box center [1351, 565] width 18 height 18
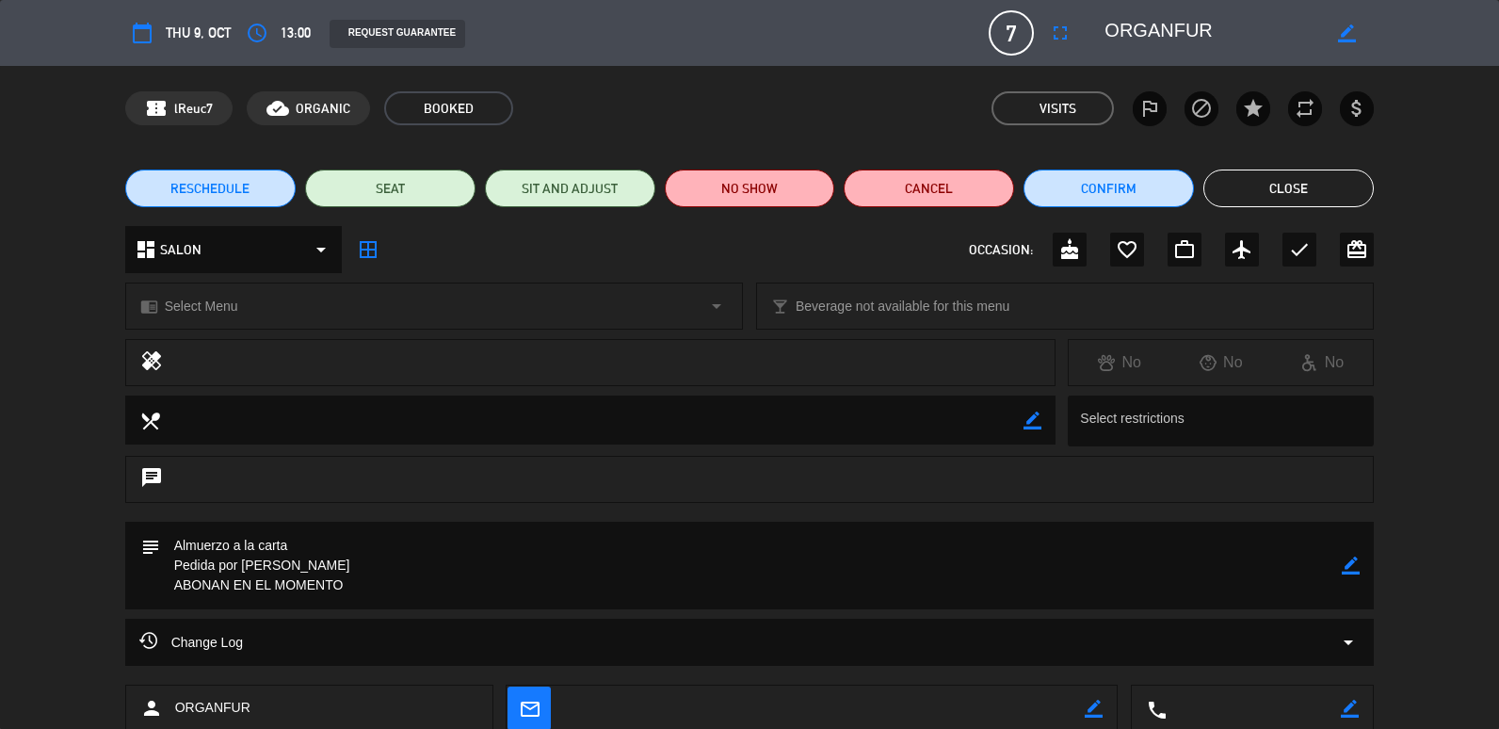
click at [1250, 185] on button "Close" at bounding box center [1288, 188] width 170 height 38
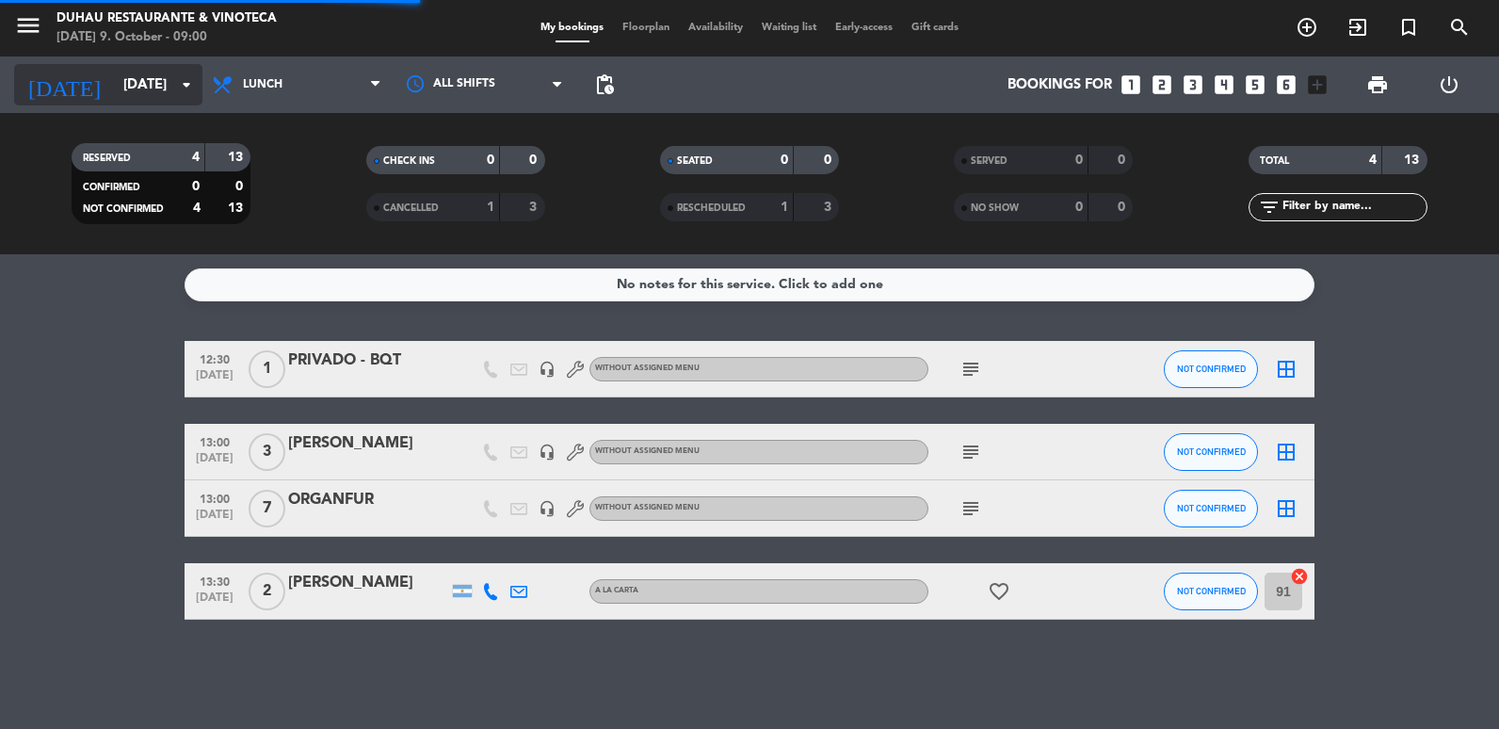
click at [175, 96] on input "[DATE]" at bounding box center [204, 85] width 181 height 35
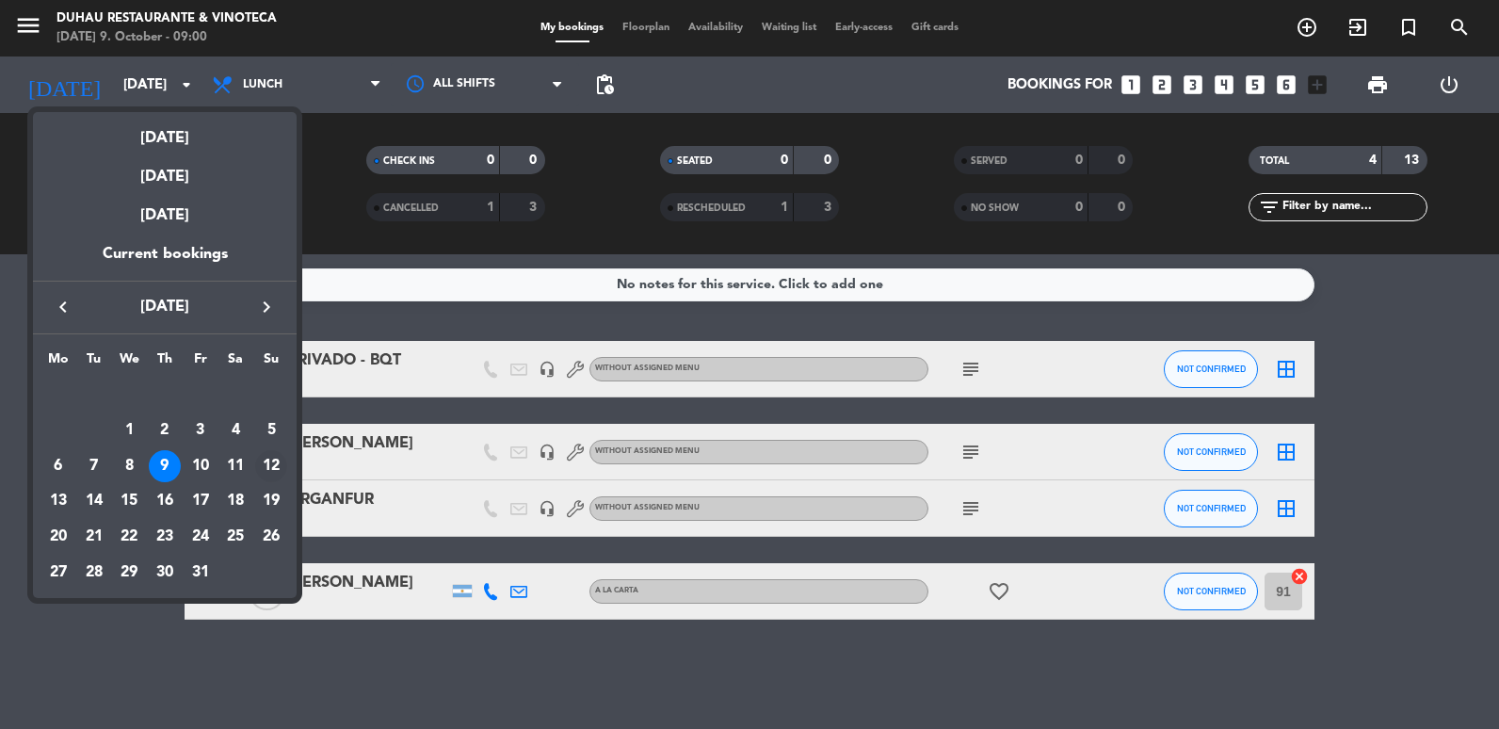
click at [281, 475] on div "12" at bounding box center [271, 466] width 32 height 32
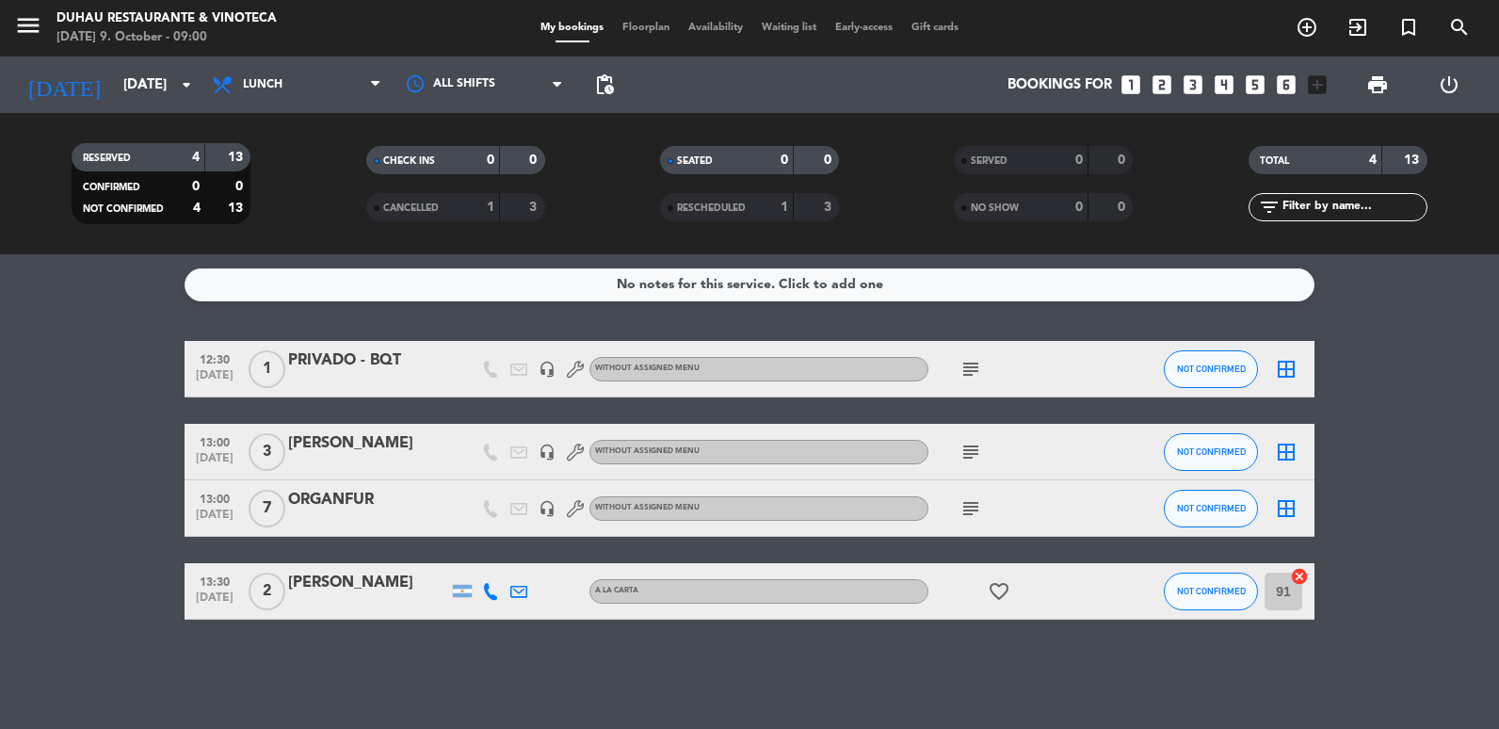
type input "[DATE]"
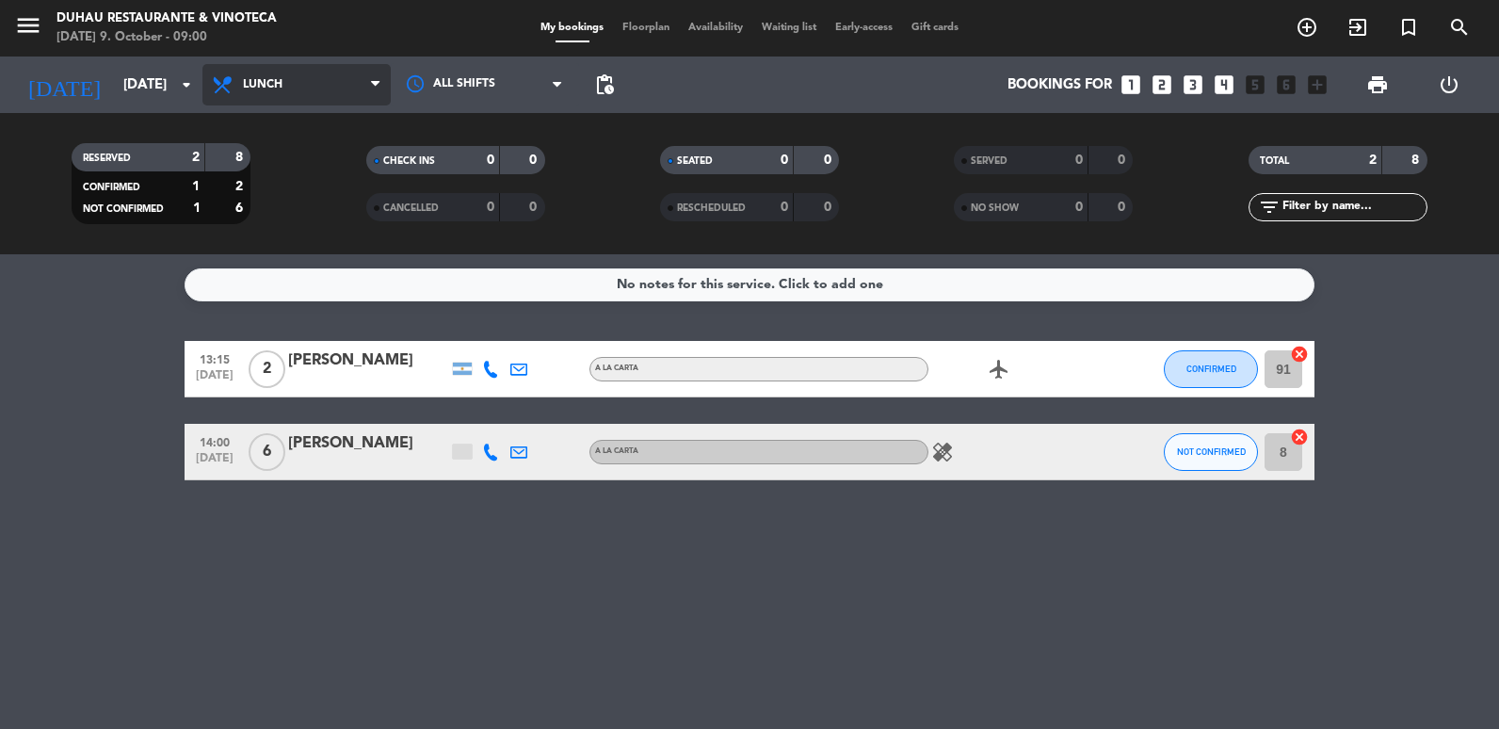
click at [265, 91] on span "Lunch" at bounding box center [296, 84] width 188 height 41
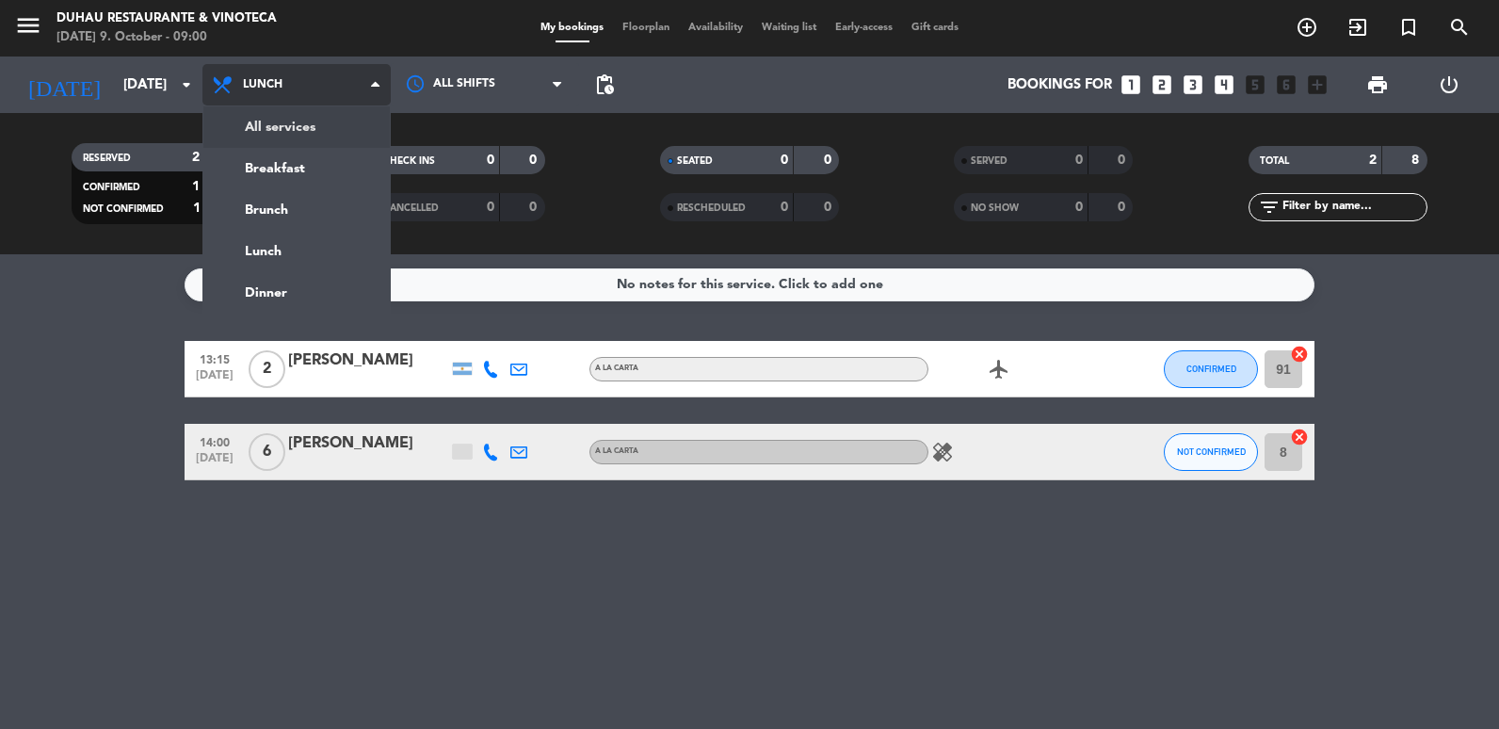
click at [279, 134] on div "menu [PERSON_NAME] Restaurante & Vinoteca [DATE] 9. October - 09:00 My bookings…" at bounding box center [749, 127] width 1499 height 254
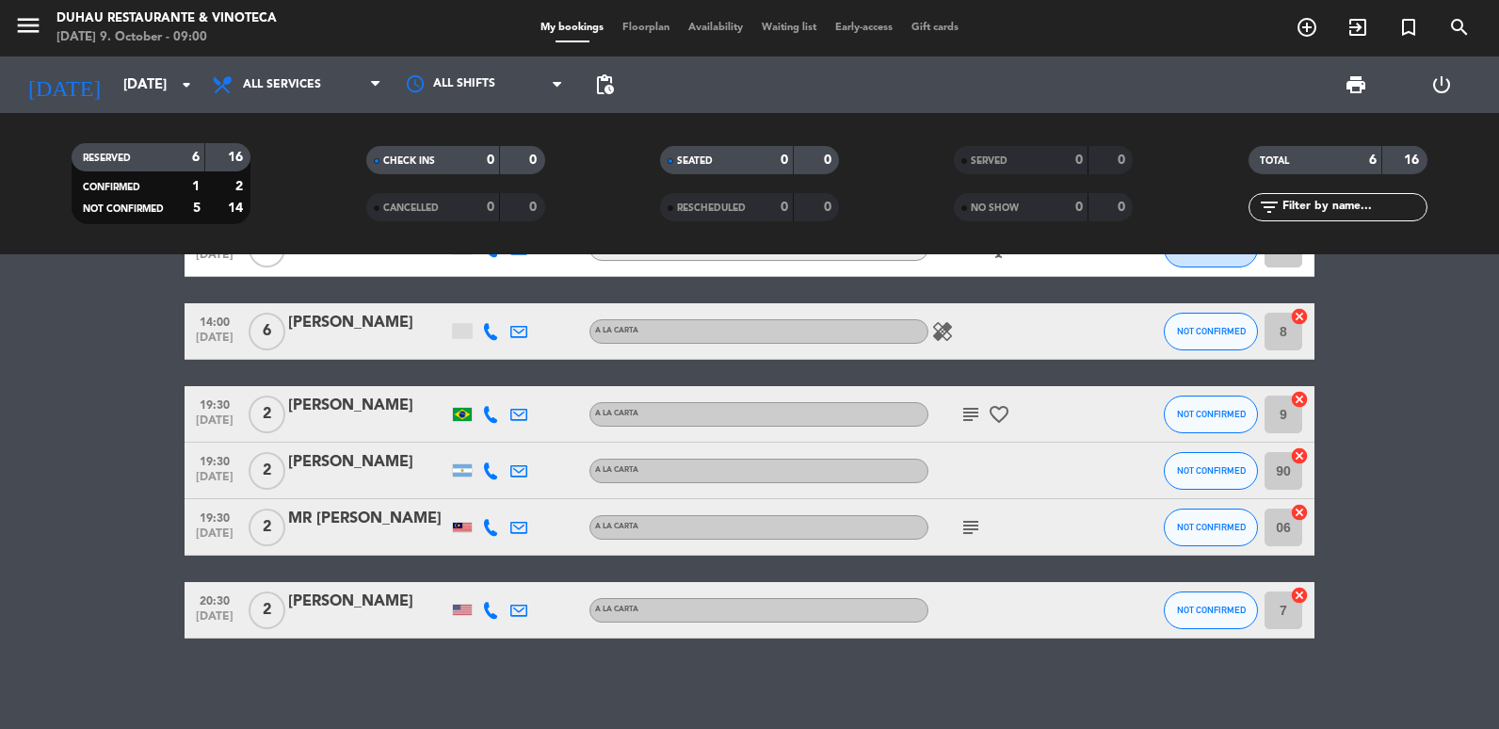
scroll to position [77, 0]
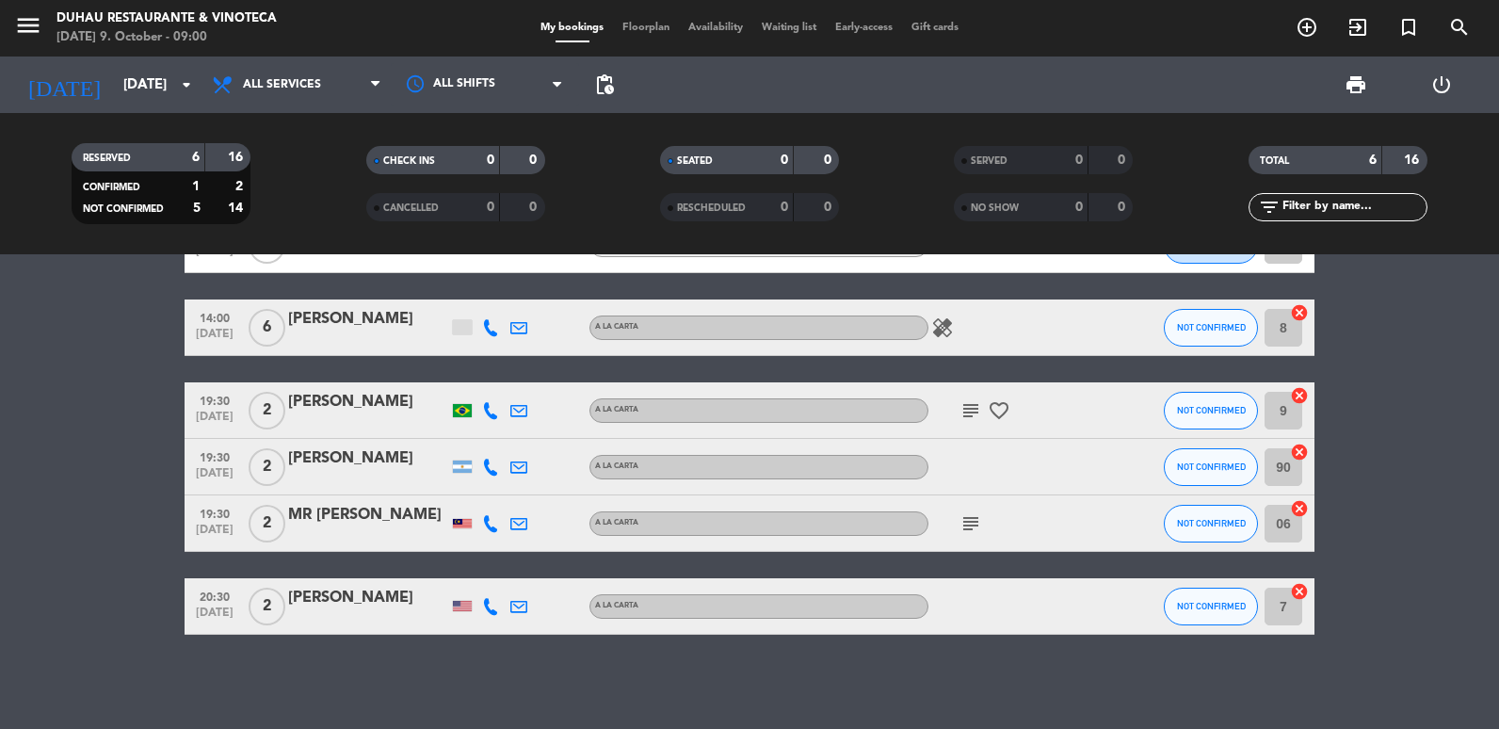
click at [971, 404] on icon "subject" at bounding box center [970, 410] width 23 height 23
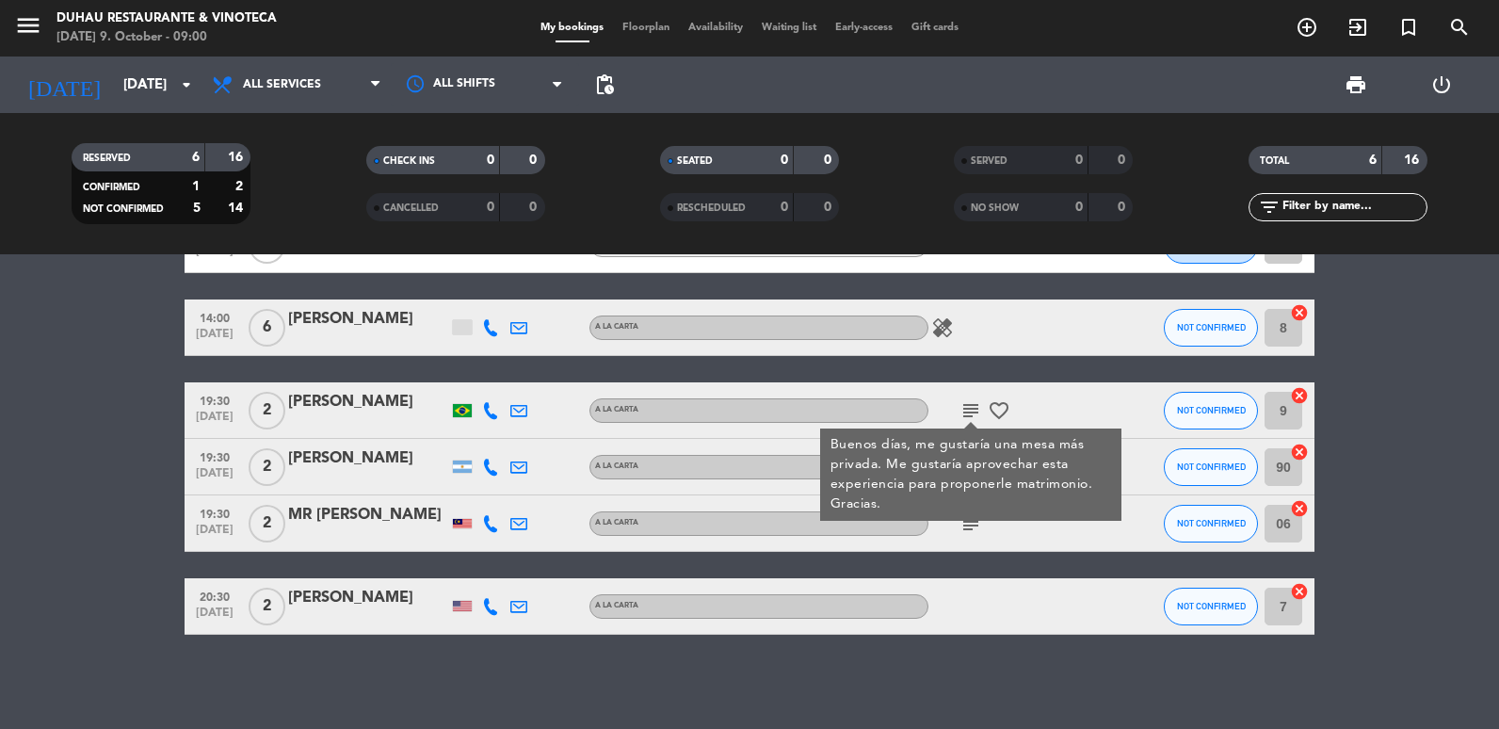
click at [508, 411] on div at bounding box center [519, 410] width 28 height 56
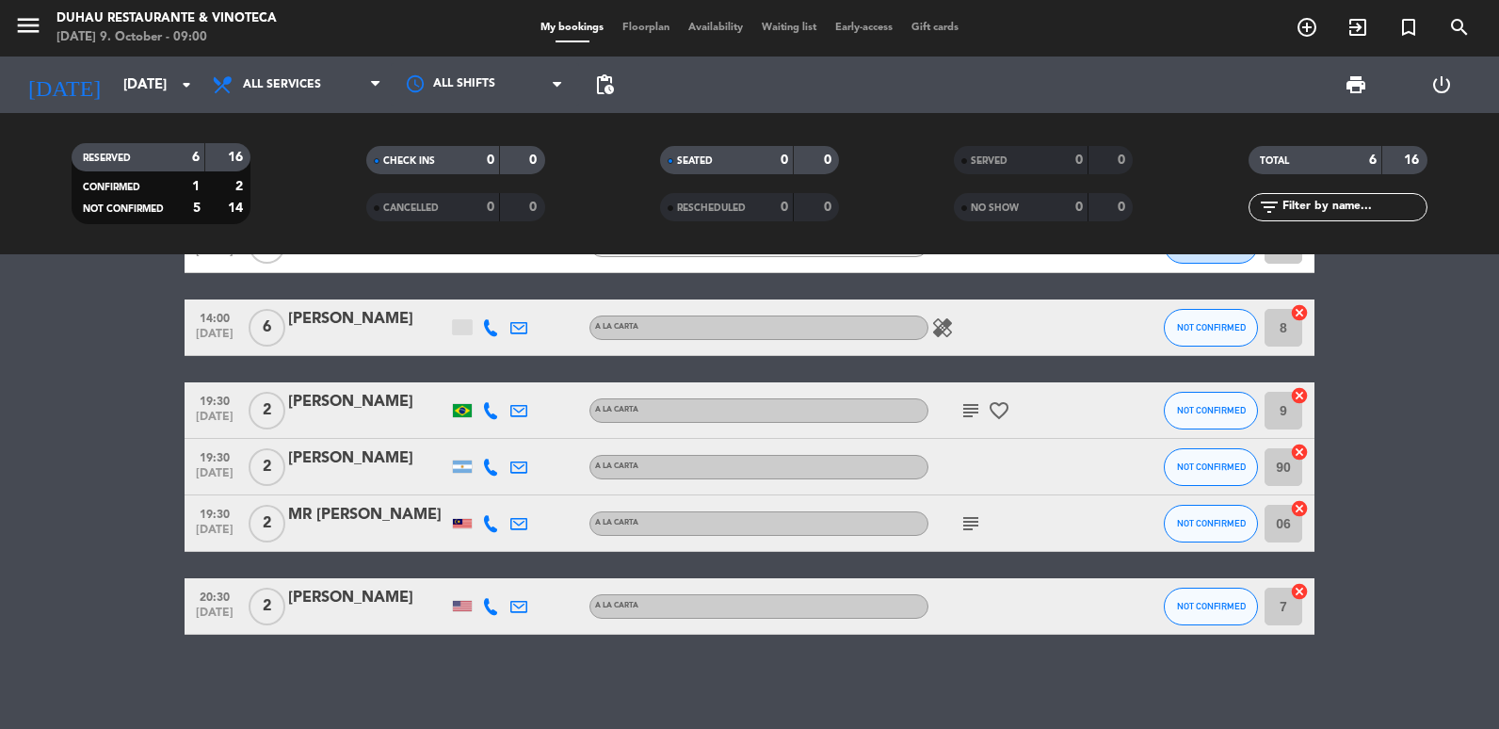
click at [516, 415] on icon at bounding box center [518, 410] width 17 height 17
click at [321, 414] on div "[PERSON_NAME]" at bounding box center [368, 402] width 160 height 24
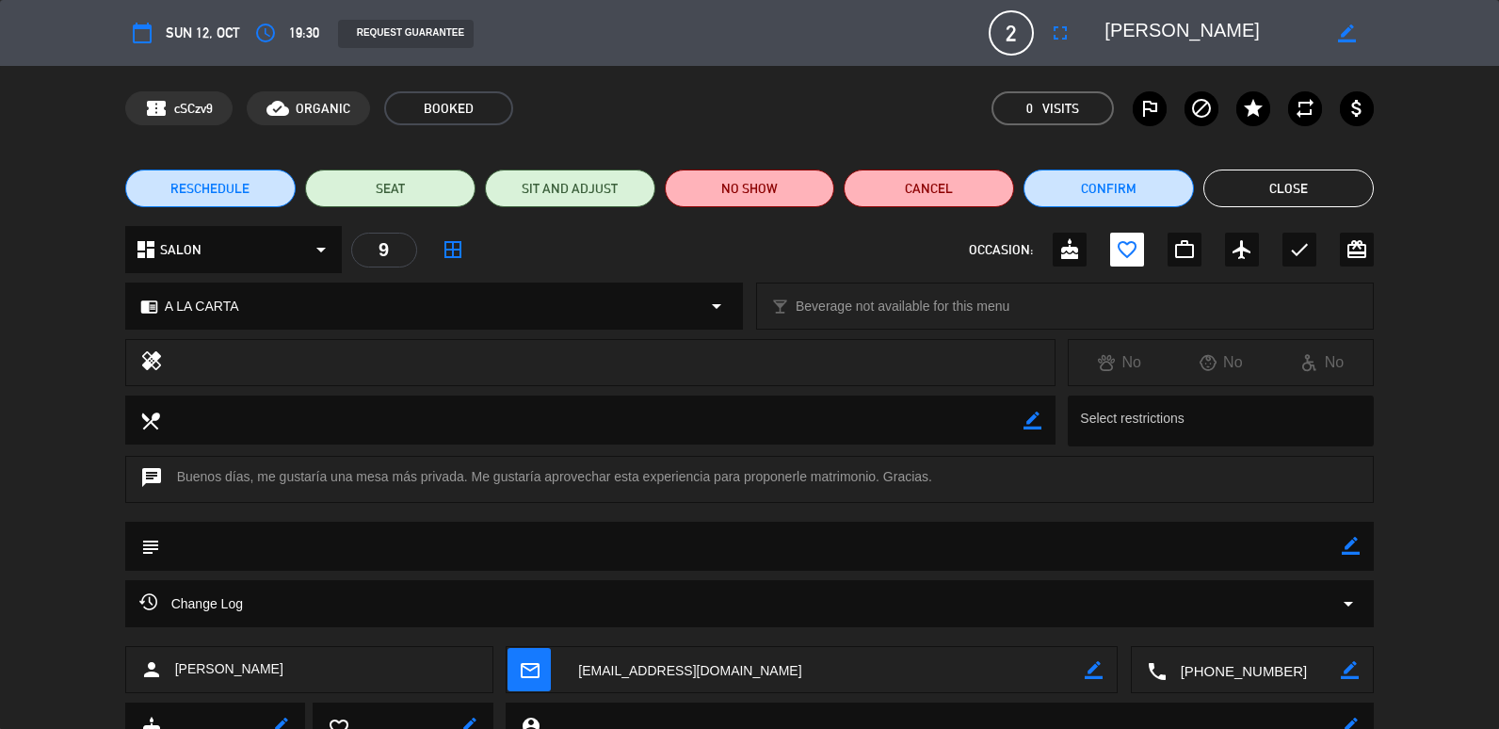
click at [1346, 556] on div "border_color" at bounding box center [1351, 546] width 18 height 49
click at [1349, 555] on icon "border_color" at bounding box center [1351, 546] width 18 height 18
click at [562, 537] on textarea at bounding box center [751, 546] width 1182 height 48
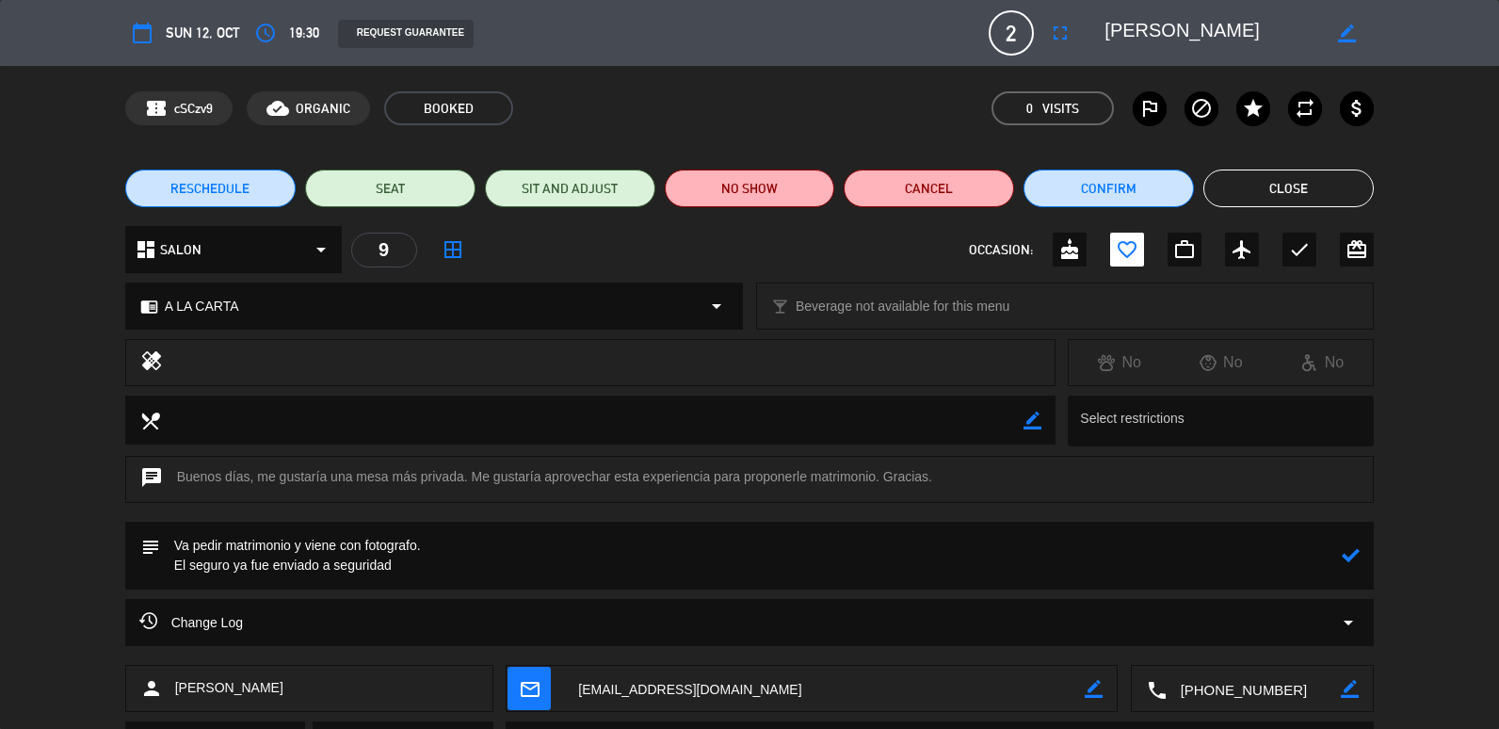
click at [1339, 558] on textarea at bounding box center [751, 556] width 1182 height 68
type textarea "Va pedir matrimonio y viene con fotografo. El seguro ya fue enviado a seguridad"
click at [1350, 555] on icon at bounding box center [1351, 555] width 18 height 18
click at [1263, 179] on button "Close" at bounding box center [1288, 188] width 170 height 38
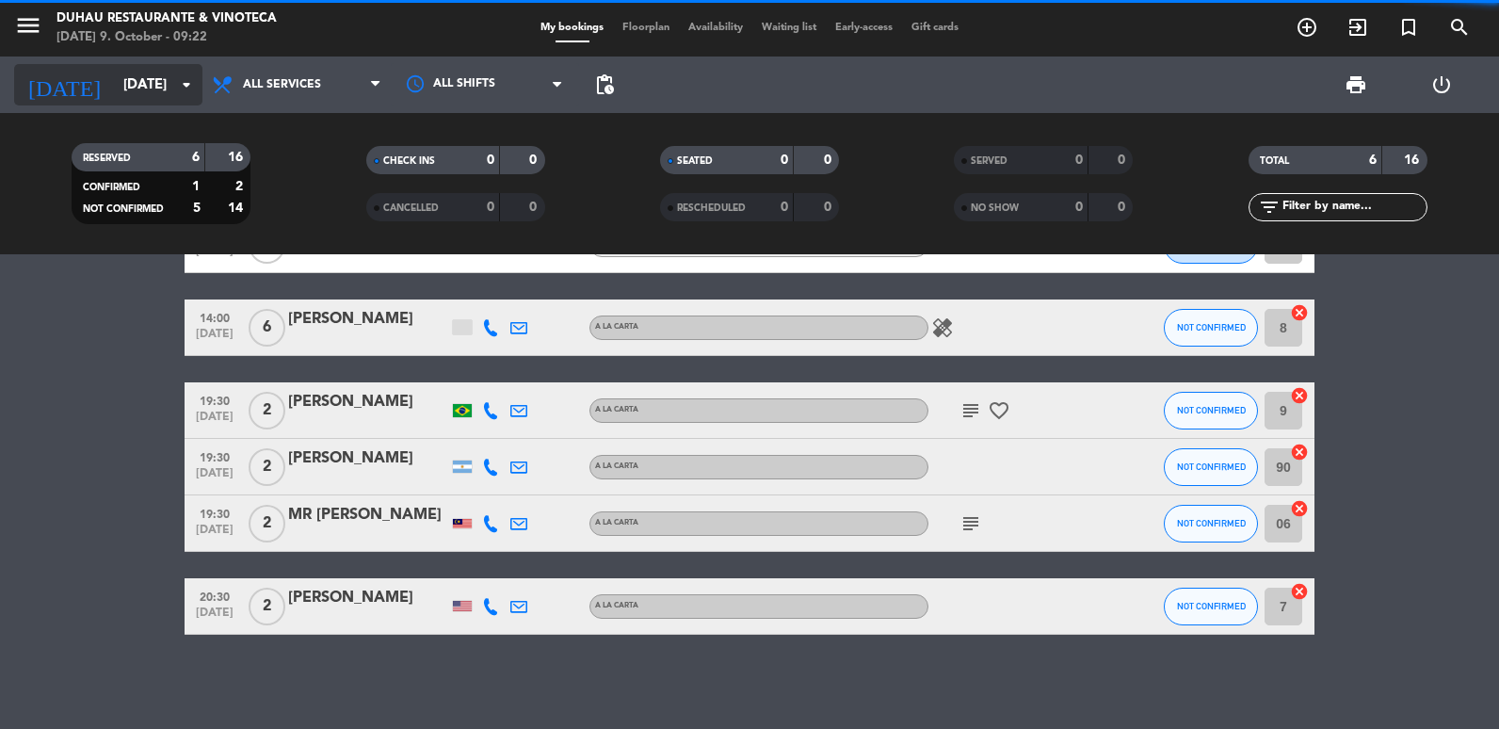
click at [123, 105] on div "[DATE] [DATE] arrow_drop_down" at bounding box center [108, 84] width 188 height 41
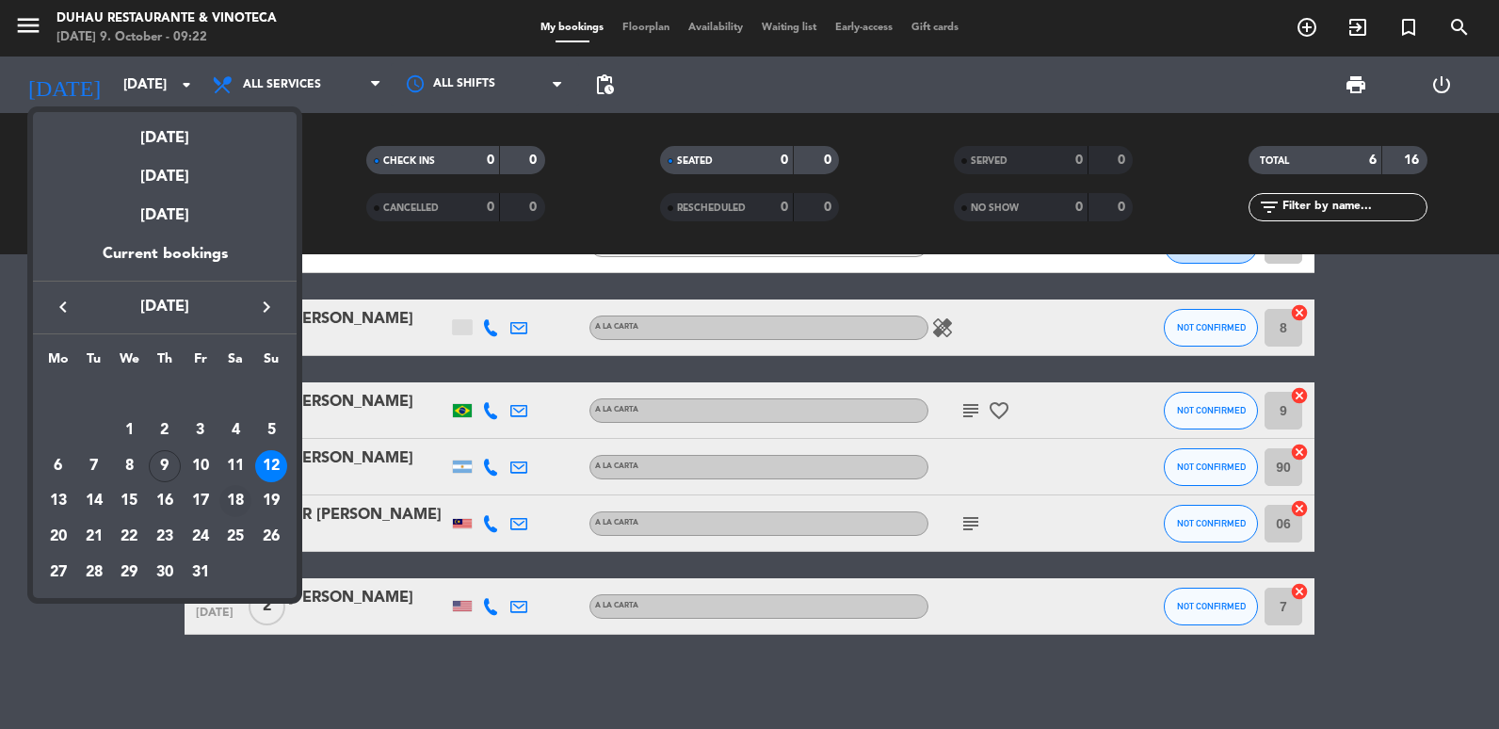
click at [231, 501] on div "18" at bounding box center [235, 501] width 32 height 32
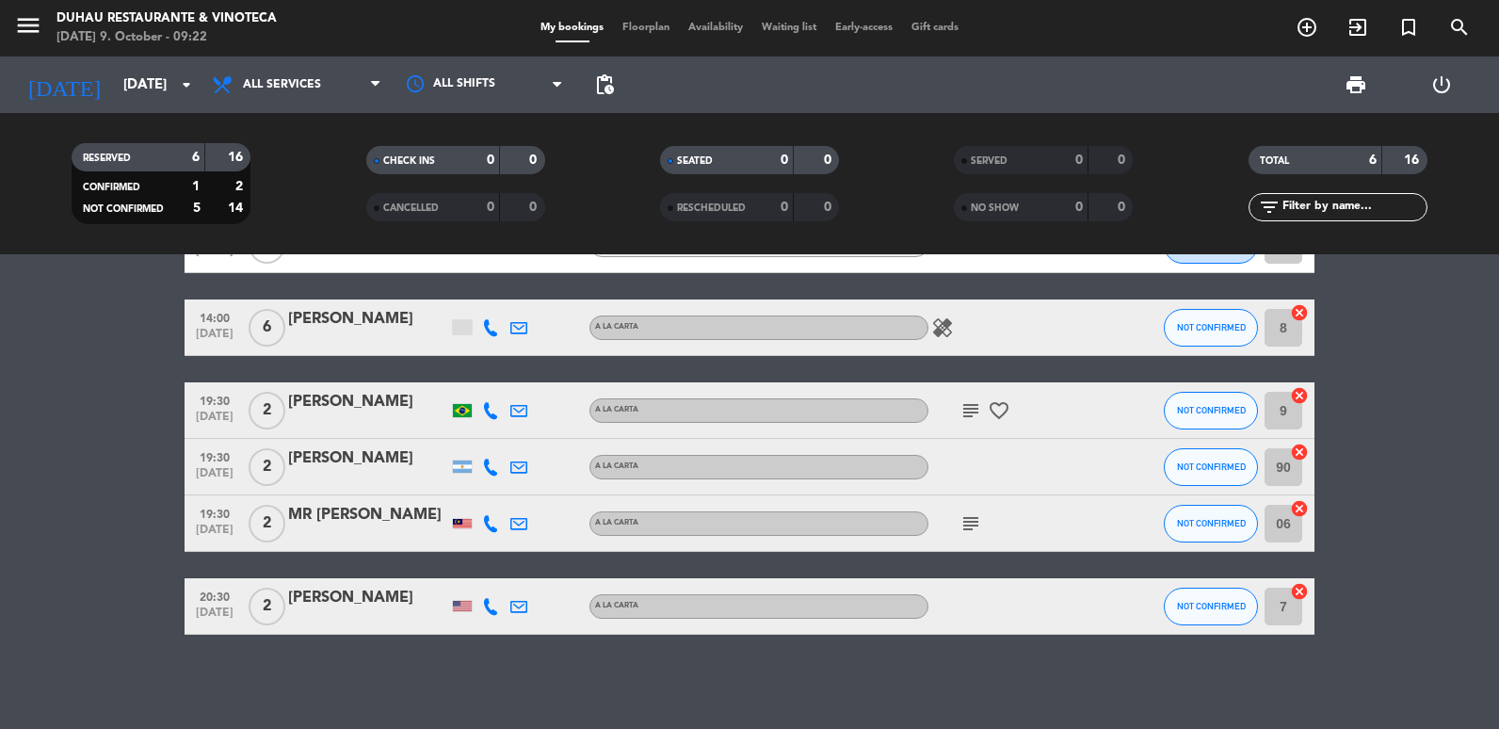
type input "[DATE]"
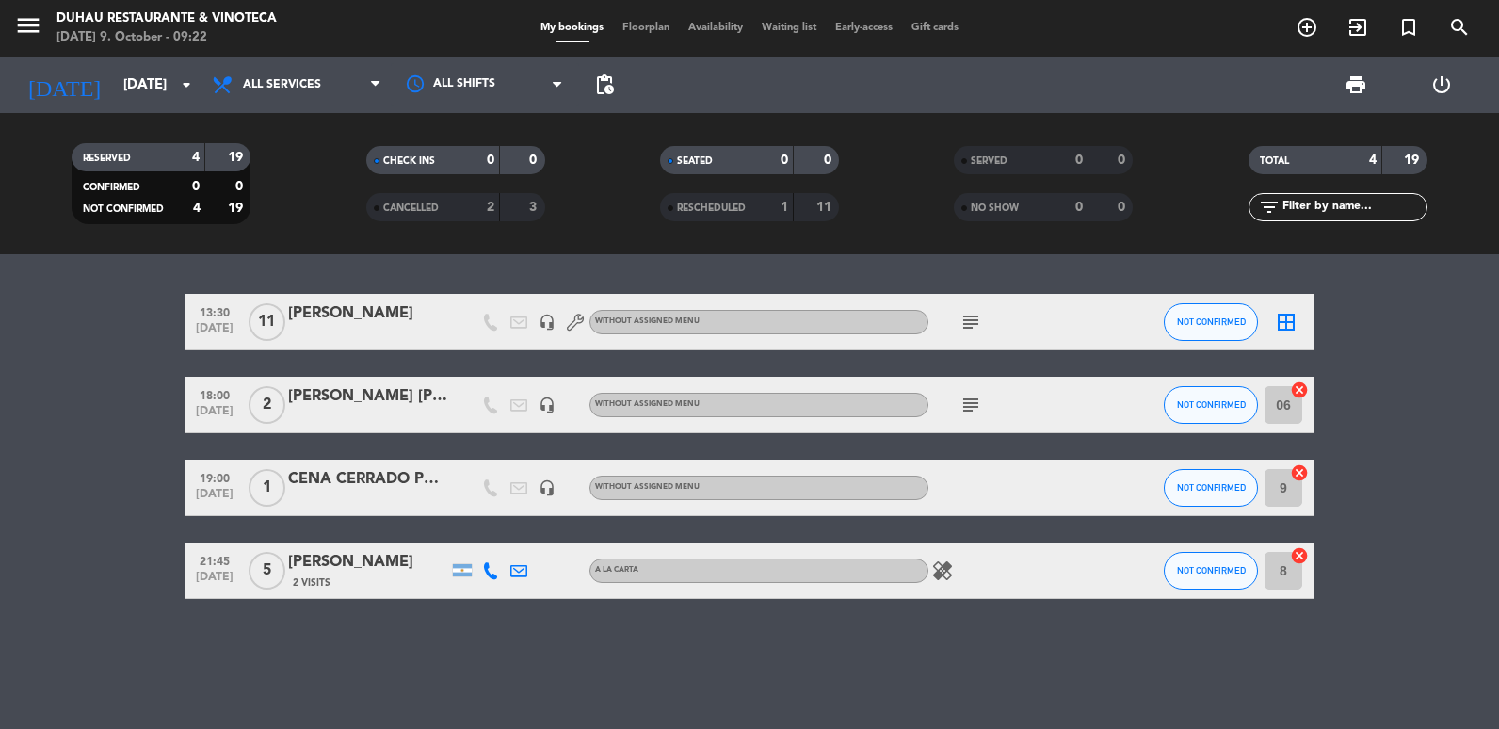
click at [516, 573] on icon at bounding box center [518, 570] width 17 height 17
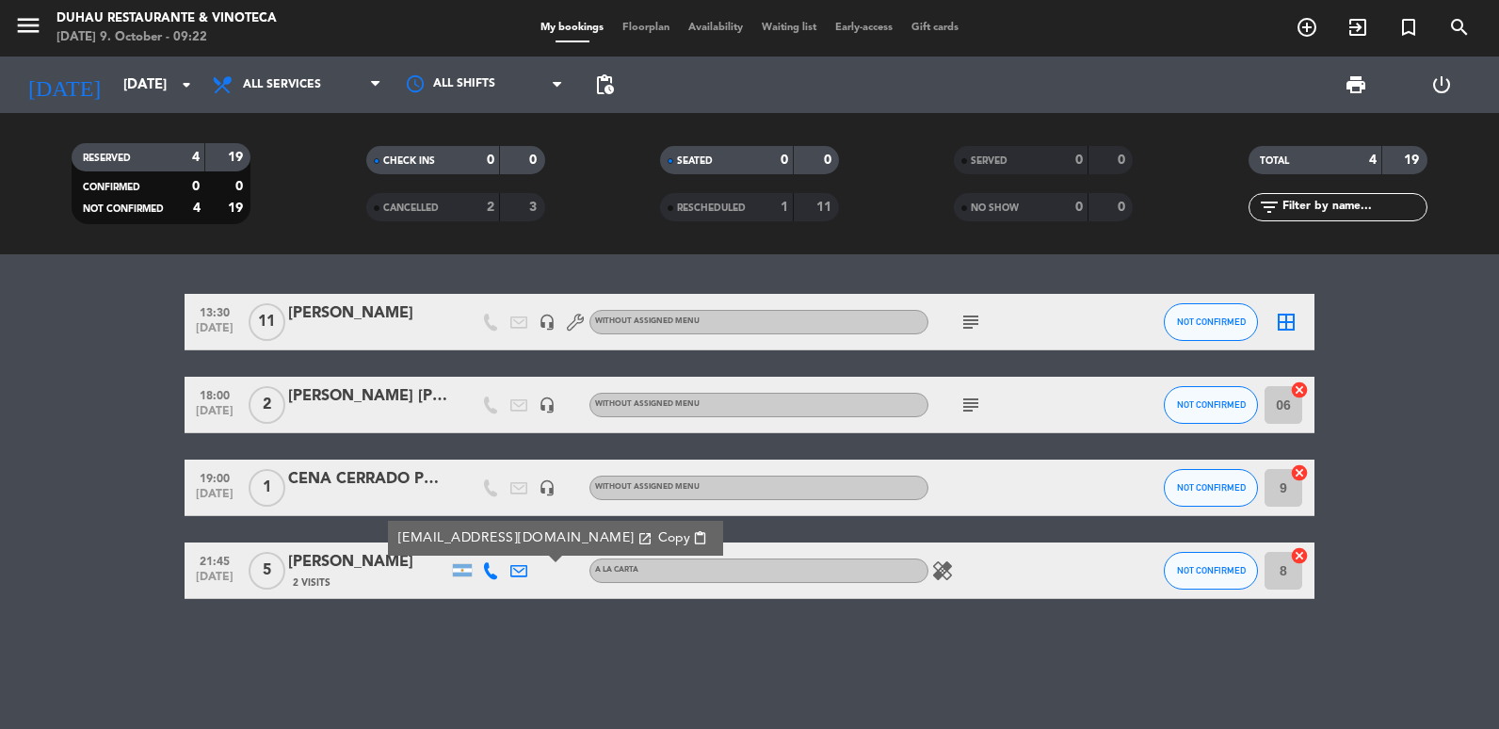
click at [658, 539] on span "Copy" at bounding box center [674, 538] width 32 height 20
click at [316, 568] on div "[PERSON_NAME]" at bounding box center [368, 562] width 160 height 24
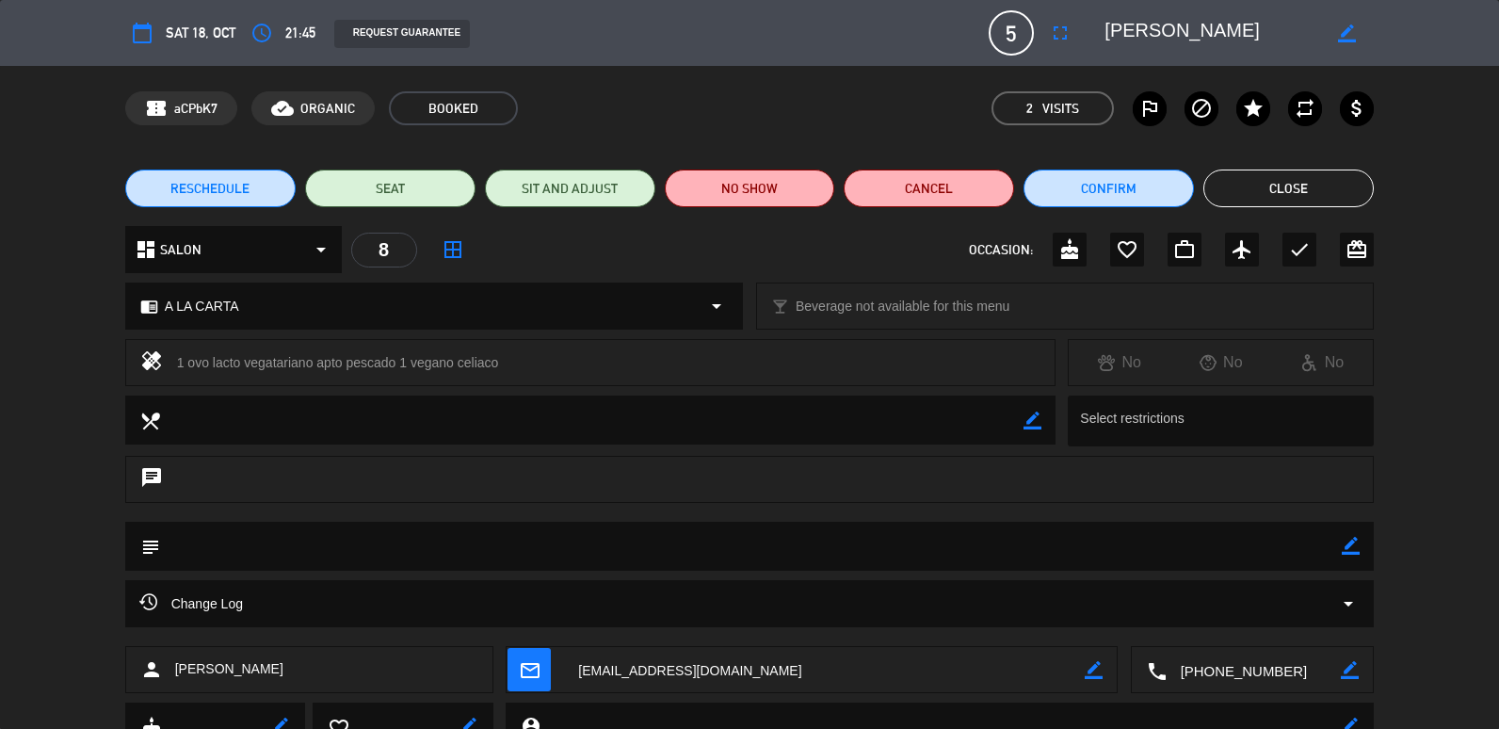
click at [1234, 181] on button "Close" at bounding box center [1288, 188] width 170 height 38
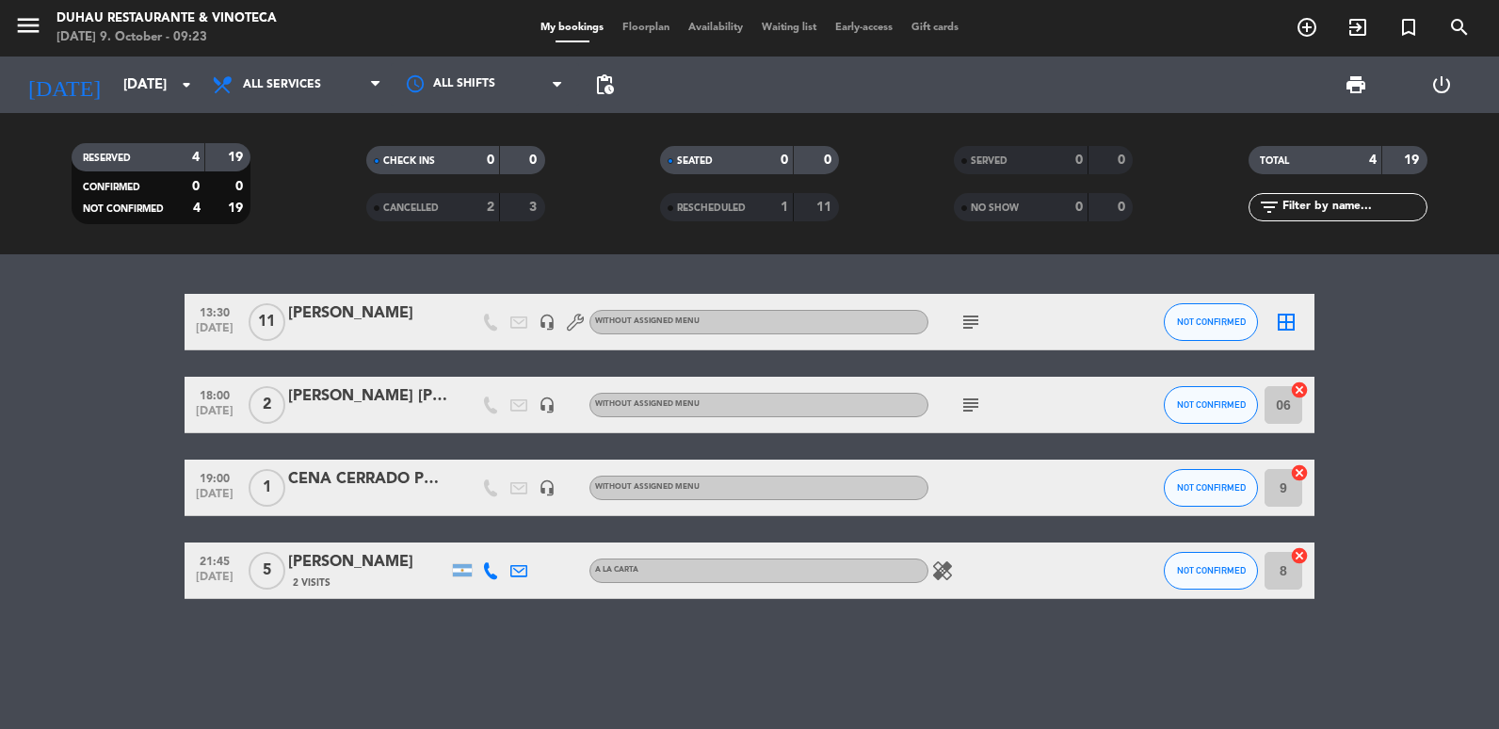
click at [378, 580] on div "2 Visits" at bounding box center [368, 582] width 160 height 16
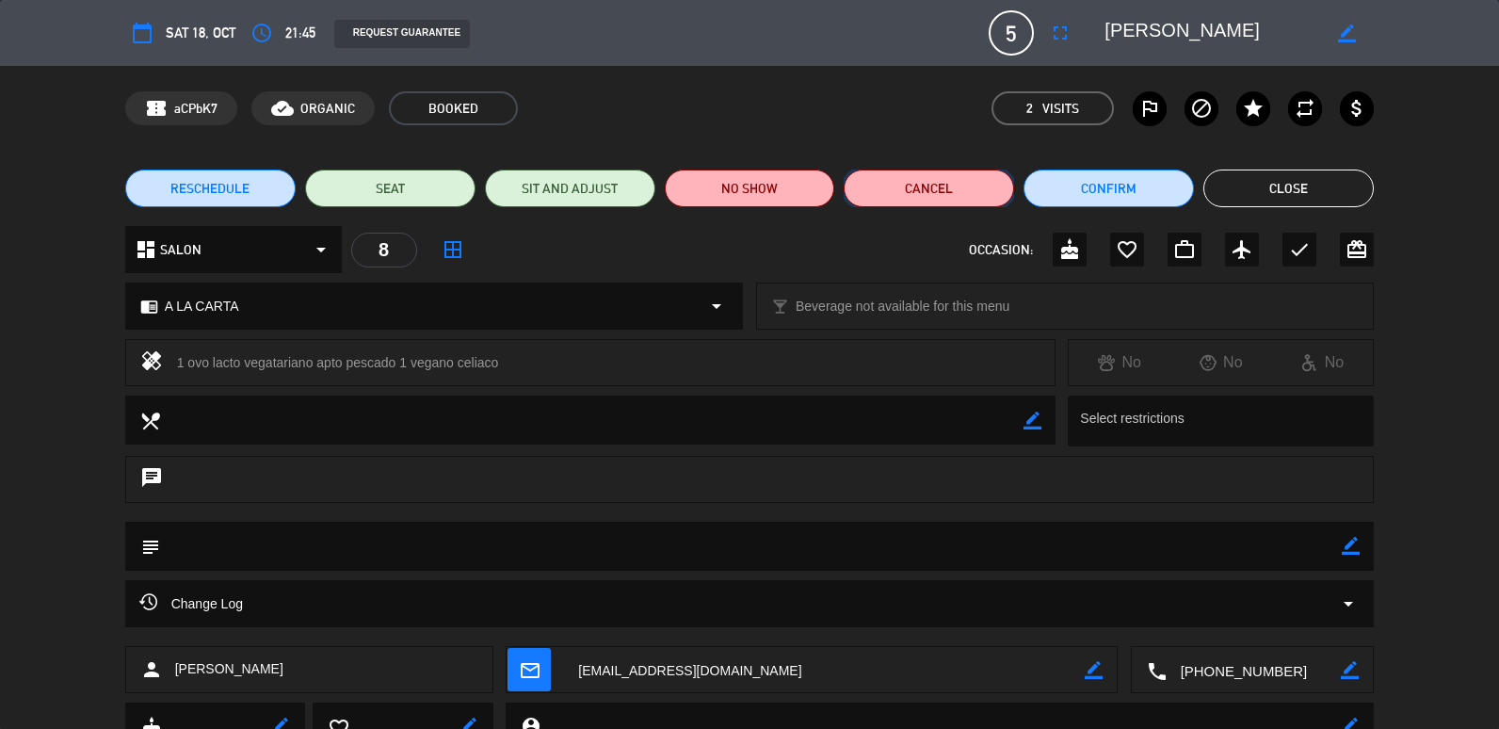
click at [902, 191] on button "Cancel" at bounding box center [929, 188] width 170 height 38
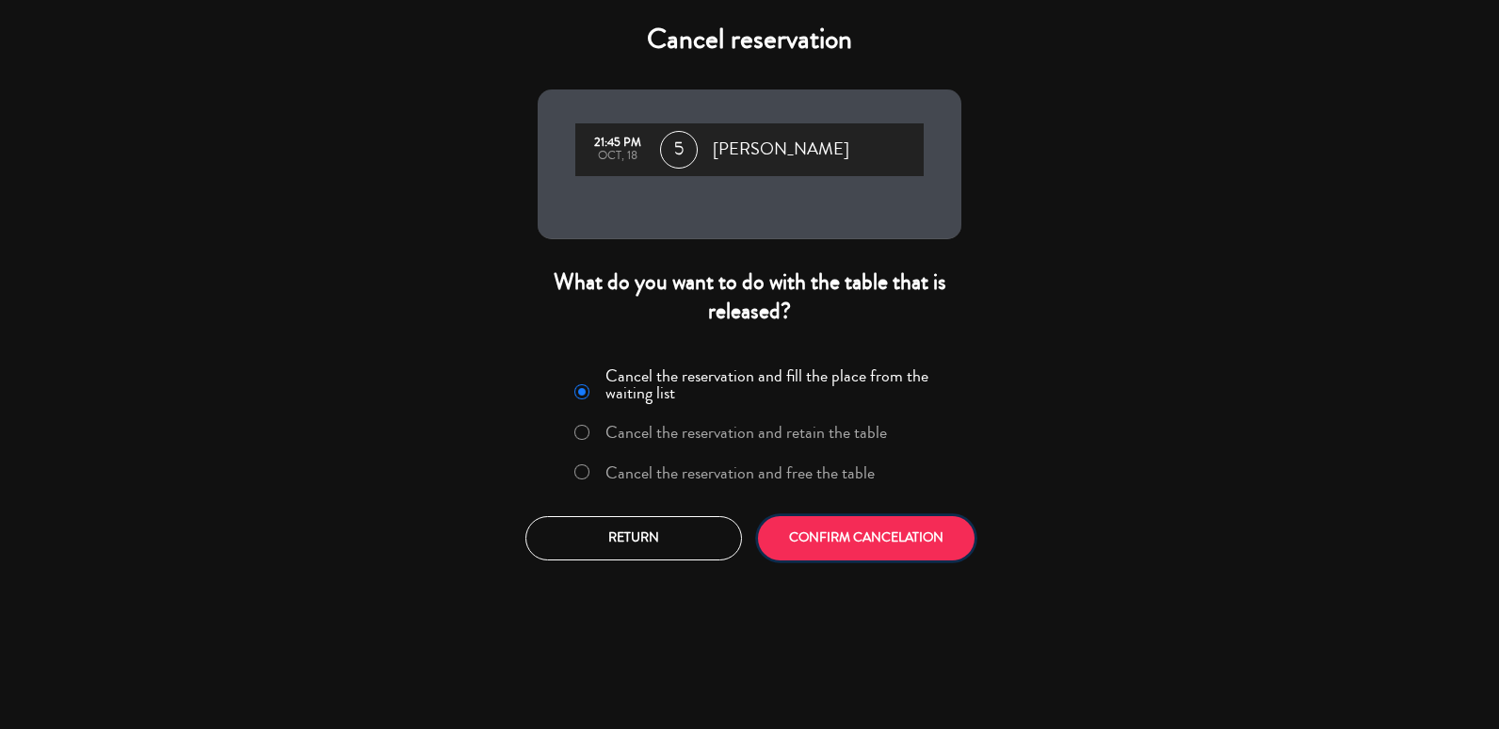
click at [871, 540] on button "CONFIRM CANCELATION" at bounding box center [866, 538] width 217 height 44
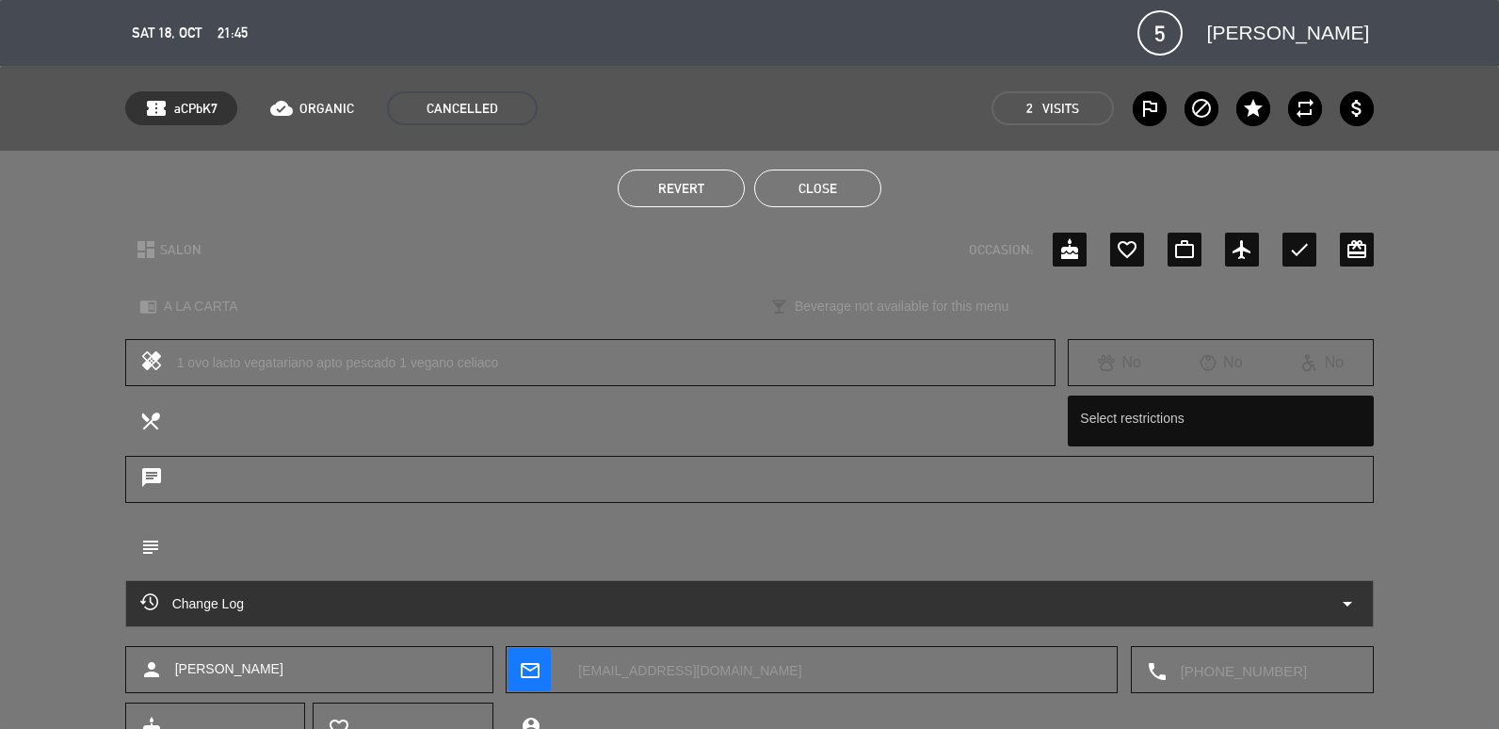
click at [807, 200] on button "Close" at bounding box center [817, 188] width 127 height 38
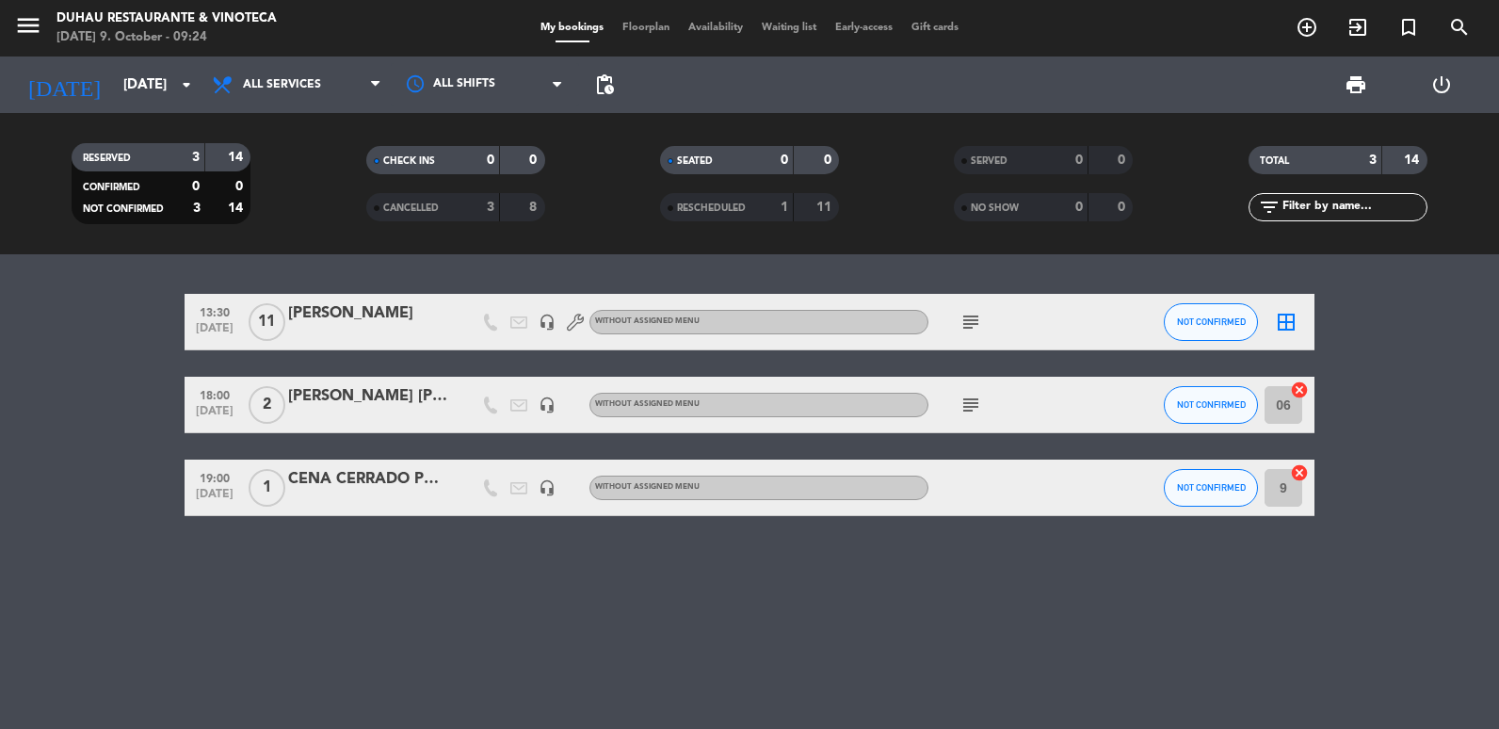
click at [414, 200] on div "CANCELLED" at bounding box center [414, 208] width 87 height 22
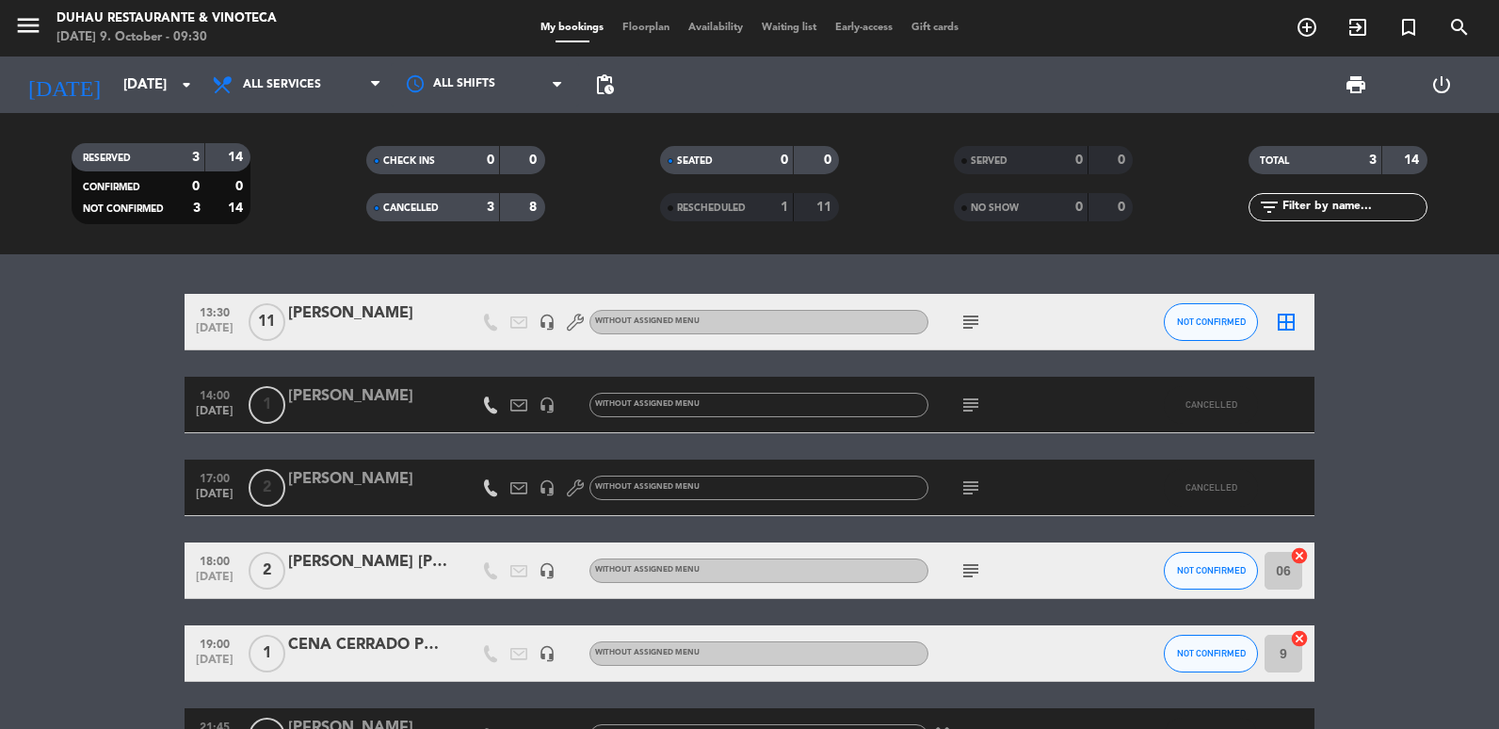
click at [968, 566] on icon "subject" at bounding box center [970, 570] width 23 height 23
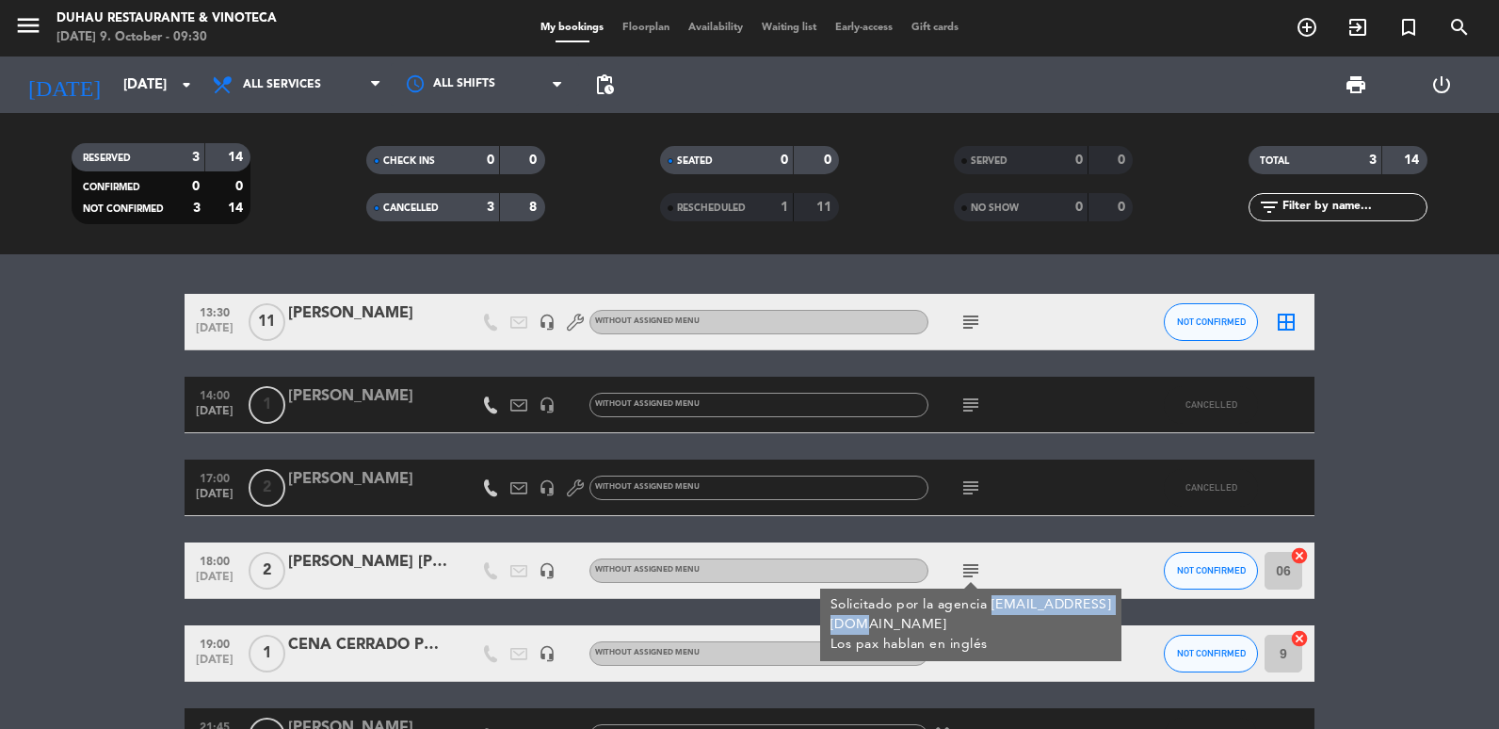
copy div "[EMAIL_ADDRESS][DOMAIN_NAME]"
drag, startPoint x: 831, startPoint y: 621, endPoint x: 1061, endPoint y: 622, distance: 229.7
click at [1061, 622] on div "Solicitado por la agencia [EMAIL_ADDRESS][DOMAIN_NAME] Los pax hablan en inglés" at bounding box center [970, 624] width 281 height 59
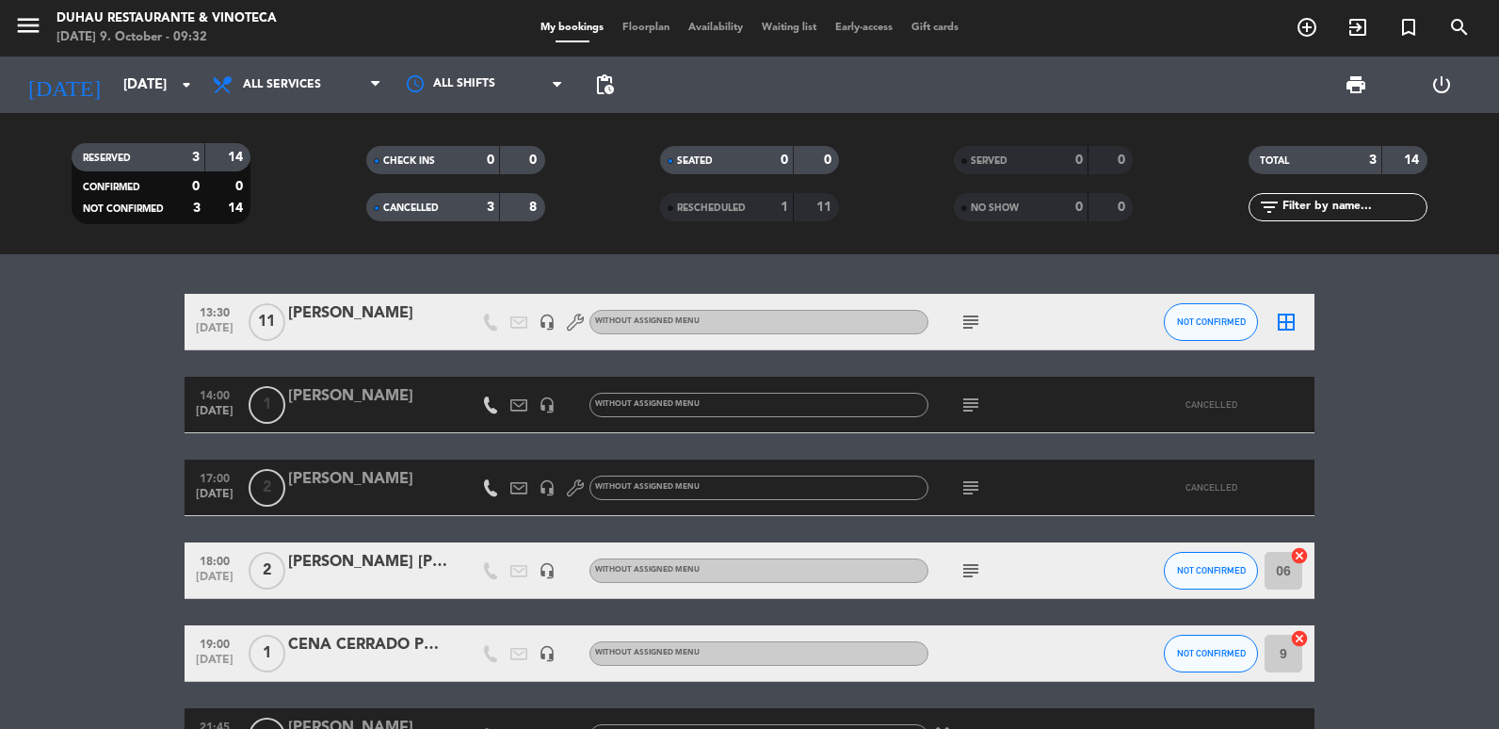
click at [364, 558] on div "[PERSON_NAME] [PERSON_NAME]" at bounding box center [368, 562] width 160 height 24
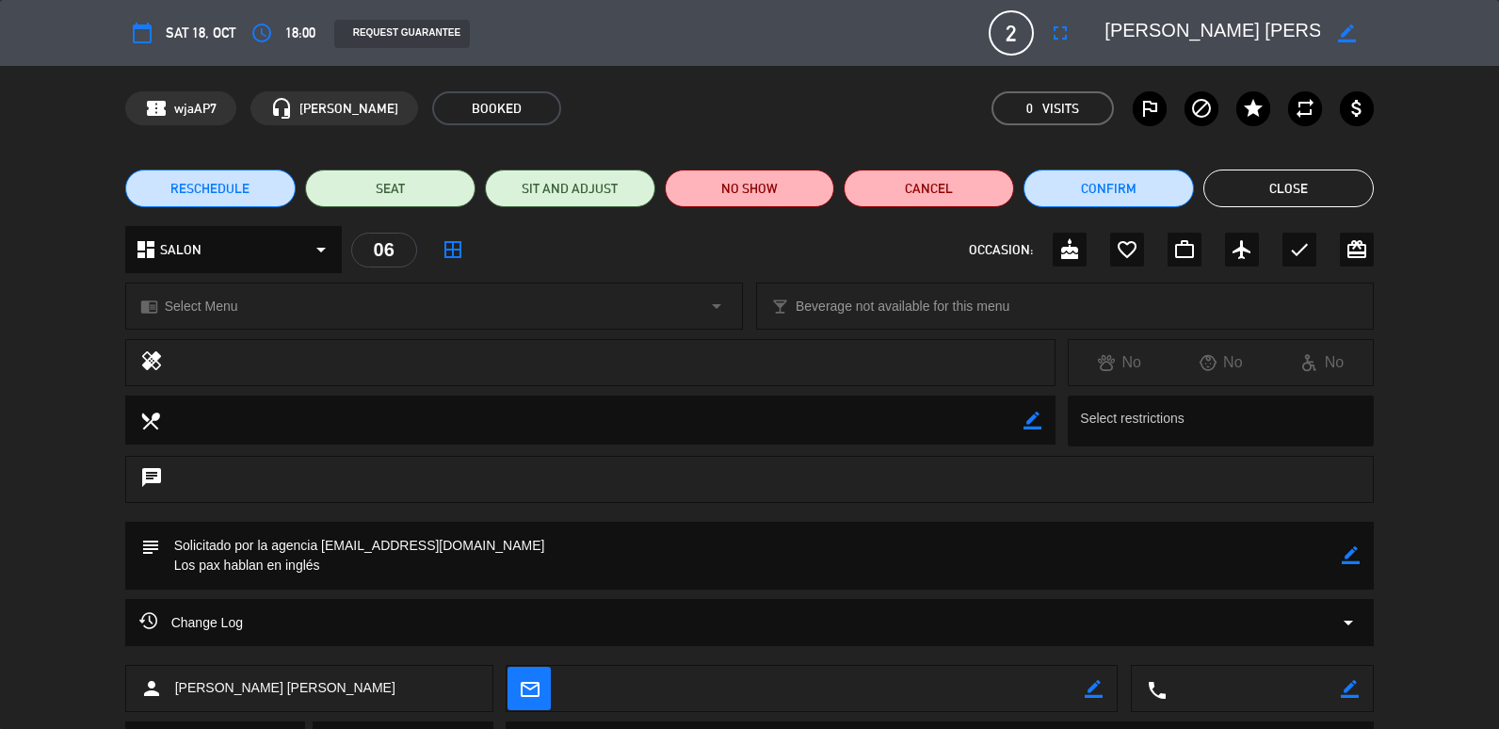
click at [1350, 548] on icon "border_color" at bounding box center [1351, 555] width 18 height 18
click at [1346, 561] on icon at bounding box center [1351, 555] width 18 height 18
click at [1365, 557] on div "subject border_color" at bounding box center [749, 556] width 1249 height 68
click at [1356, 557] on icon "border_color" at bounding box center [1351, 555] width 18 height 18
click at [797, 590] on div "subject" at bounding box center [749, 560] width 1499 height 77
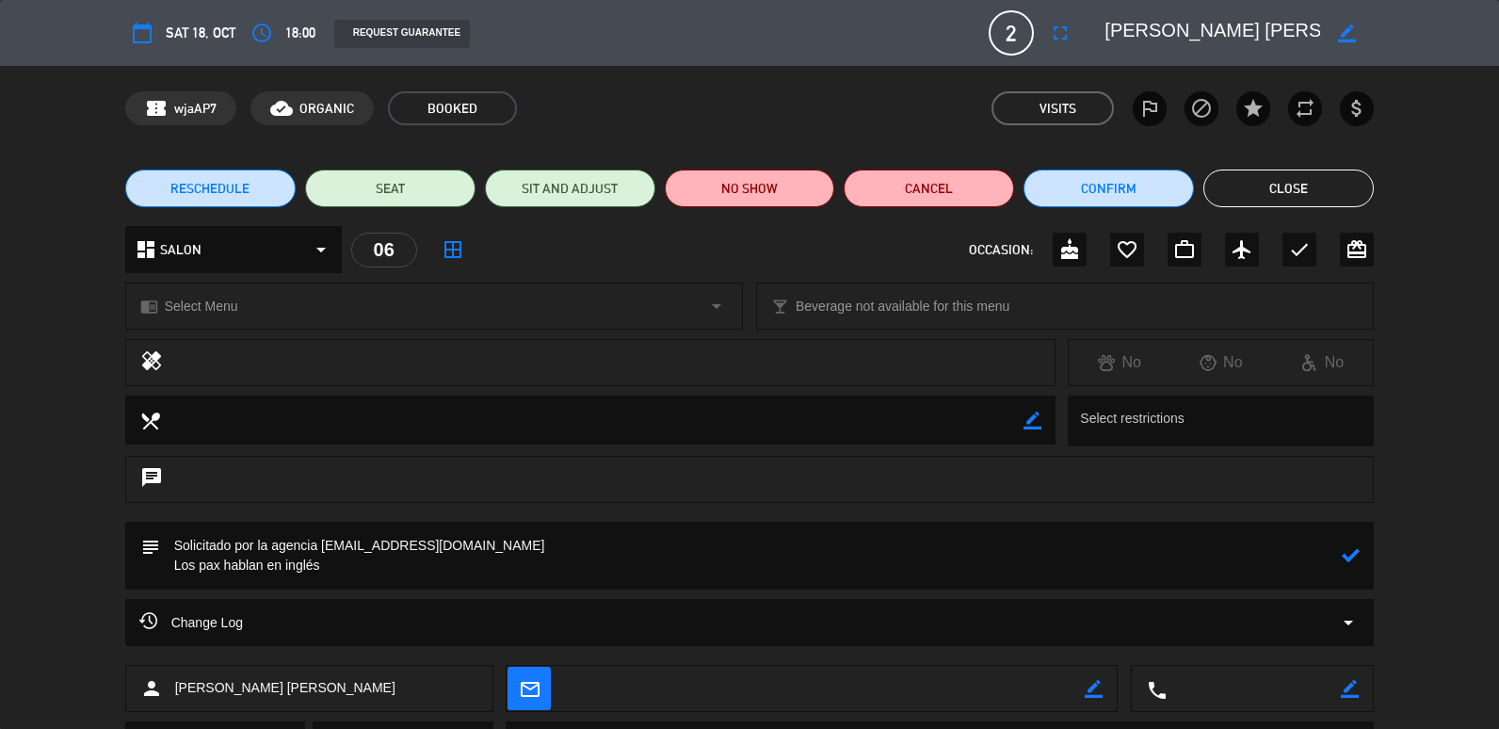
click at [1219, 567] on textarea at bounding box center [751, 556] width 1182 height 68
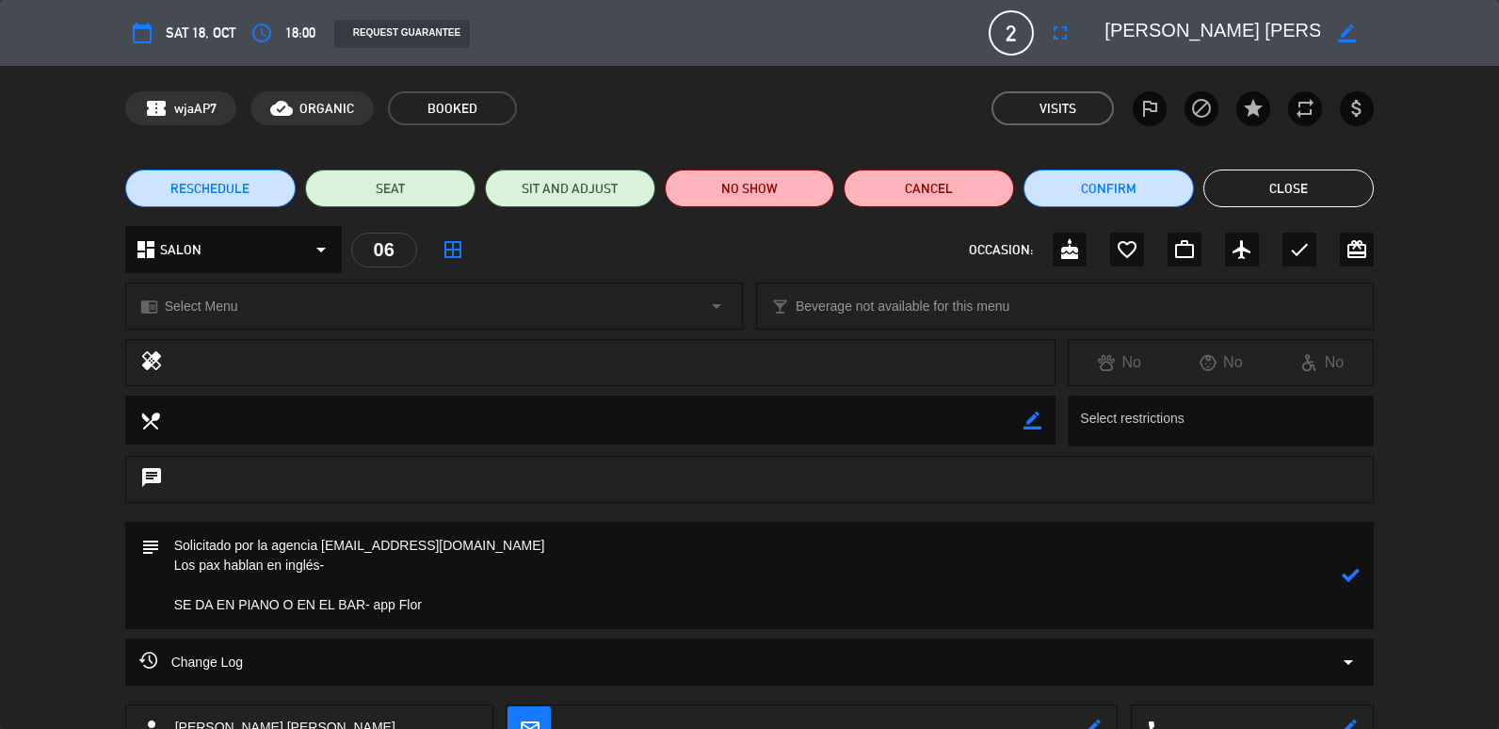
type textarea "Solicitado por la agencia [EMAIL_ADDRESS][DOMAIN_NAME] Los pax hablan en inglés…"
drag, startPoint x: 1362, startPoint y: 573, endPoint x: 1351, endPoint y: 576, distance: 11.6
click at [1359, 574] on div "subject" at bounding box center [749, 575] width 1249 height 107
click at [1346, 576] on icon at bounding box center [1351, 575] width 18 height 18
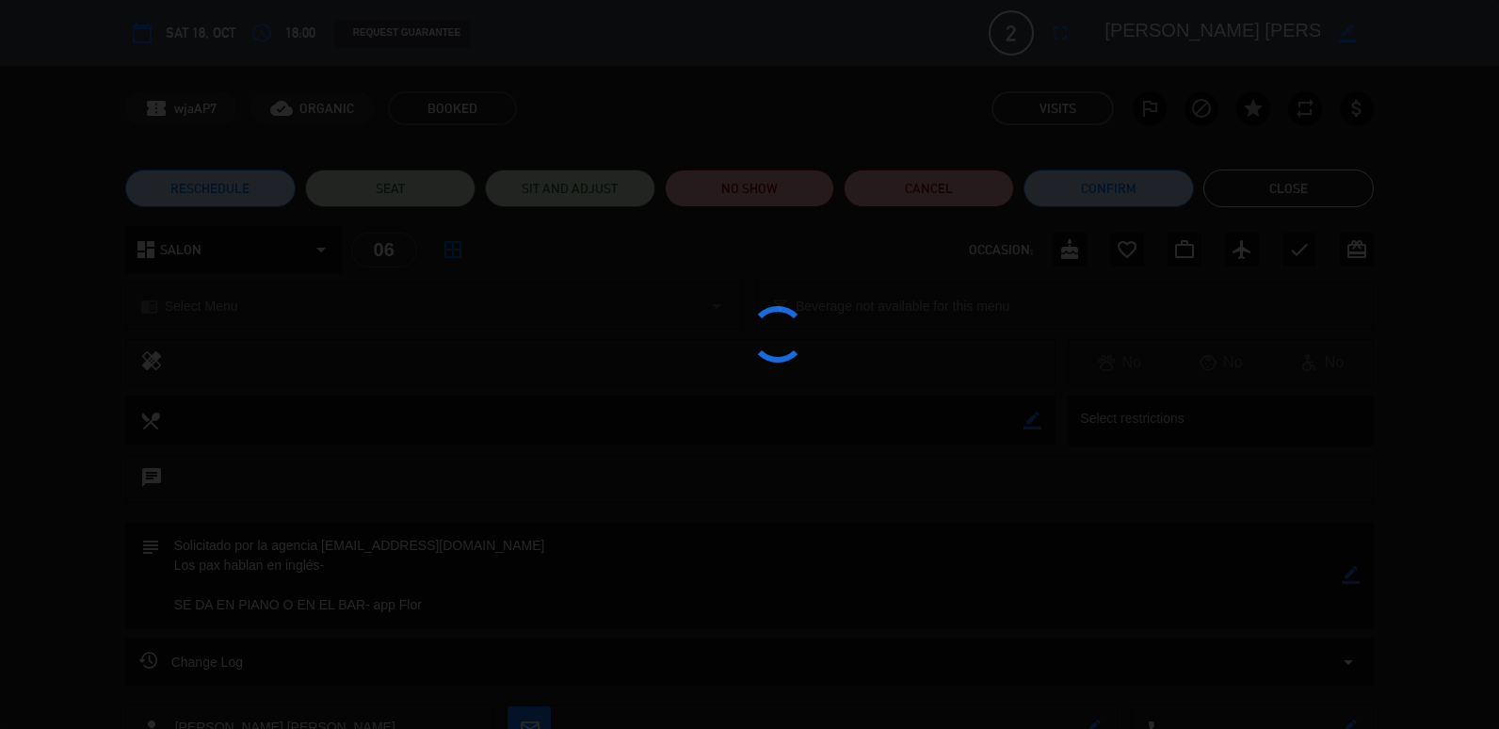
click at [1273, 175] on button "Close" at bounding box center [1288, 188] width 170 height 38
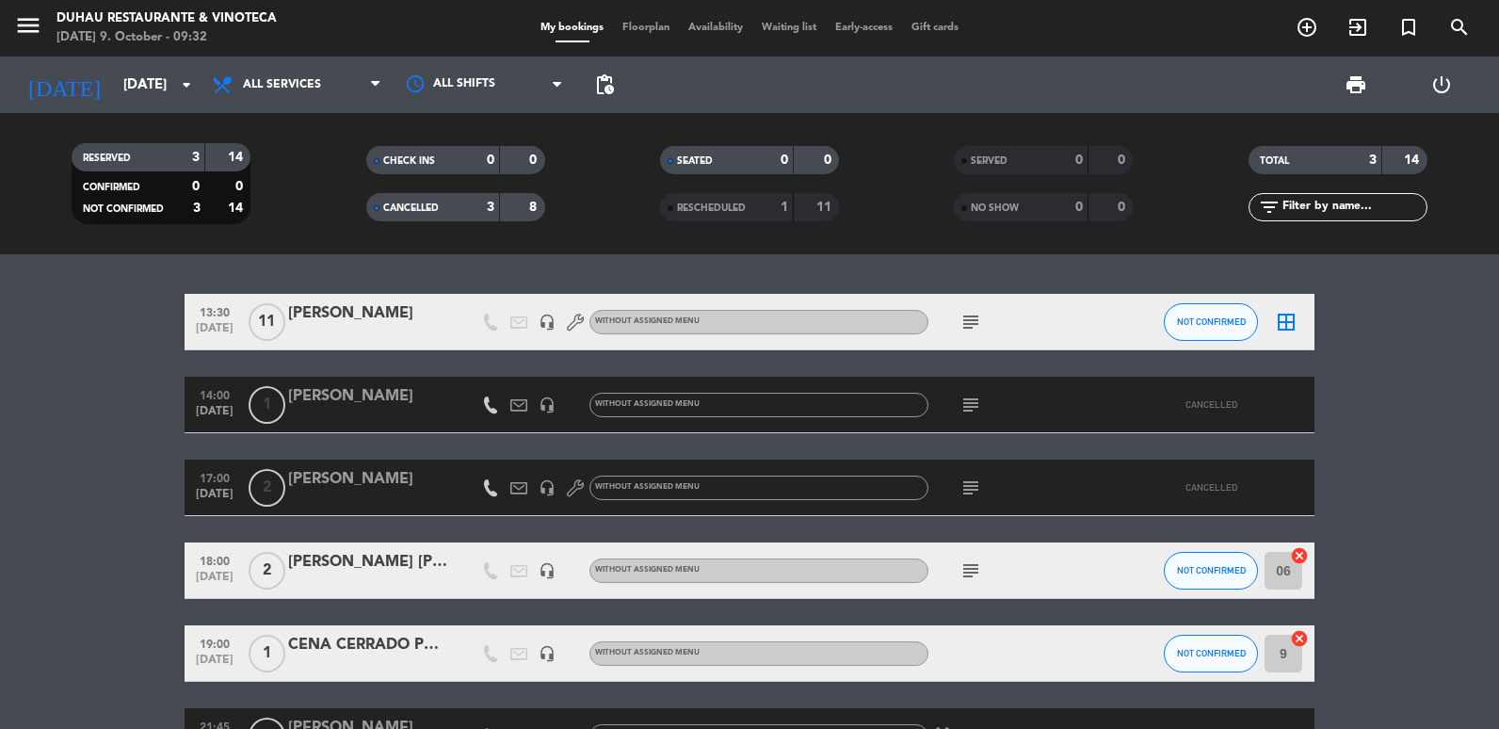
click at [428, 206] on span "CANCELLED" at bounding box center [411, 207] width 56 height 9
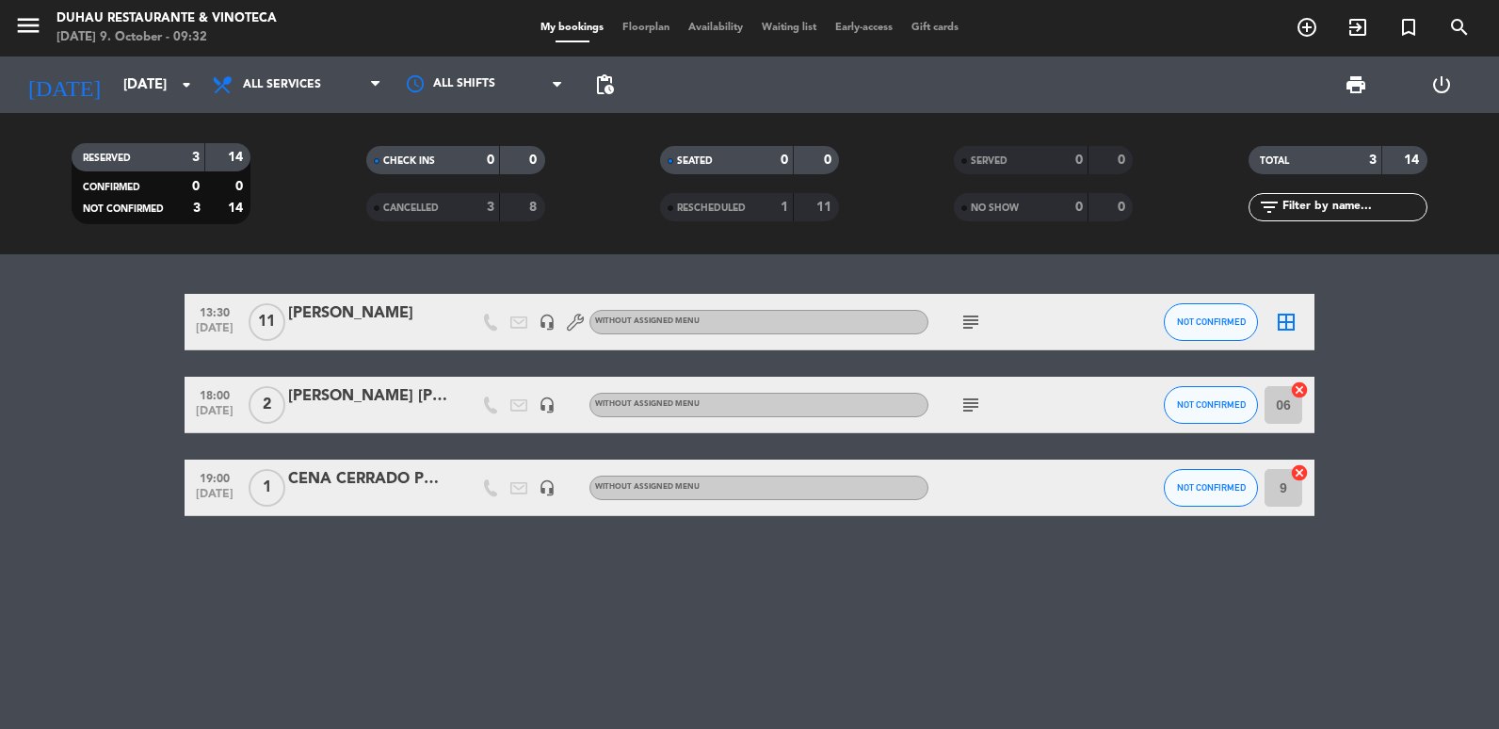
click at [973, 407] on icon "subject" at bounding box center [970, 405] width 23 height 23
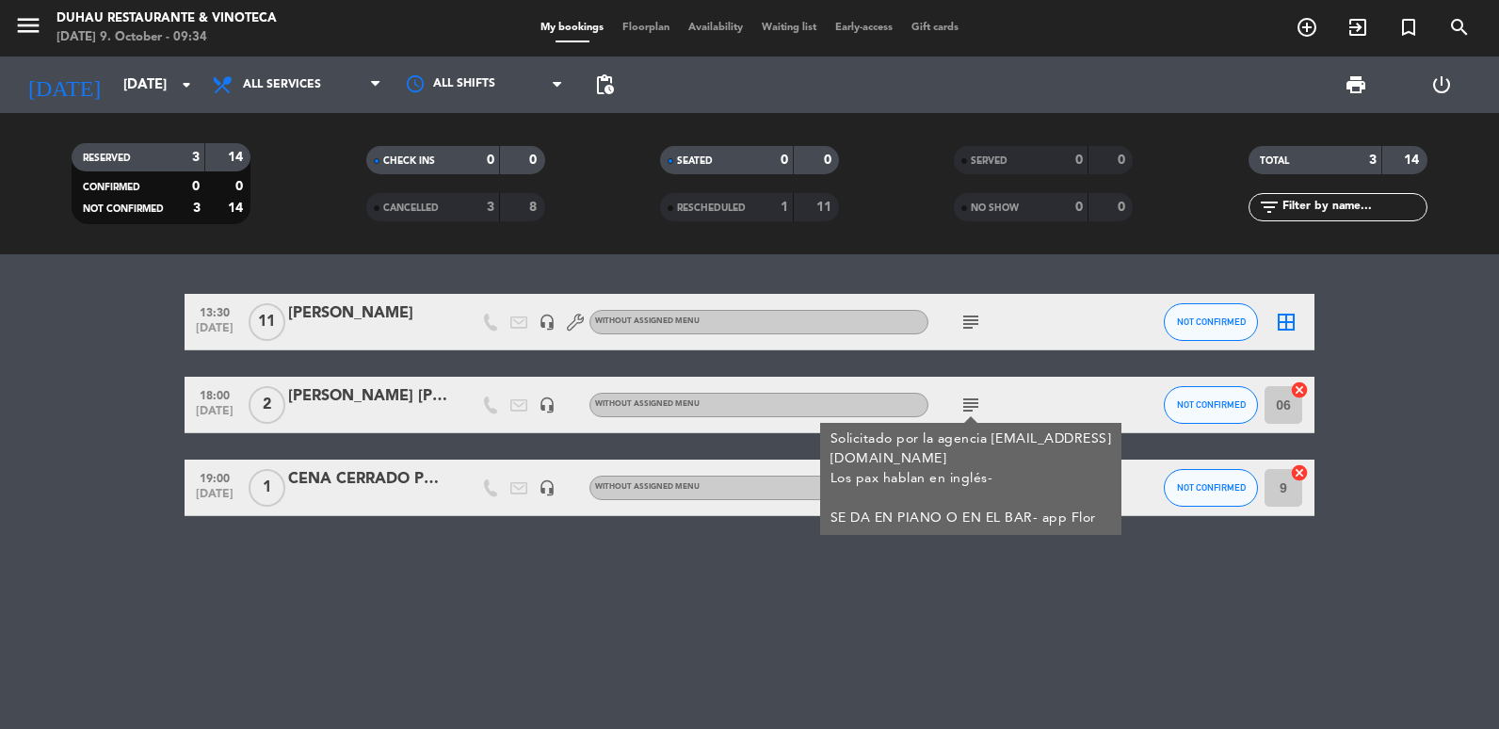
click at [0, 412] on html "close × [PERSON_NAME] Restaurante & Vinoteca × chrome_reader_mode List of Reser…" at bounding box center [749, 364] width 1499 height 729
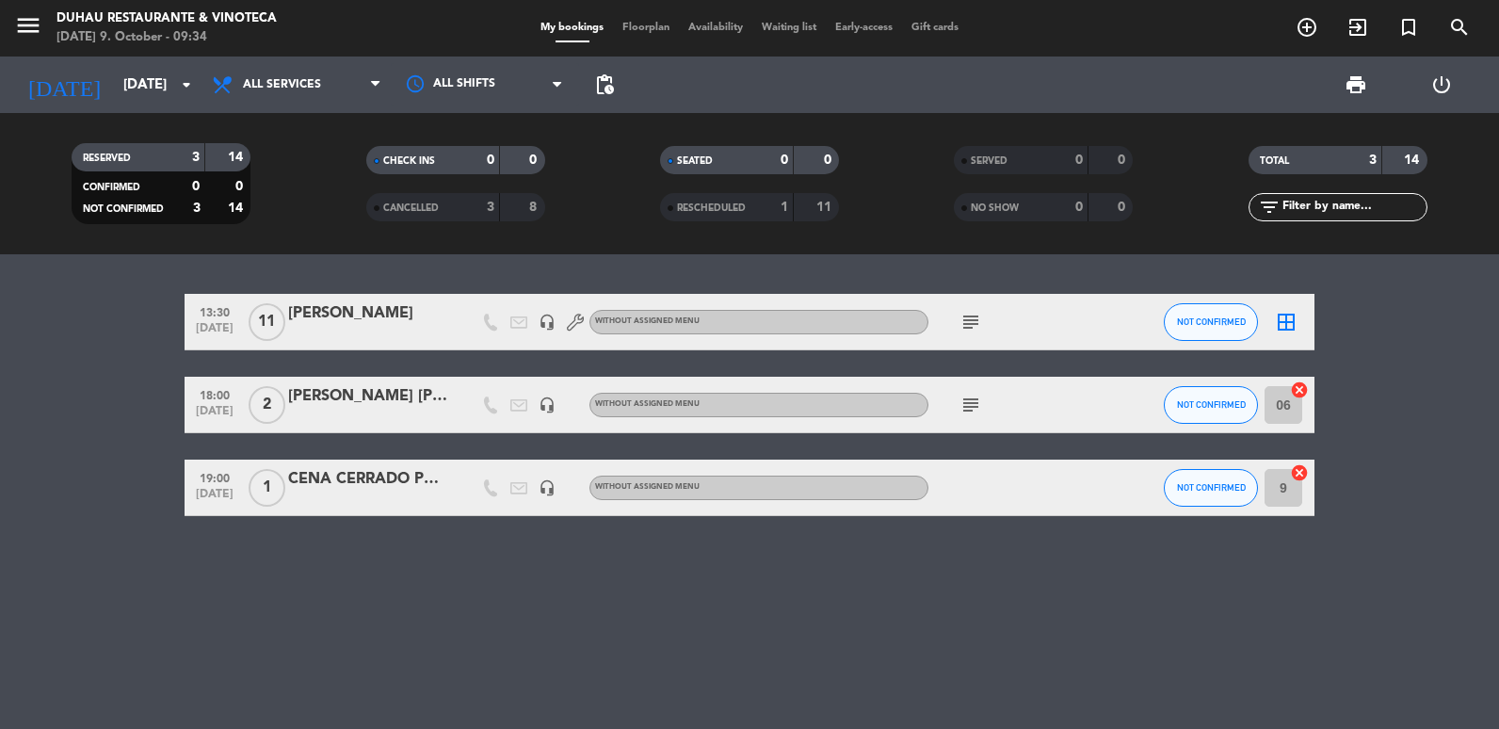
click at [961, 412] on icon "subject" at bounding box center [970, 405] width 23 height 23
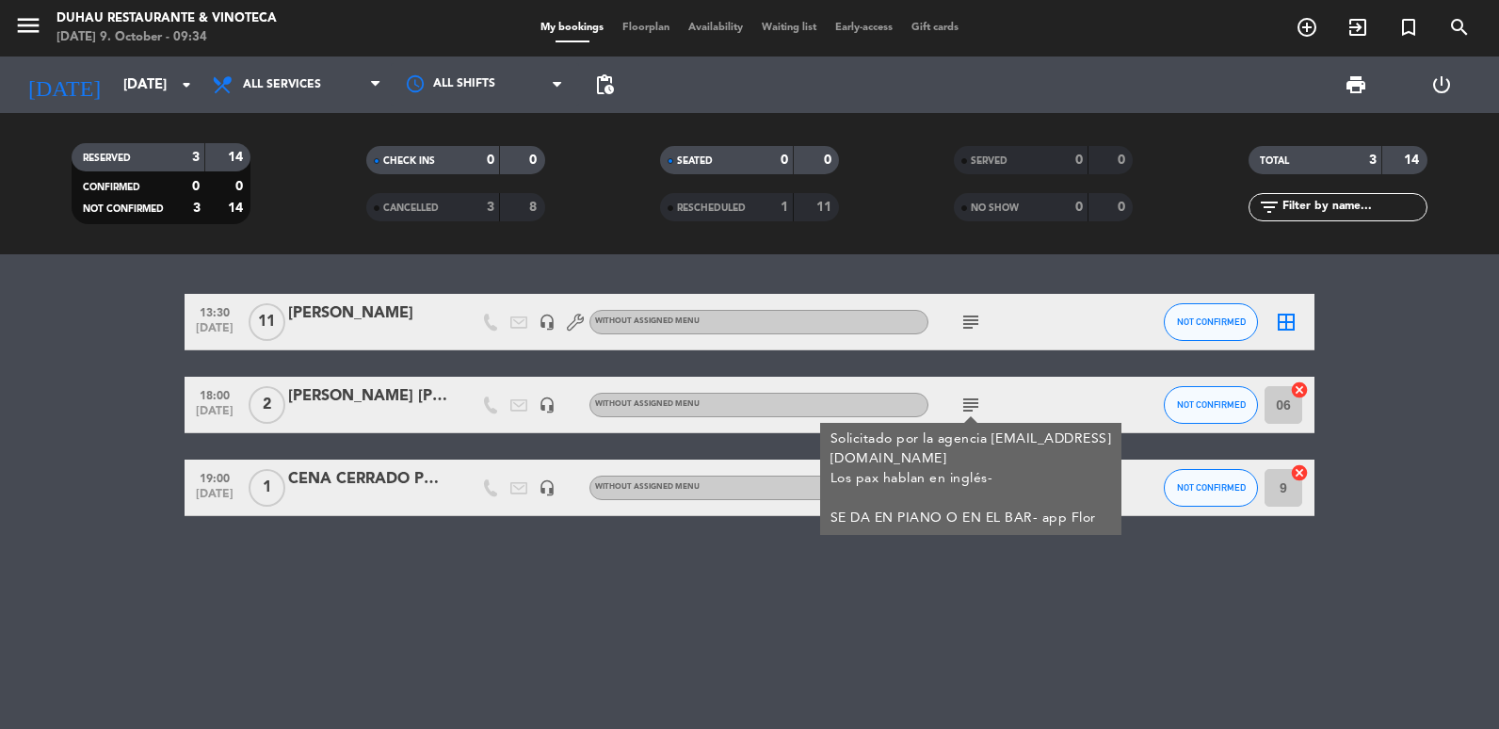
click at [0, 423] on html "close × [PERSON_NAME] Restaurante & Vinoteca × chrome_reader_mode List of Reser…" at bounding box center [749, 364] width 1499 height 729
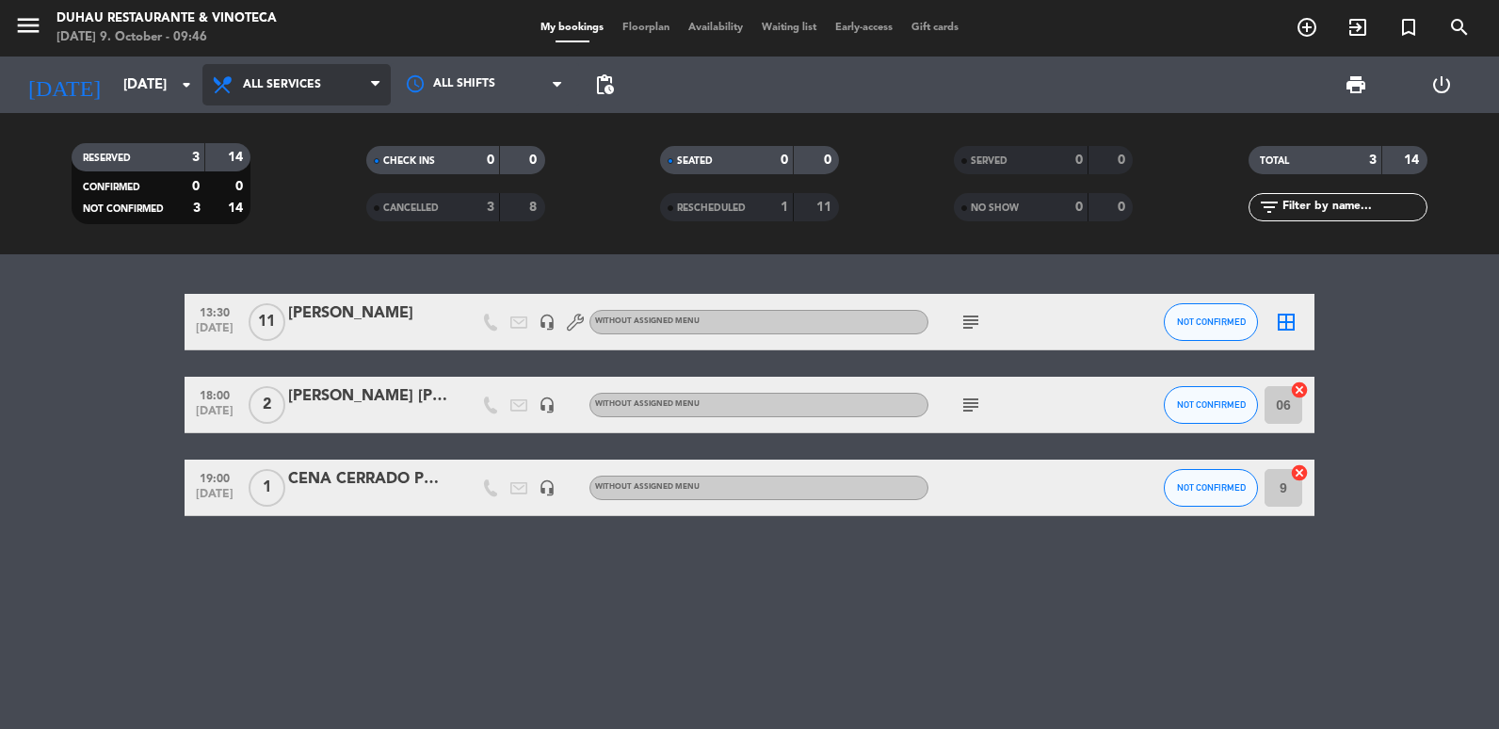
click at [383, 92] on span at bounding box center [380, 85] width 19 height 18
click at [110, 123] on div "RESERVED 3 14 CONFIRMED 0 0 NOT CONFIRMED 3 14 CHECK INS 0 0 CANCELLED 3 8 SEAT…" at bounding box center [749, 183] width 1499 height 141
click at [449, 212] on div "CANCELLED" at bounding box center [414, 208] width 87 height 22
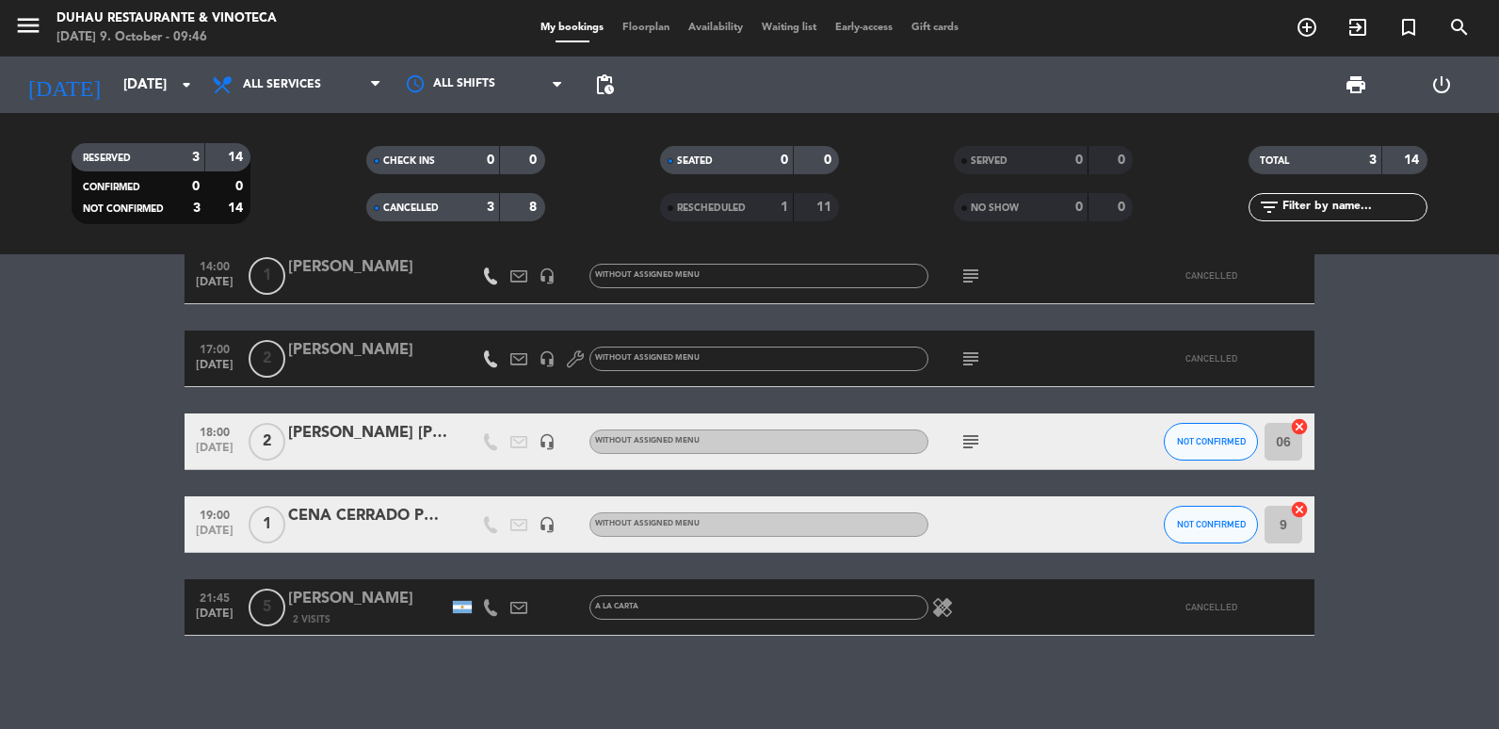
scroll to position [130, 0]
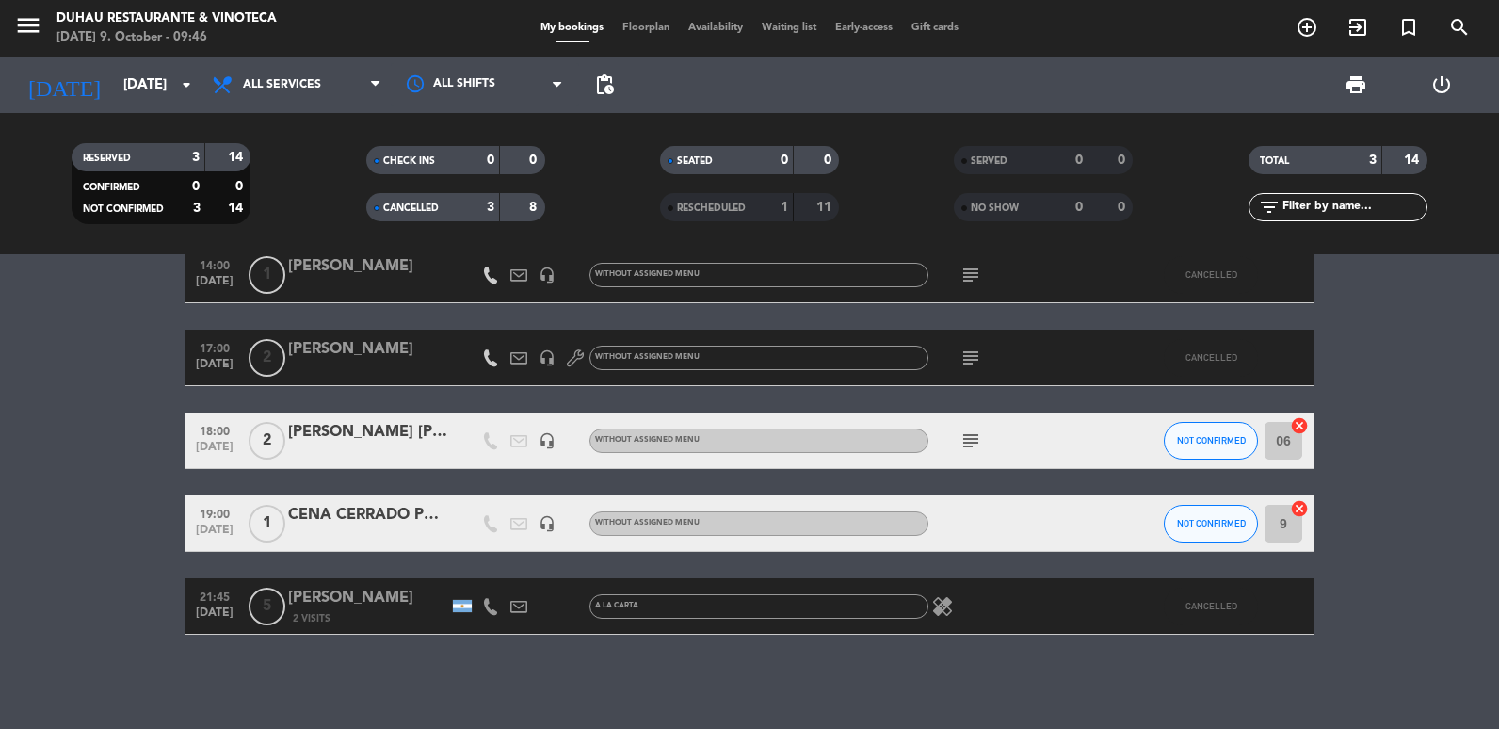
click at [941, 607] on icon "healing" at bounding box center [942, 606] width 23 height 23
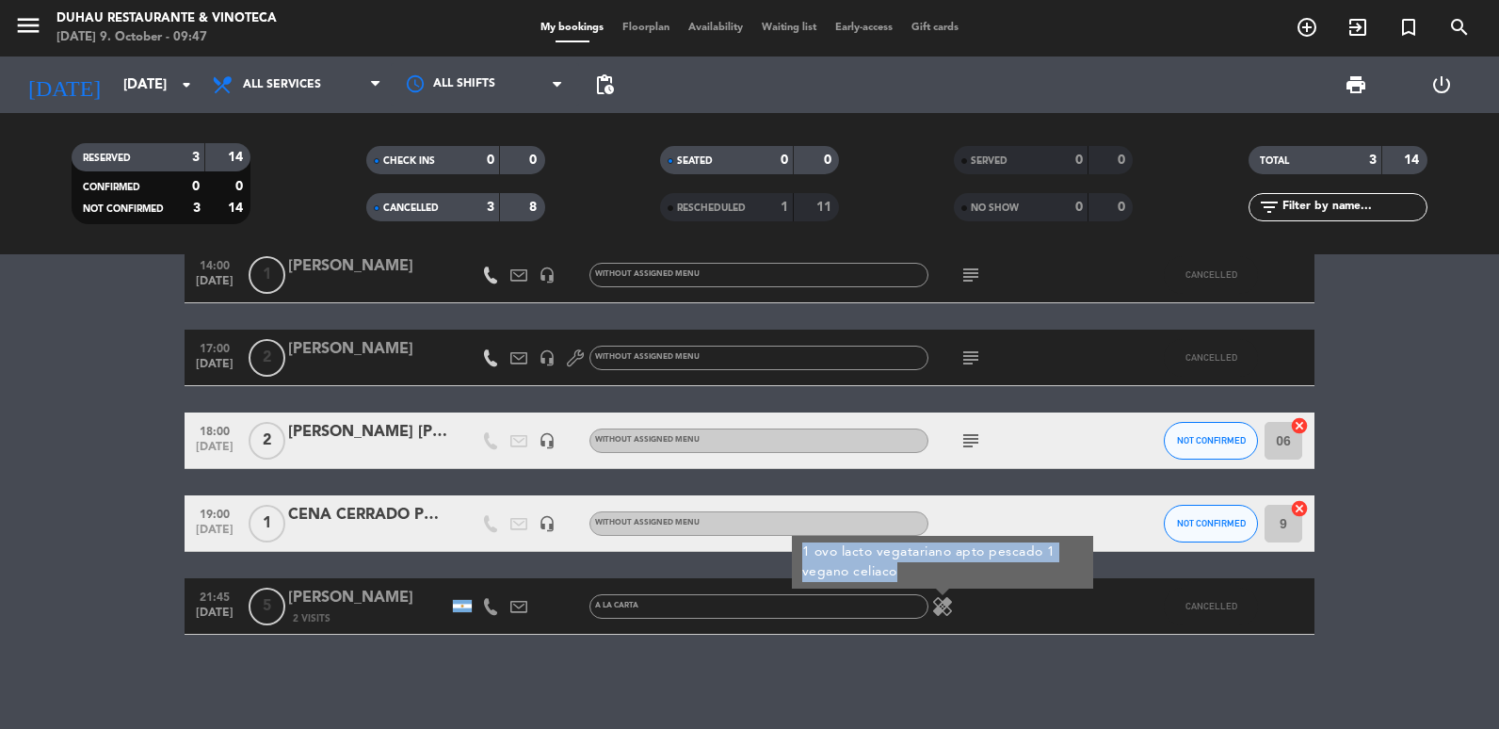
copy div "1 ovo lacto vegatariano apto pescado 1 vegano celiaco"
drag, startPoint x: 799, startPoint y: 546, endPoint x: 925, endPoint y: 572, distance: 128.0
click at [925, 572] on div "1 ovo lacto vegatariano apto pescado 1 vegano celiaco" at bounding box center [942, 562] width 301 height 53
